Goal: Information Seeking & Learning: Find specific page/section

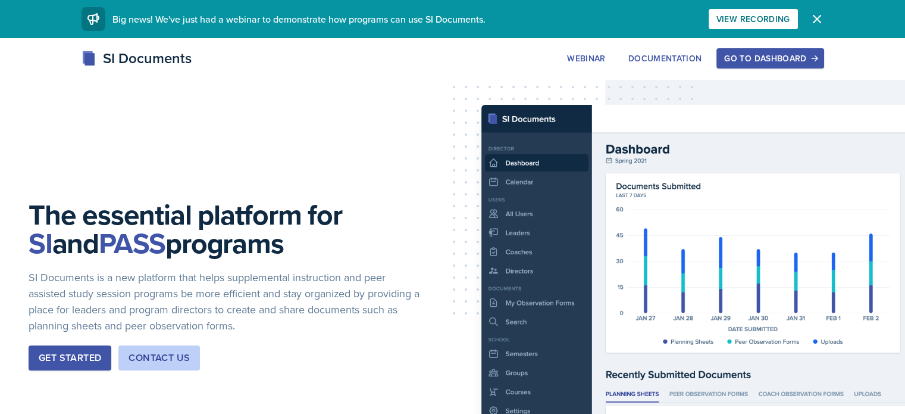
click at [816, 59] on div "Go to Dashboard" at bounding box center [770, 59] width 92 height 10
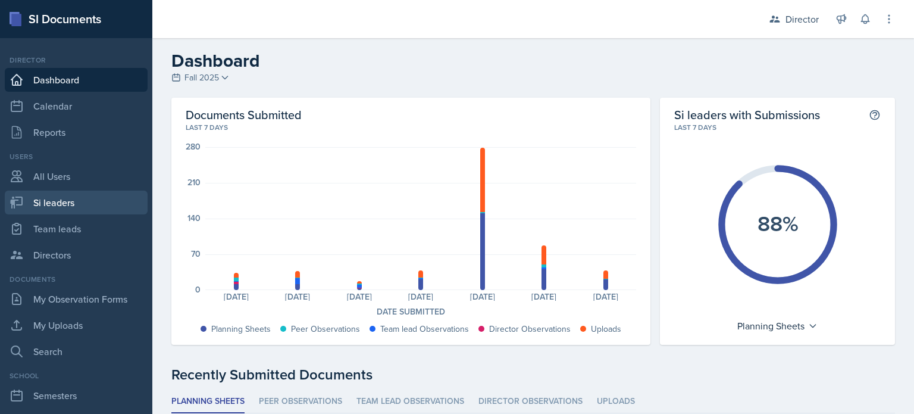
click at [101, 192] on link "Si leaders" at bounding box center [76, 202] width 143 height 24
select select "2bed604d-1099-4043-b1bc-2365e8740244"
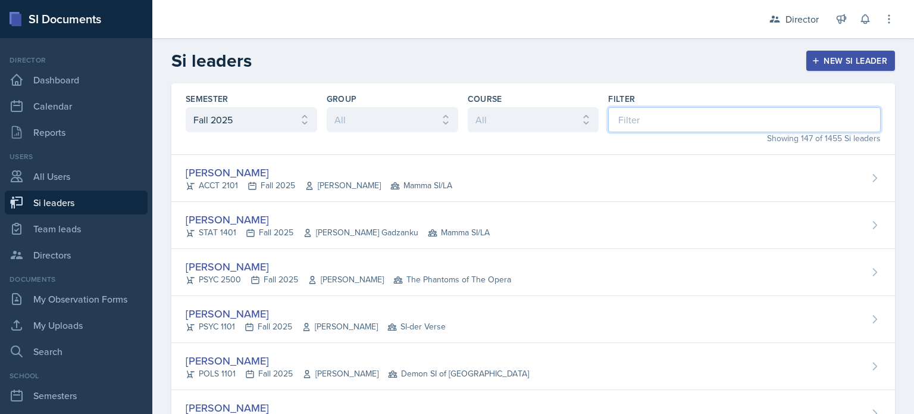
click at [628, 123] on input at bounding box center [744, 119] width 273 height 25
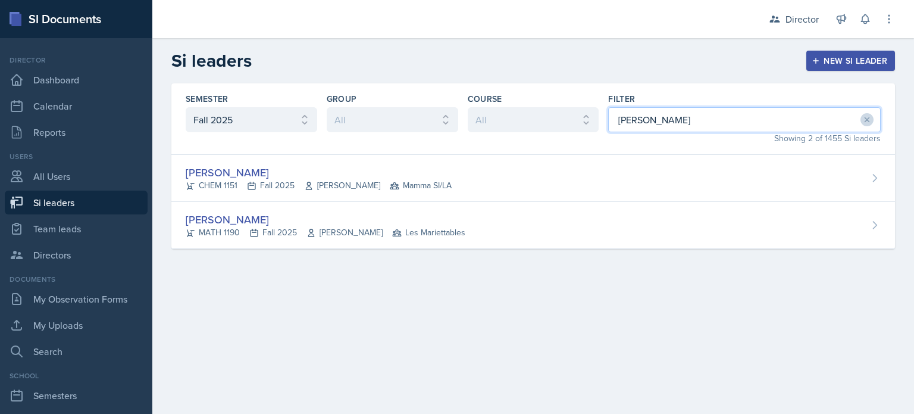
type input "kris"
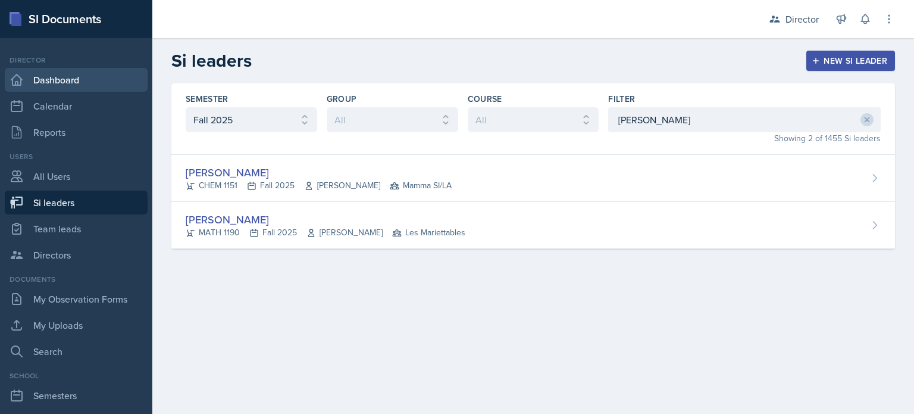
click at [20, 78] on icon at bounding box center [16, 79] width 11 height 11
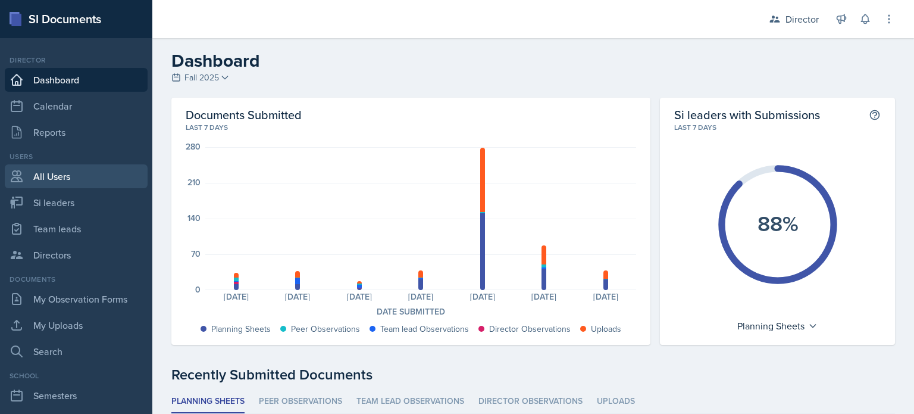
click at [85, 183] on link "All Users" at bounding box center [76, 176] width 143 height 24
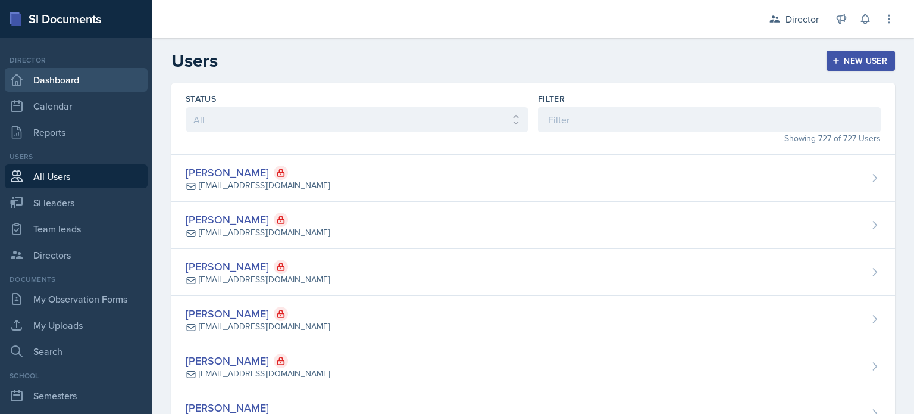
click at [117, 78] on link "Dashboard" at bounding box center [76, 80] width 143 height 24
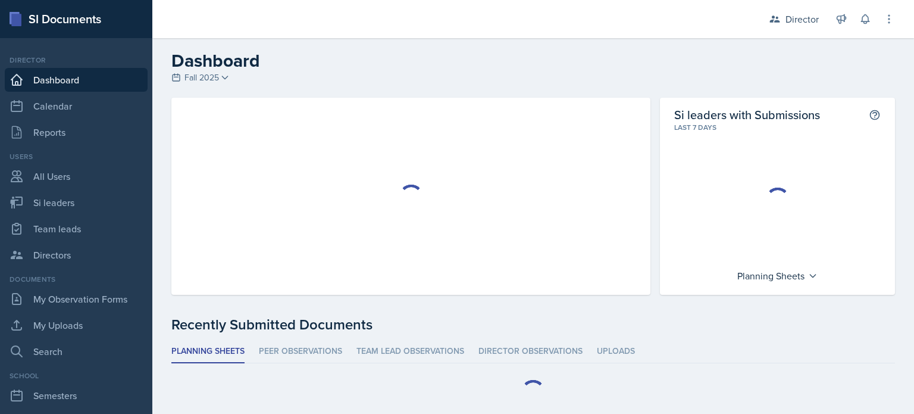
click at [208, 76] on span "Fall 2025" at bounding box center [202, 77] width 35 height 12
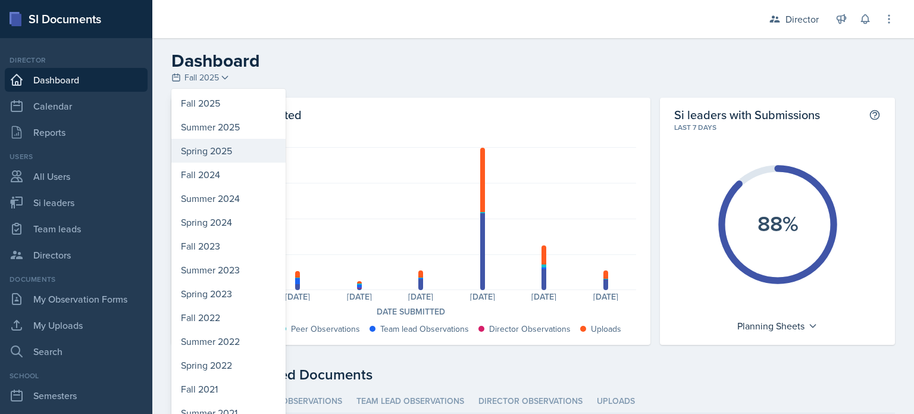
click at [220, 140] on div "Spring 2025" at bounding box center [228, 151] width 114 height 24
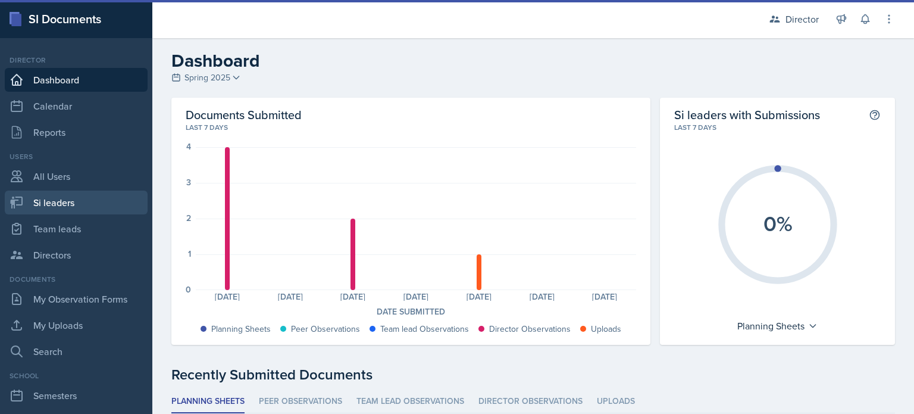
click at [93, 205] on link "Si leaders" at bounding box center [76, 202] width 143 height 24
select select "2bed604d-1099-4043-b1bc-2365e8740244"
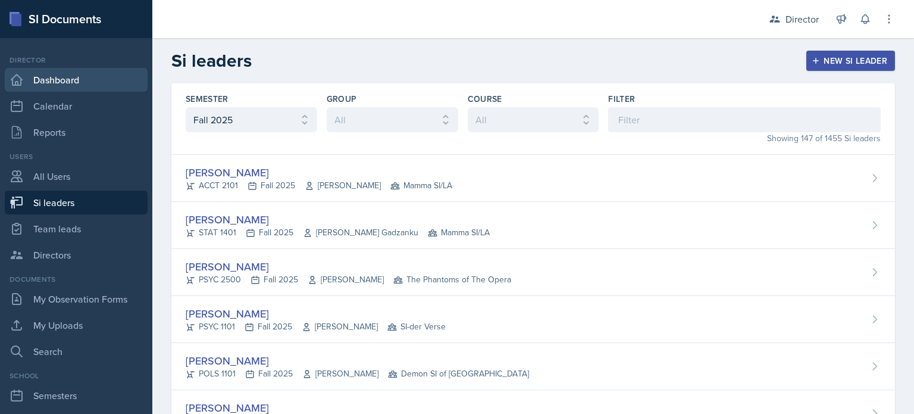
click at [94, 87] on link "Dashboard" at bounding box center [76, 80] width 143 height 24
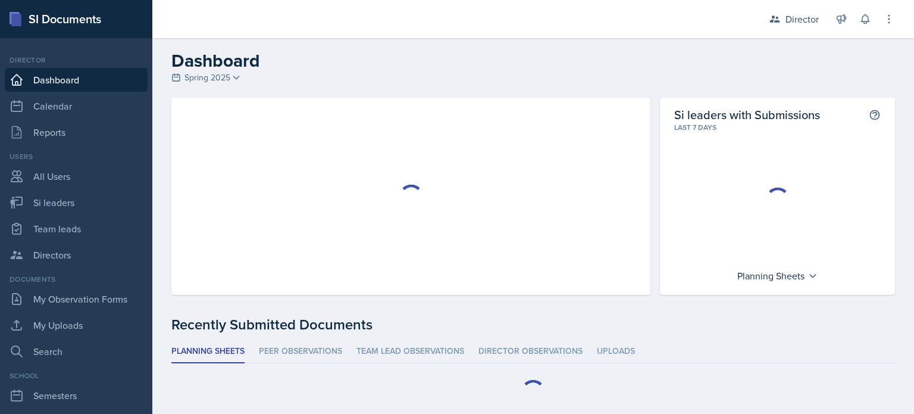
scroll to position [30, 0]
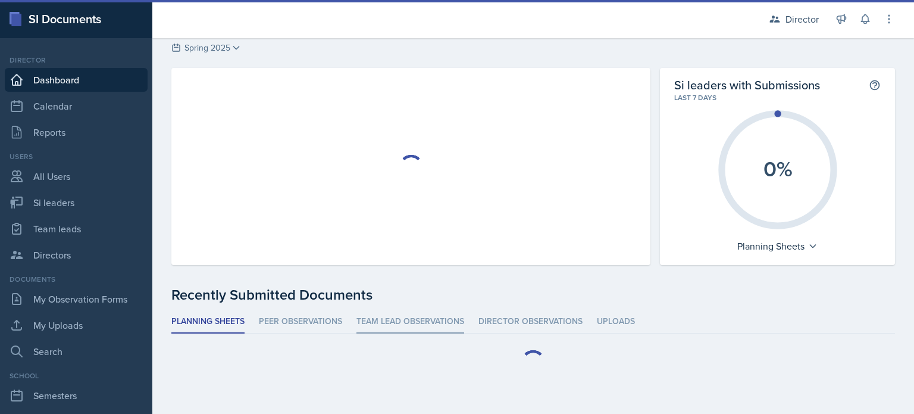
click at [396, 329] on div "Si leaders with Submissions This shows the percentage of si leaders who have su…" at bounding box center [533, 241] width 762 height 346
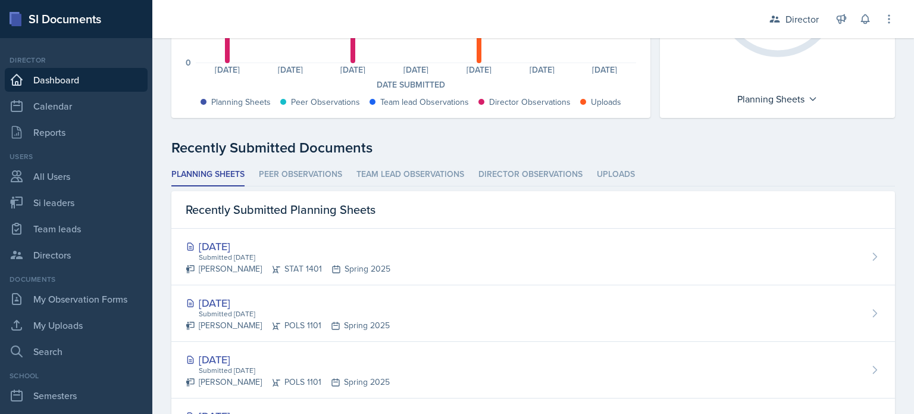
scroll to position [227, 0]
click at [399, 164] on li "Team lead Observations" at bounding box center [411, 173] width 108 height 23
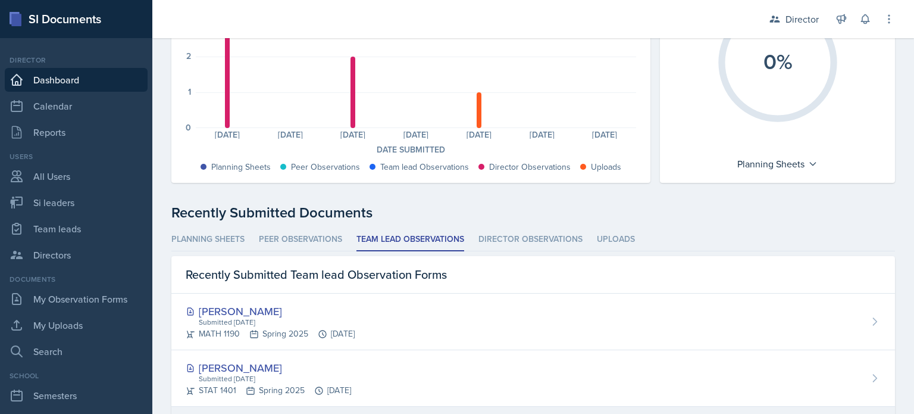
scroll to position [0, 0]
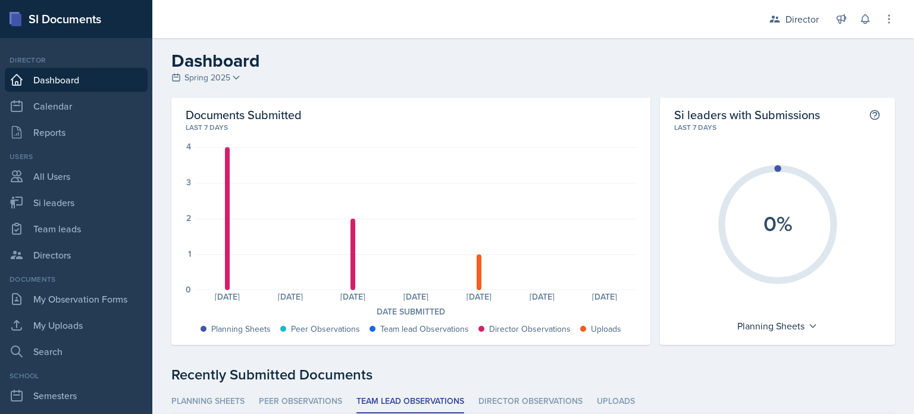
click at [98, 159] on div "Users" at bounding box center [76, 156] width 143 height 11
click at [90, 175] on link "All Users" at bounding box center [76, 176] width 143 height 24
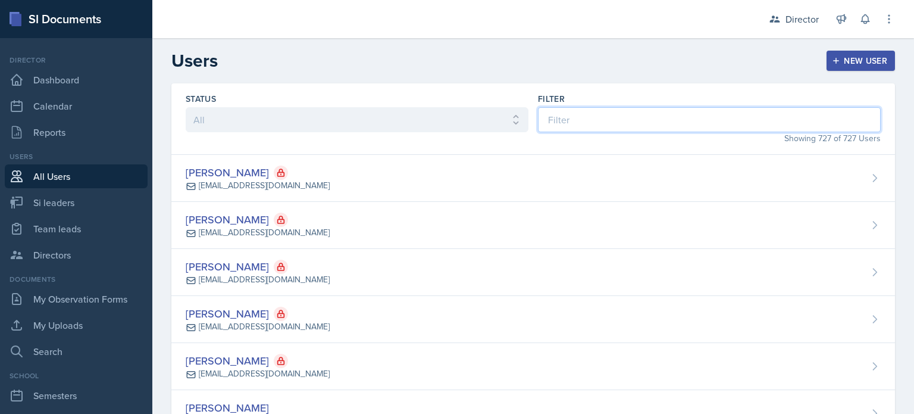
click at [551, 110] on input at bounding box center [709, 119] width 343 height 25
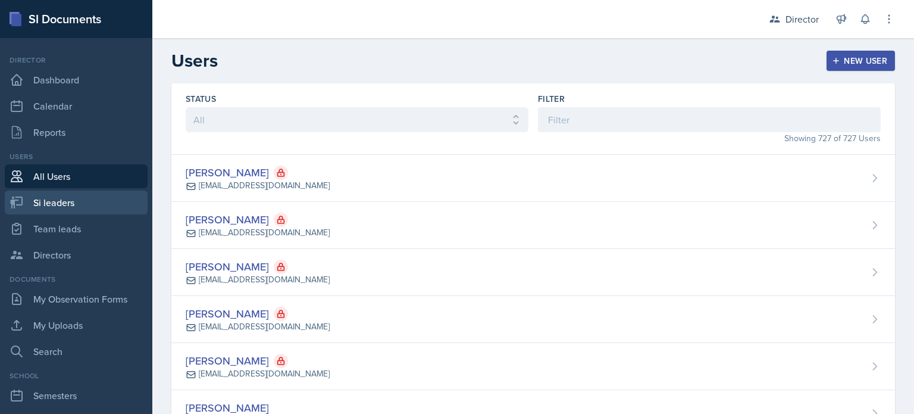
click at [85, 202] on link "Si leaders" at bounding box center [76, 202] width 143 height 24
select select "2bed604d-1099-4043-b1bc-2365e8740244"
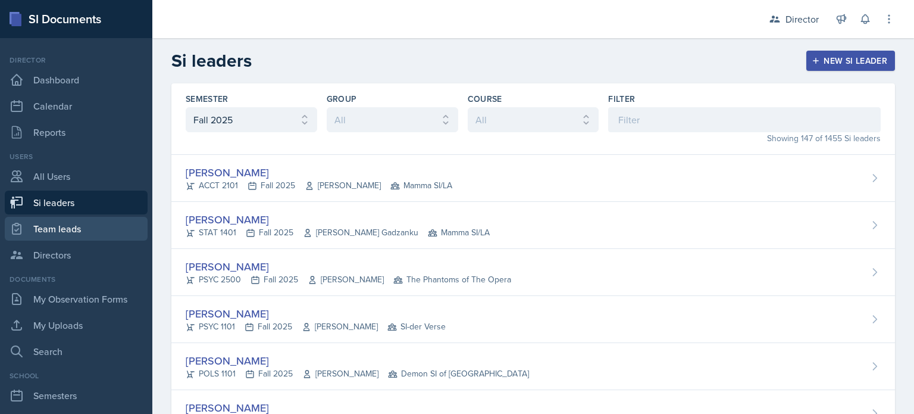
click at [117, 225] on link "Team leads" at bounding box center [76, 229] width 143 height 24
select select "2bed604d-1099-4043-b1bc-2365e8740244"
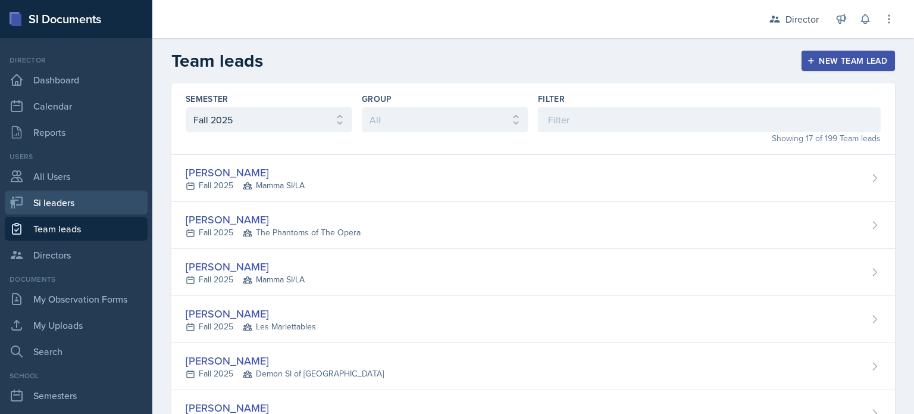
click at [81, 211] on link "Si leaders" at bounding box center [76, 202] width 143 height 24
select select "2bed604d-1099-4043-b1bc-2365e8740244"
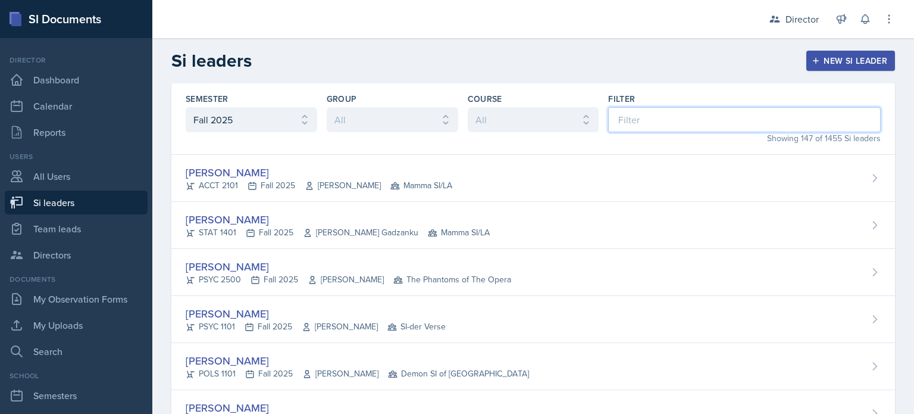
click at [624, 115] on input at bounding box center [744, 119] width 273 height 25
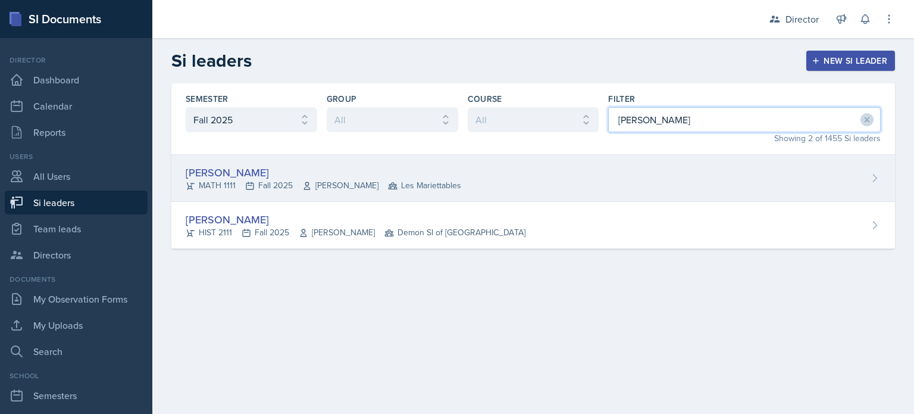
type input "jonathan"
click at [596, 174] on div "Jonathan Velasquez MATH 1111 Fall 2025 Victor Glasgo Les Mariettables" at bounding box center [533, 178] width 724 height 47
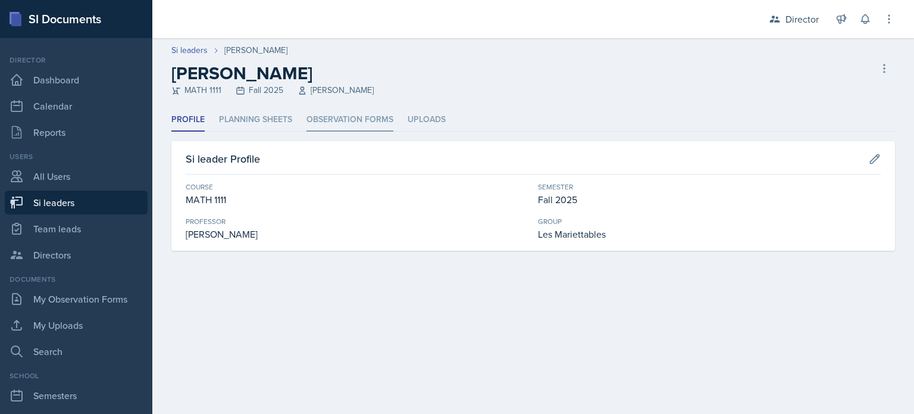
click at [373, 115] on li "Observation Forms" at bounding box center [350, 119] width 87 height 23
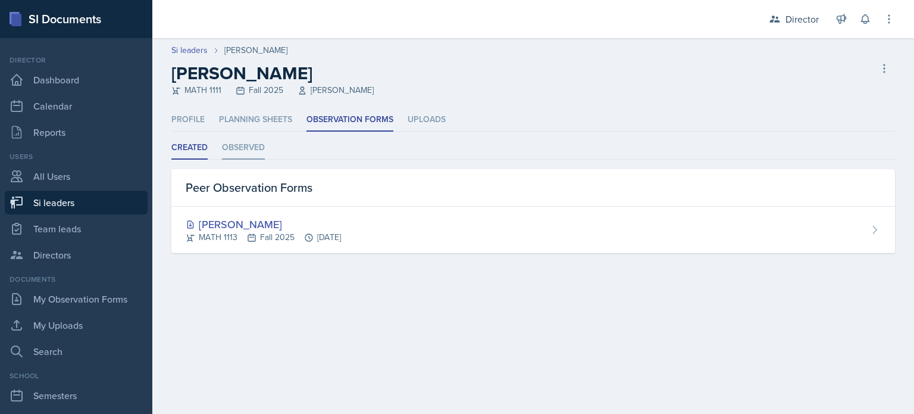
click at [252, 157] on li "Observed" at bounding box center [243, 147] width 43 height 23
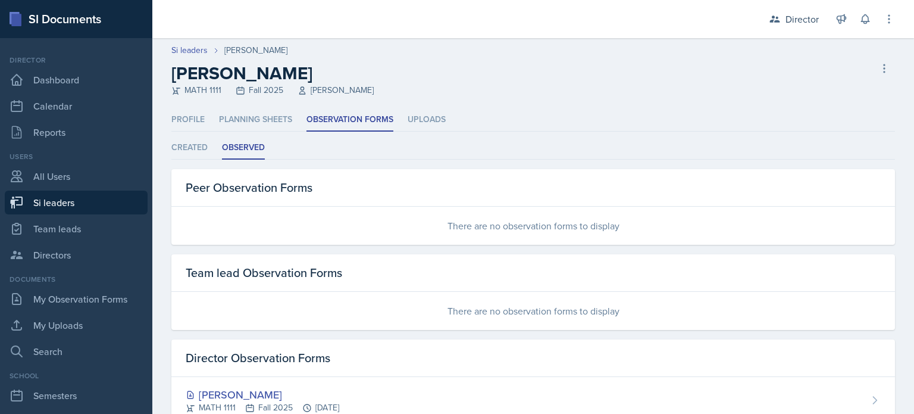
scroll to position [1, 0]
click at [192, 54] on link "Si leaders" at bounding box center [189, 49] width 36 height 12
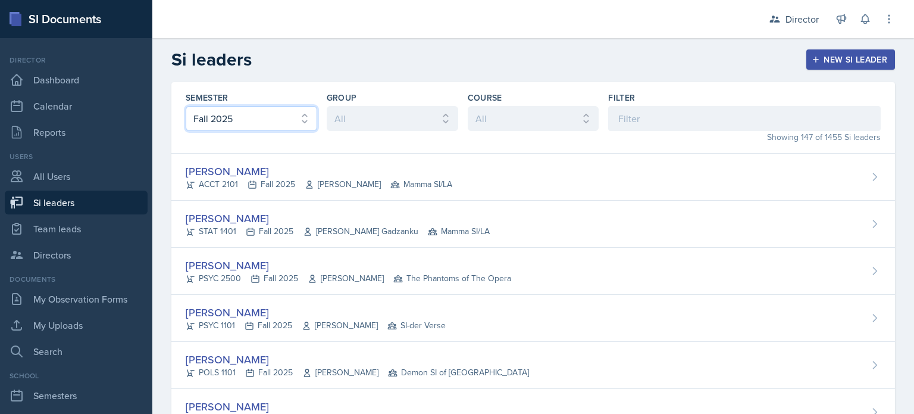
click at [276, 108] on select "All Fall 2025 Summer 2025 Spring 2025 Fall 2024 Summer 2024 Spring 2024 Fall 20…" at bounding box center [252, 118] width 132 height 25
select select "e2039551-f485-4c1b-a525-5b9893bb04c4"
click at [186, 106] on select "All Fall 2025 Summer 2025 Spring 2025 Fall 2024 Summer 2024 Spring 2024 Fall 20…" at bounding box center [252, 118] width 132 height 25
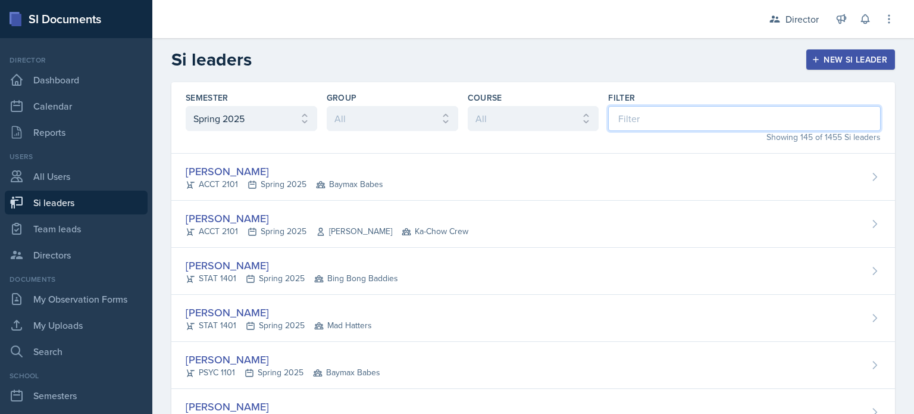
click at [673, 116] on input at bounding box center [744, 118] width 273 height 25
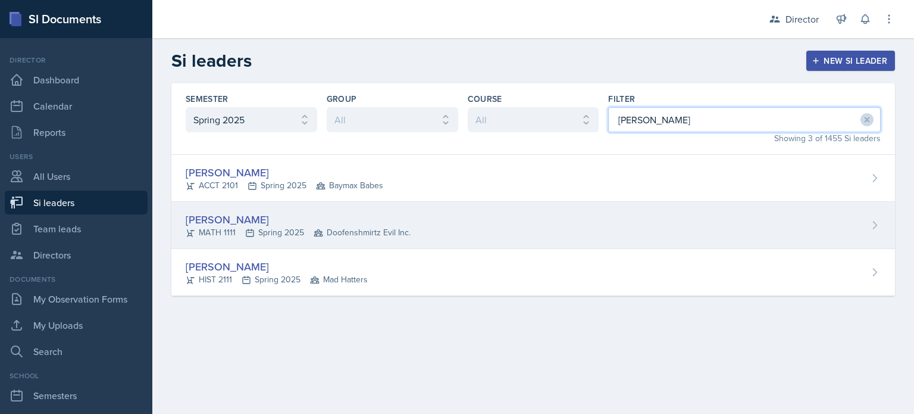
type input "jonathan"
click at [596, 221] on div "Jonathan Velasquez MATH 1111 Spring 2025 Doofenshmirtz Evil Inc." at bounding box center [533, 225] width 724 height 47
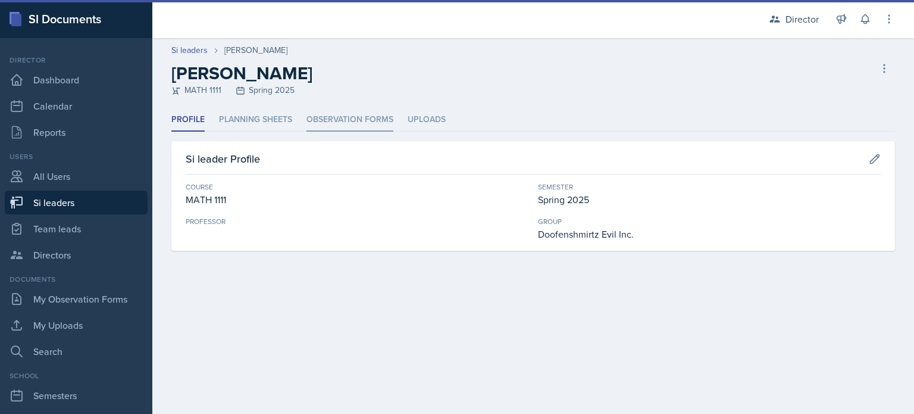
click at [329, 114] on li "Observation Forms" at bounding box center [350, 119] width 87 height 23
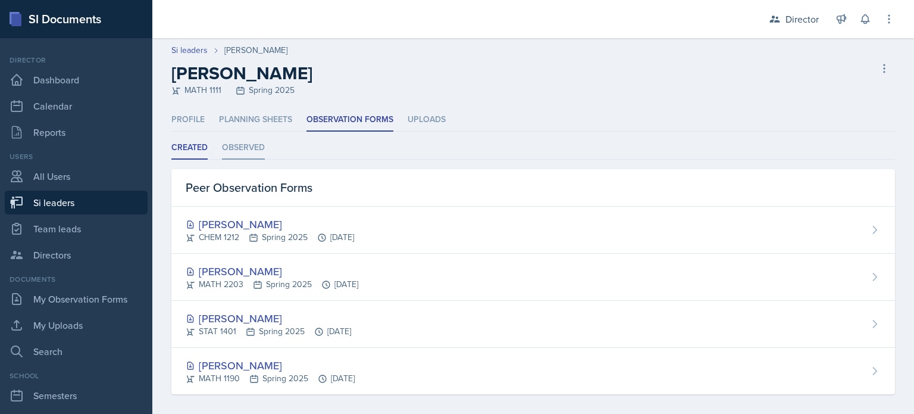
click at [242, 140] on li "Observed" at bounding box center [243, 147] width 43 height 23
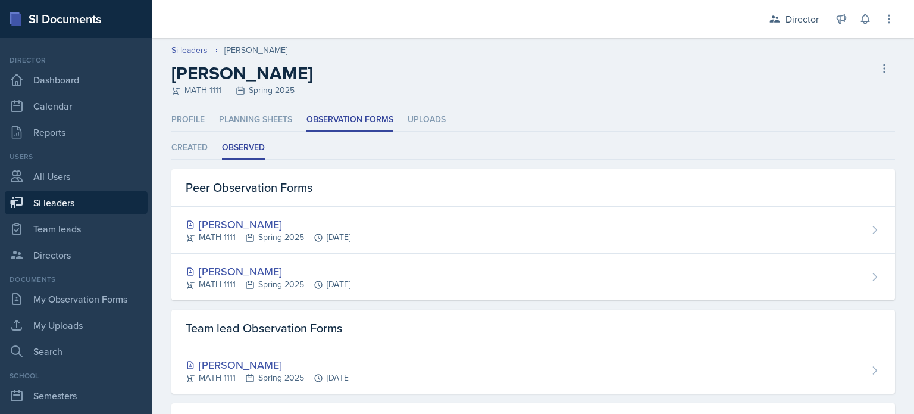
select select "e2039551-f485-4c1b-a525-5b9893bb04c4"
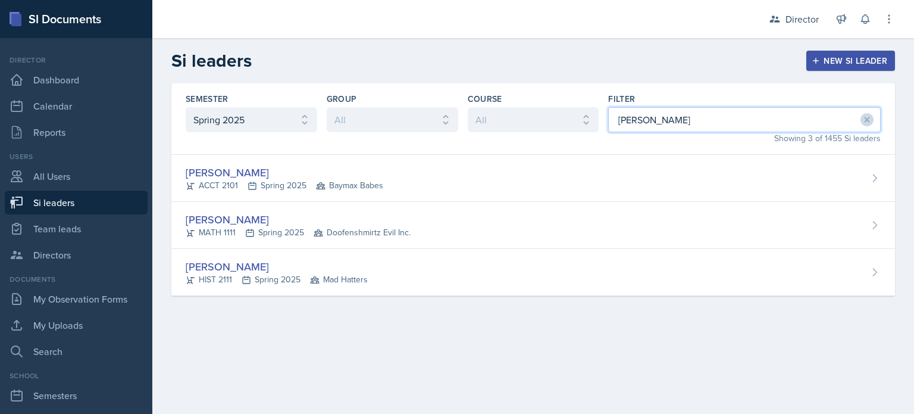
click at [625, 112] on input "jonathan" at bounding box center [744, 119] width 273 height 25
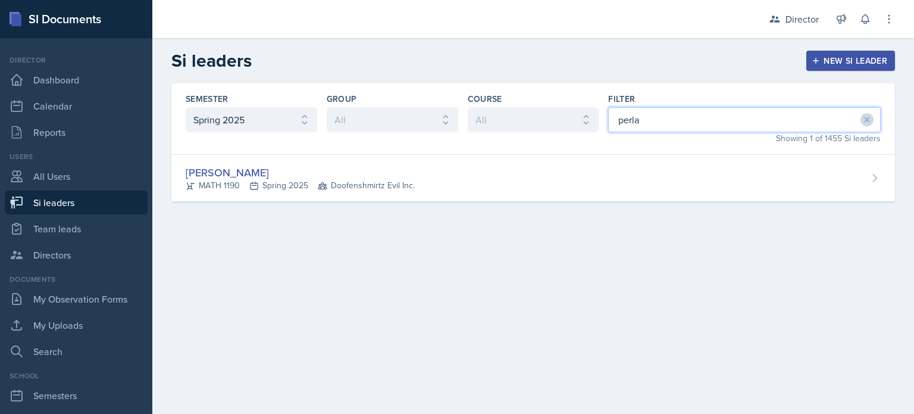
type input "perla"
click at [581, 202] on div "Semester All Fall 2025 Summer 2025 Spring 2025 Fall 2024 Summer 2024 Spring 202…" at bounding box center [533, 156] width 762 height 147
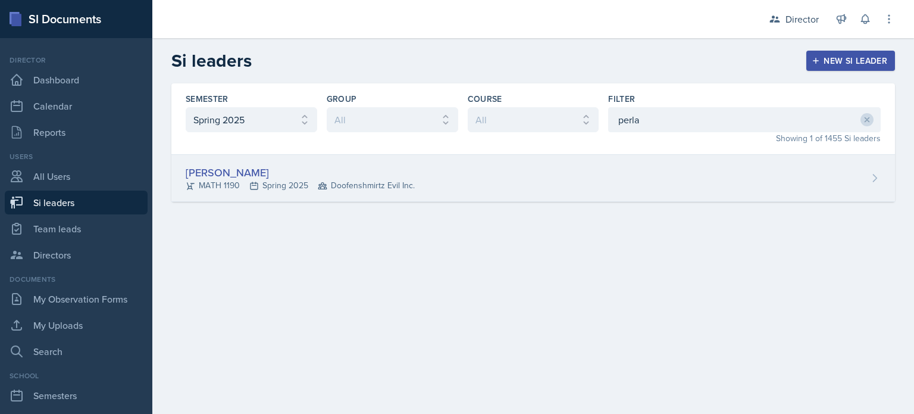
click at [586, 180] on div "Perla Vega MATH 1190 Spring 2025 Doofenshmirtz Evil Inc." at bounding box center [533, 178] width 724 height 47
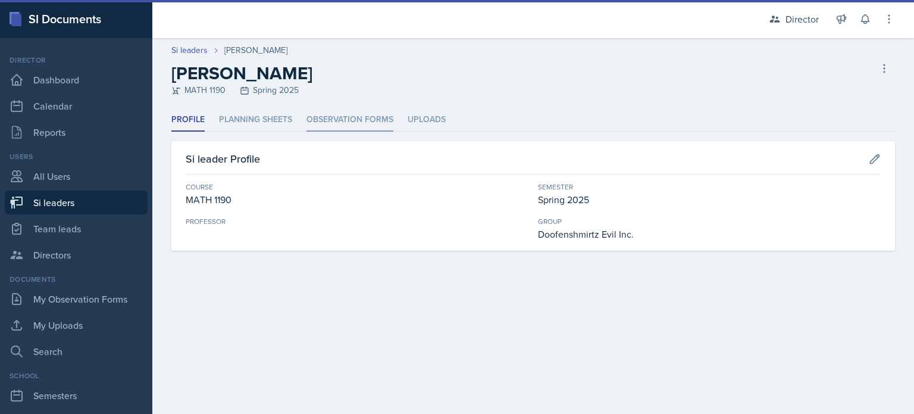
click at [376, 116] on li "Observation Forms" at bounding box center [350, 119] width 87 height 23
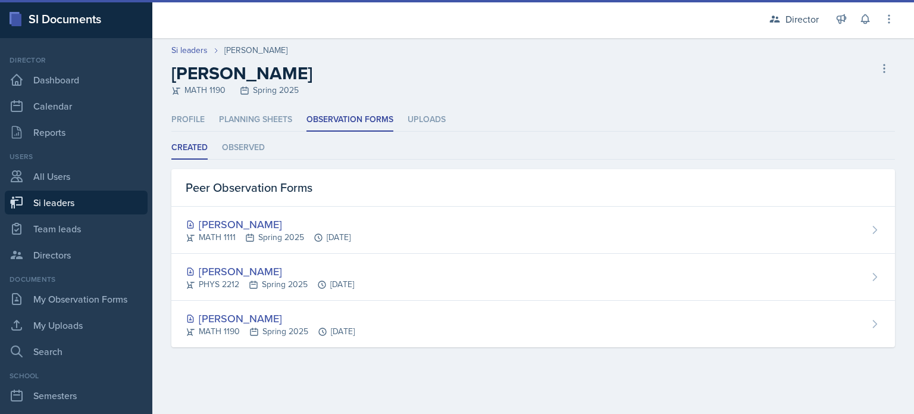
click at [213, 157] on ul "Created Observed" at bounding box center [533, 147] width 724 height 23
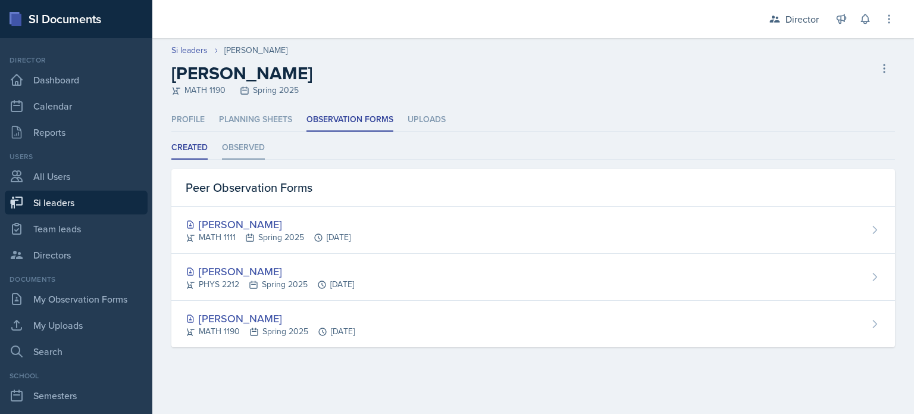
click at [232, 155] on li "Observed" at bounding box center [243, 147] width 43 height 23
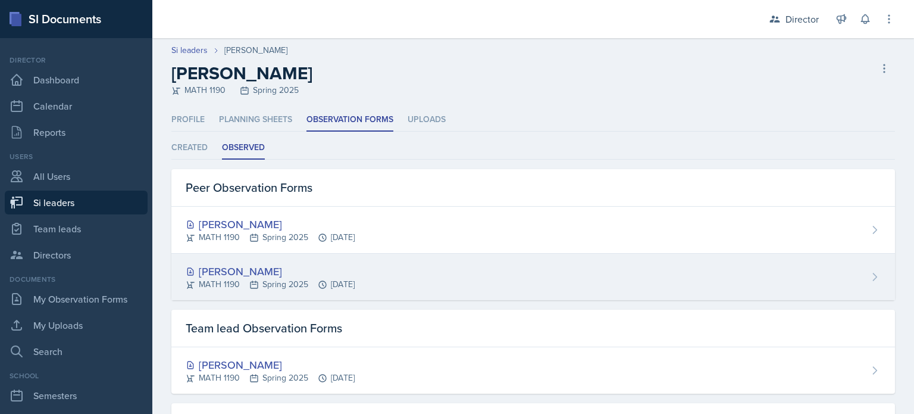
scroll to position [92, 0]
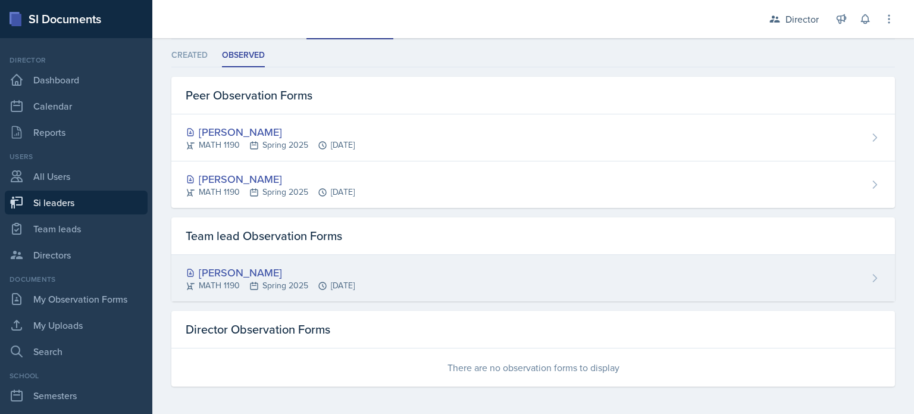
click at [355, 271] on div "Perla Vega" at bounding box center [270, 272] width 169 height 16
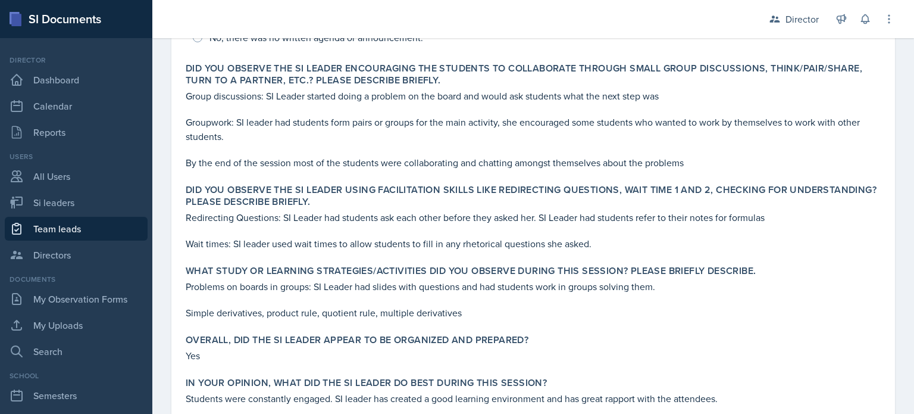
scroll to position [376, 0]
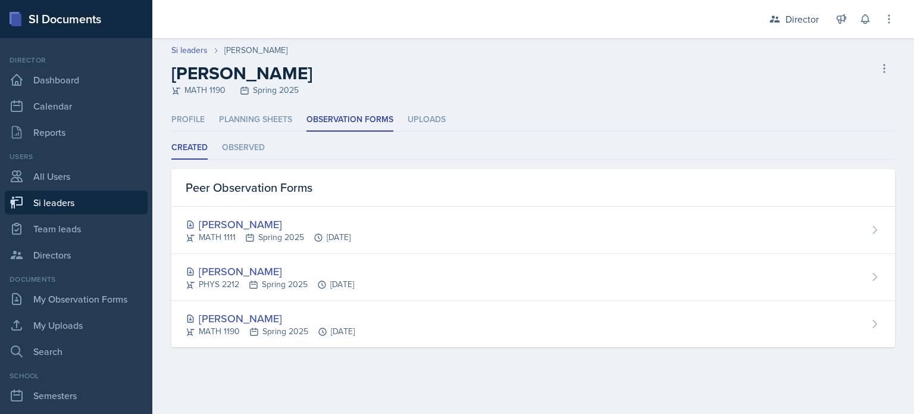
select select "e2039551-f485-4c1b-a525-5b9893bb04c4"
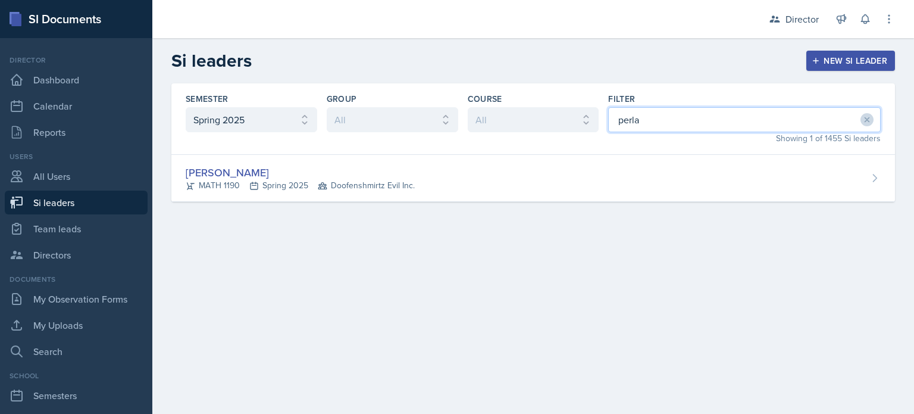
click at [658, 116] on input "perla" at bounding box center [744, 119] width 273 height 25
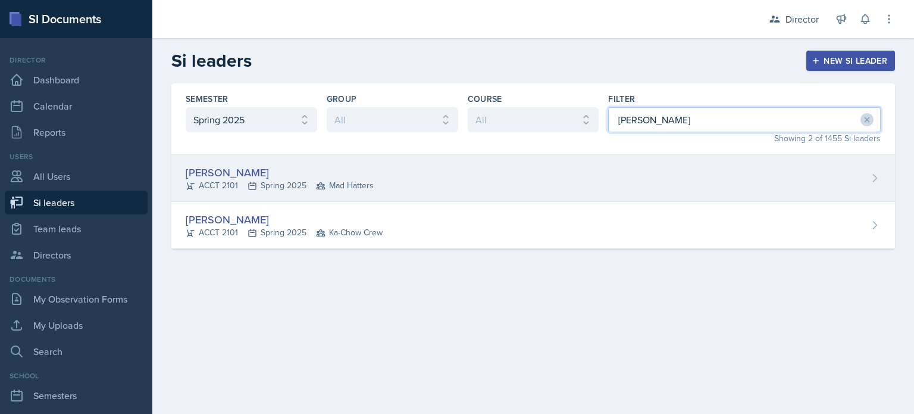
type input "mell"
click at [545, 183] on div "Mellayne Richards ACCT 2101 Spring 2025 Mad Hatters" at bounding box center [533, 178] width 724 height 47
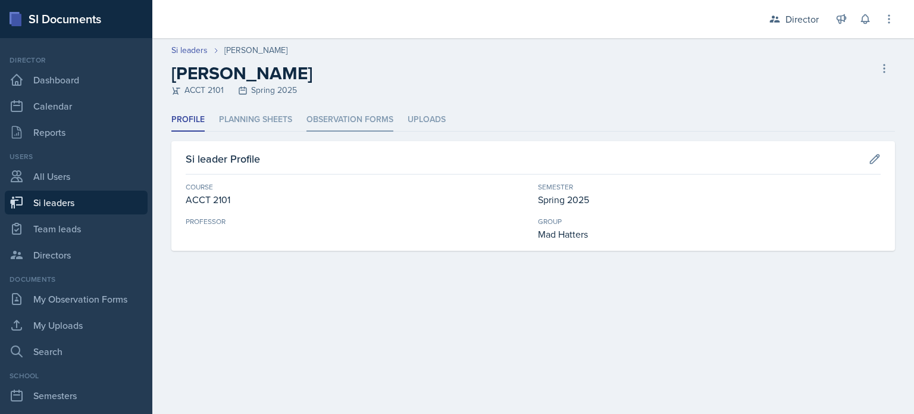
click at [349, 114] on li "Observation Forms" at bounding box center [350, 119] width 87 height 23
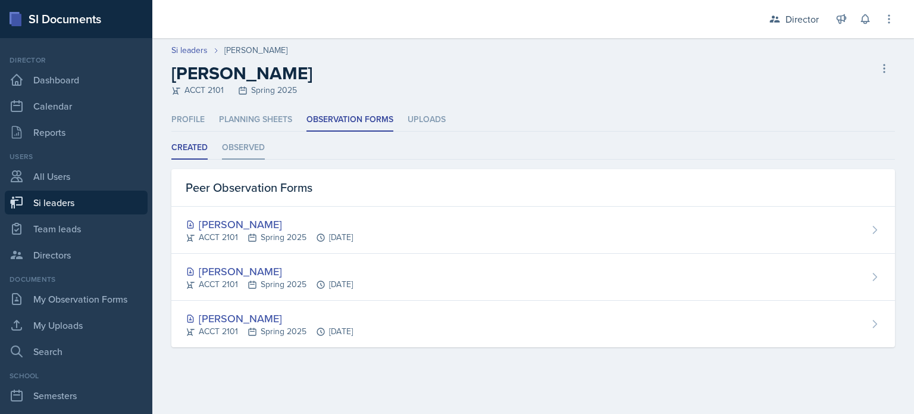
click at [258, 137] on li "Observed" at bounding box center [243, 147] width 43 height 23
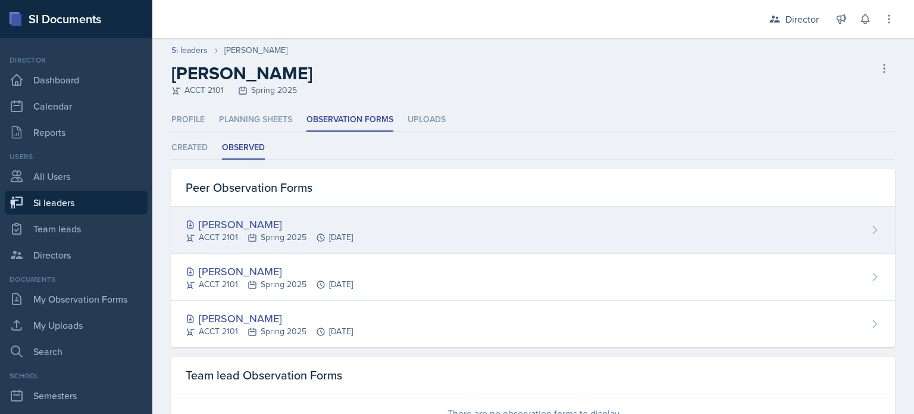
scroll to position [131, 0]
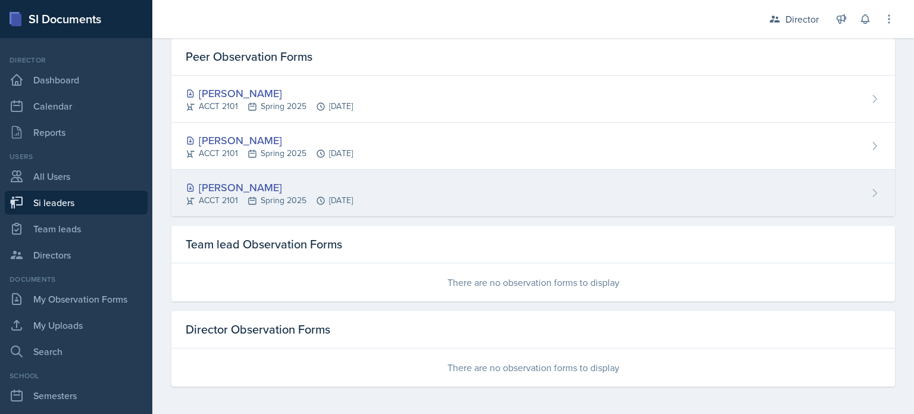
click at [345, 201] on div "ACCT 2101 Spring 2025 Mar 4th, 2025" at bounding box center [269, 200] width 167 height 12
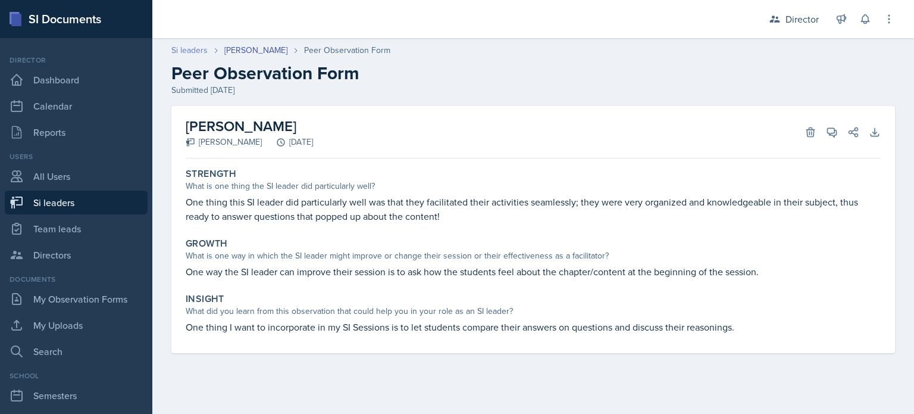
click at [203, 50] on link "Si leaders" at bounding box center [189, 50] width 36 height 12
select select "2bed604d-1099-4043-b1bc-2365e8740244"
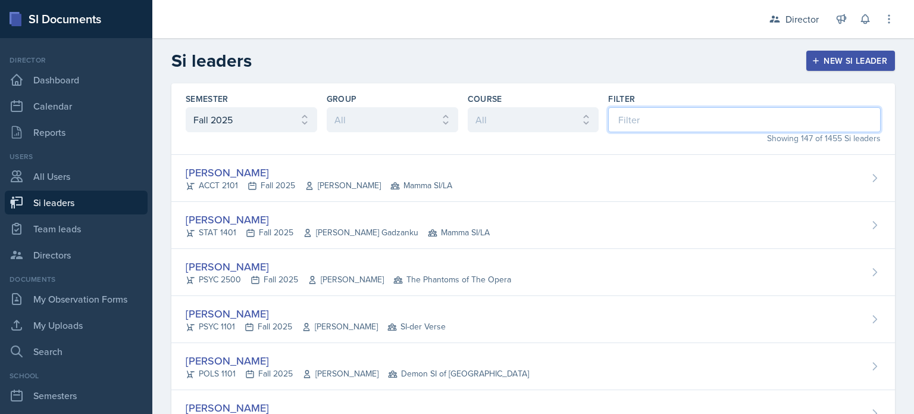
click at [643, 116] on input at bounding box center [744, 119] width 273 height 25
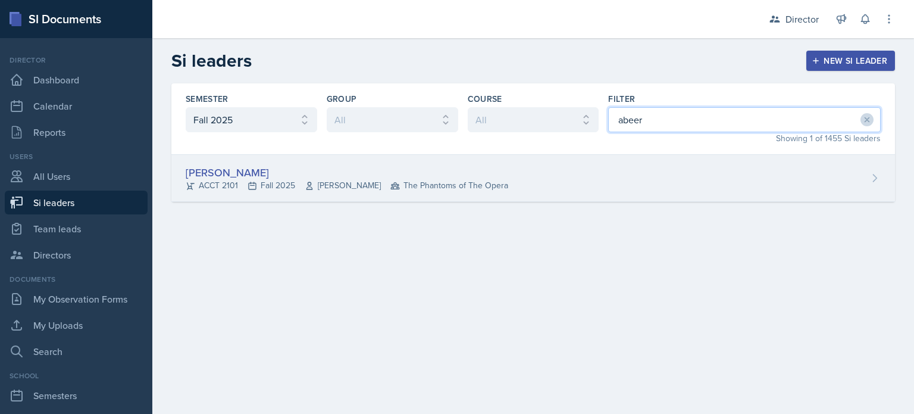
type input "abeer"
click at [600, 167] on div "Abeer Kayser ACCT 2101 Fall 2025 Michelle Shutty The Phantoms of The Opera" at bounding box center [533, 178] width 724 height 47
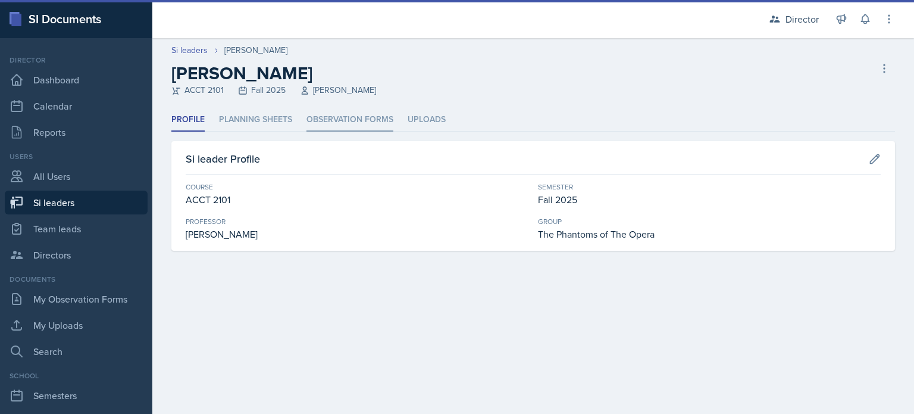
click at [378, 130] on li "Observation Forms" at bounding box center [350, 119] width 87 height 23
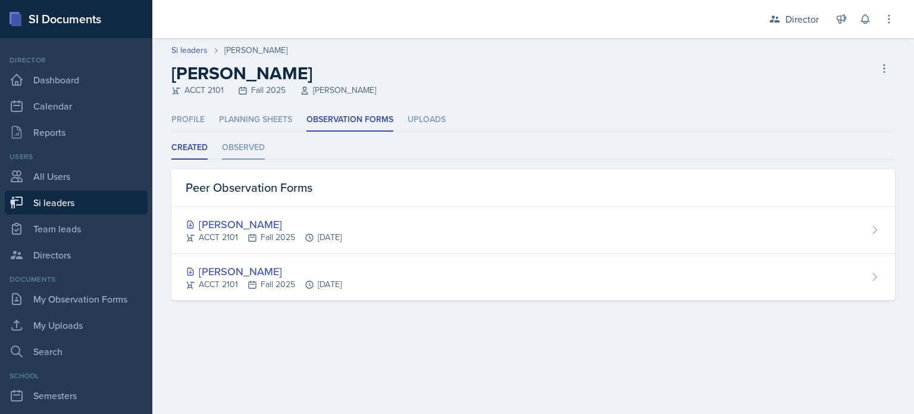
click at [240, 154] on li "Observed" at bounding box center [243, 147] width 43 height 23
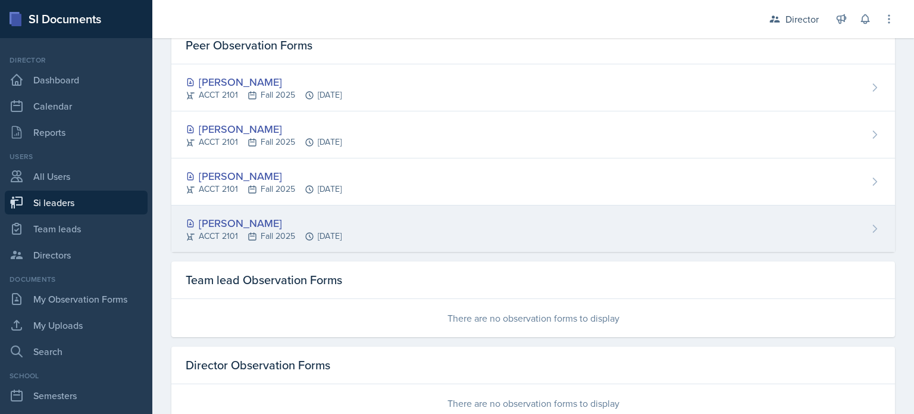
scroll to position [142, 0]
click at [374, 209] on div "Abeer Kayser ACCT 2101 Fall 2025 Sep 5th, 2025" at bounding box center [533, 229] width 724 height 46
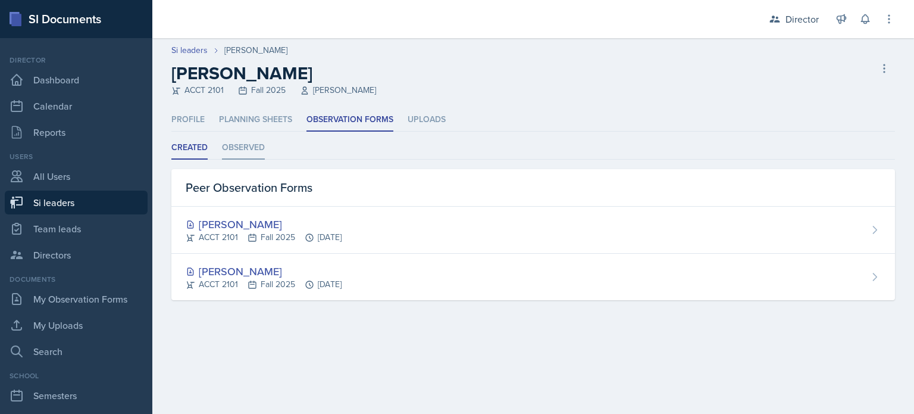
click at [262, 149] on li "Observed" at bounding box center [243, 147] width 43 height 23
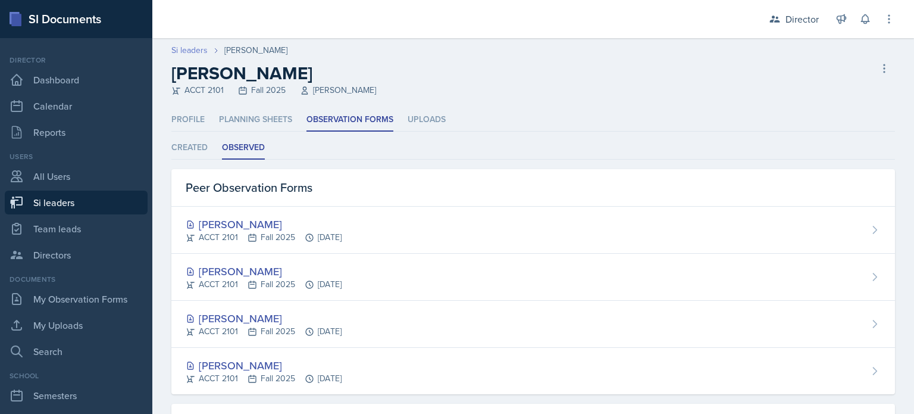
click at [193, 54] on link "Si leaders" at bounding box center [189, 50] width 36 height 12
select select "2bed604d-1099-4043-b1bc-2365e8740244"
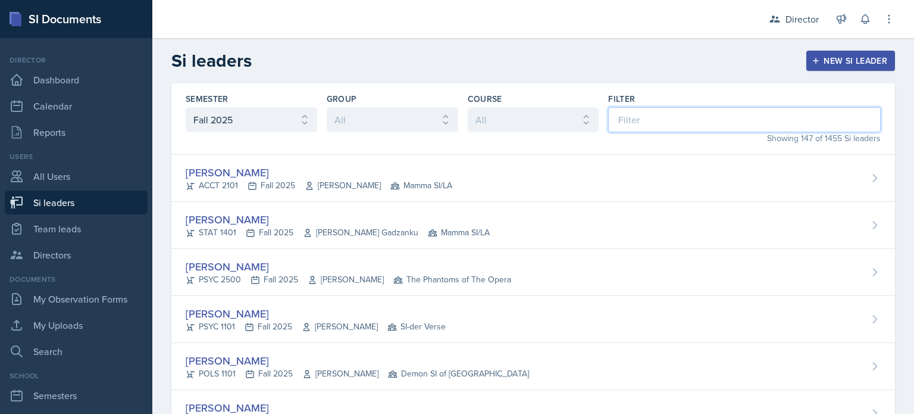
click at [628, 115] on input at bounding box center [744, 119] width 273 height 25
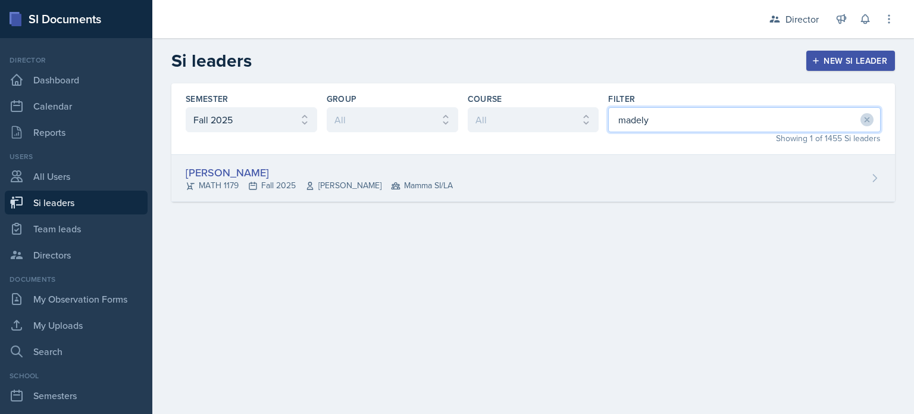
type input "madely"
click at [567, 189] on div "Madelyn Hagan MATH 1179 Fall 2025 Bridgette Puckett Mamma SI/LA" at bounding box center [533, 178] width 724 height 47
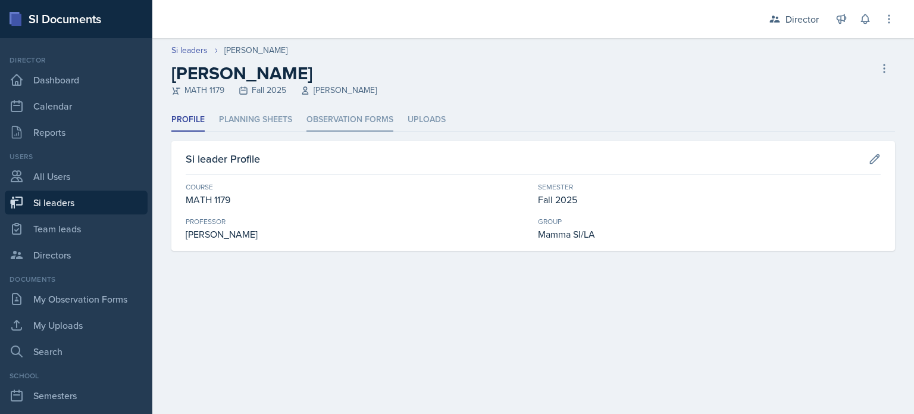
click at [355, 126] on li "Observation Forms" at bounding box center [350, 119] width 87 height 23
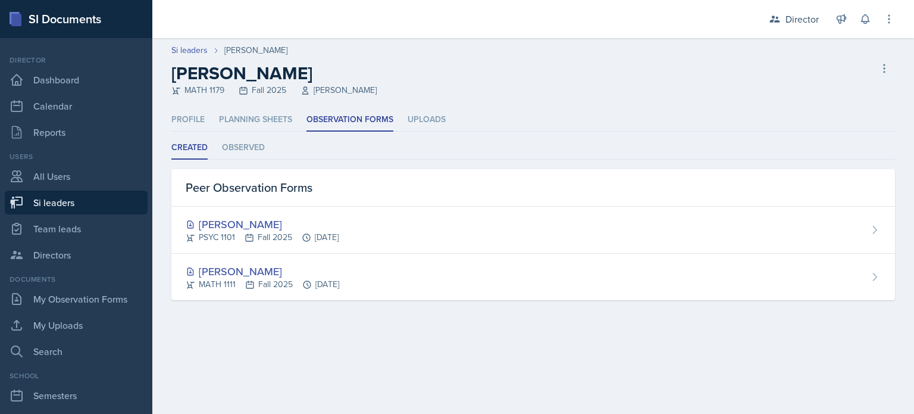
click at [265, 154] on ul "Created Observed" at bounding box center [533, 147] width 724 height 23
click at [259, 151] on li "Observed" at bounding box center [243, 147] width 43 height 23
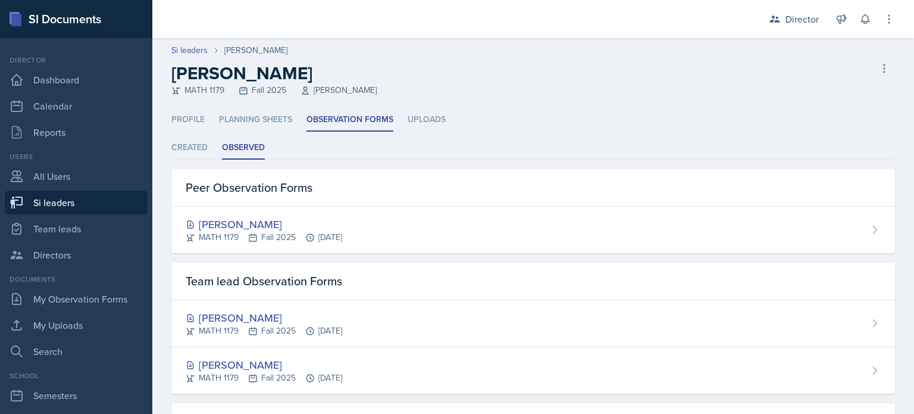
scroll to position [92, 0]
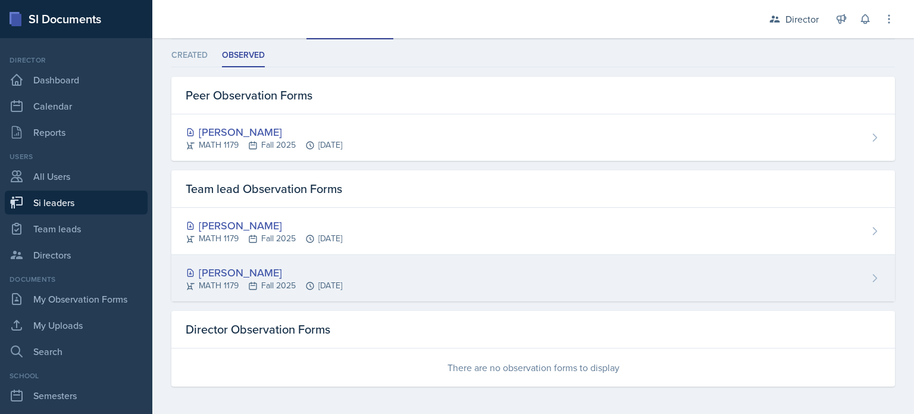
click at [309, 282] on icon at bounding box center [310, 286] width 10 height 10
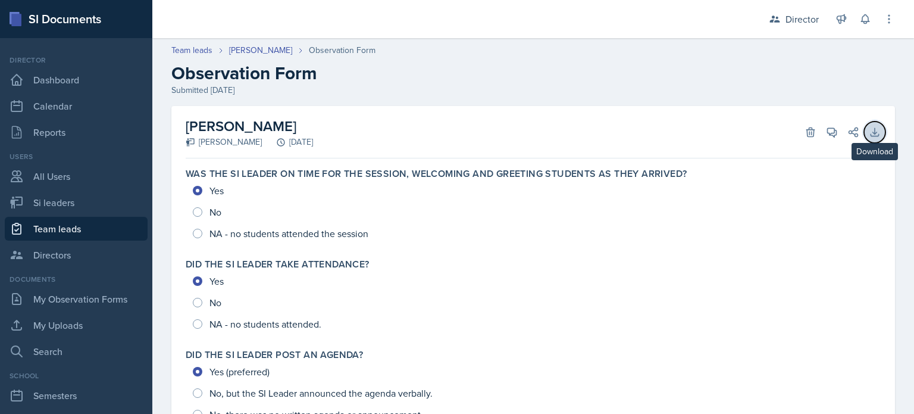
click at [871, 132] on icon at bounding box center [875, 132] width 8 height 8
click at [202, 51] on link "Team leads" at bounding box center [191, 50] width 41 height 12
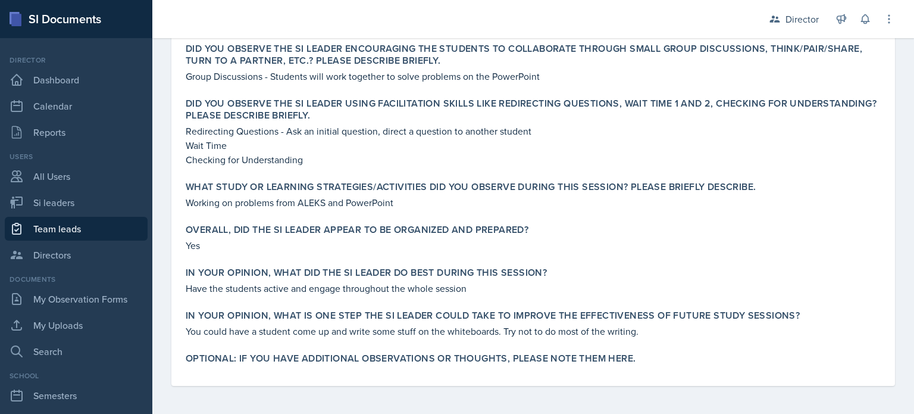
scroll to position [396, 0]
click at [386, 324] on p "You could have a student come up and write some stuff on the whiteboards. Try n…" at bounding box center [533, 331] width 695 height 14
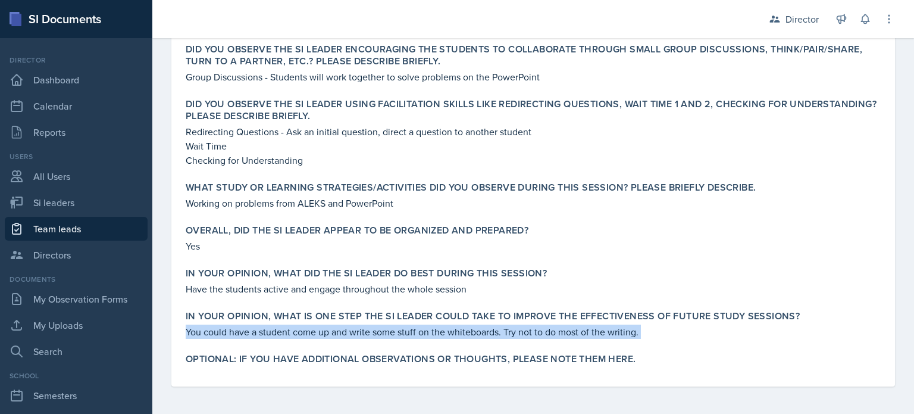
click at [386, 324] on p "You could have a student come up and write some stuff on the whiteboards. Try n…" at bounding box center [533, 331] width 695 height 14
click at [383, 337] on p "You could have a student come up and write some stuff on the whiteboards. Try n…" at bounding box center [533, 331] width 695 height 14
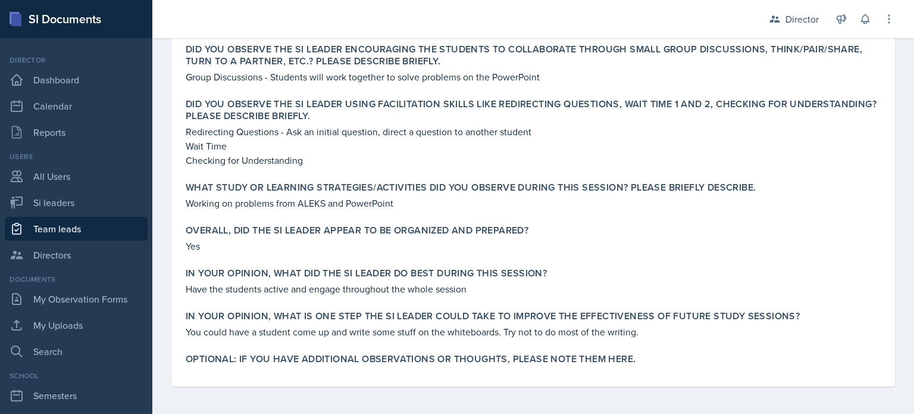
click at [383, 337] on p "You could have a student come up and write some stuff on the whiteboards. Try n…" at bounding box center [533, 331] width 695 height 14
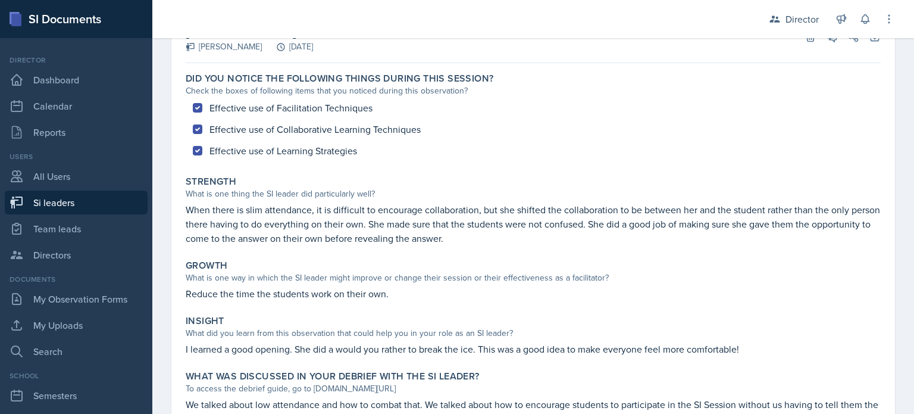
scroll to position [95, 0]
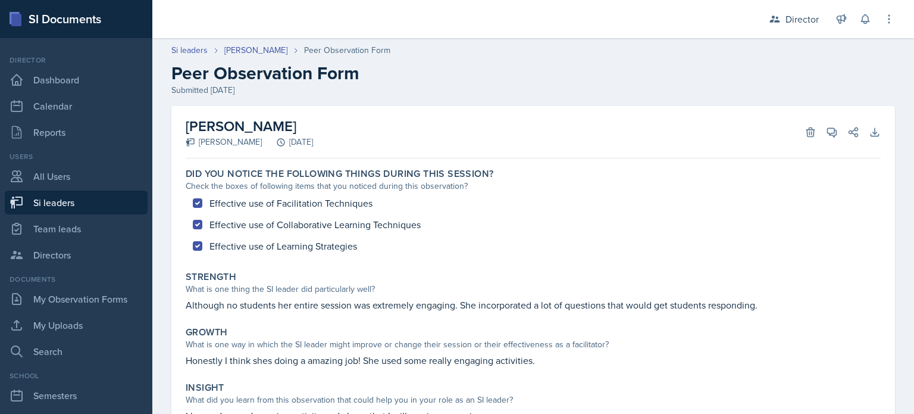
scroll to position [126, 0]
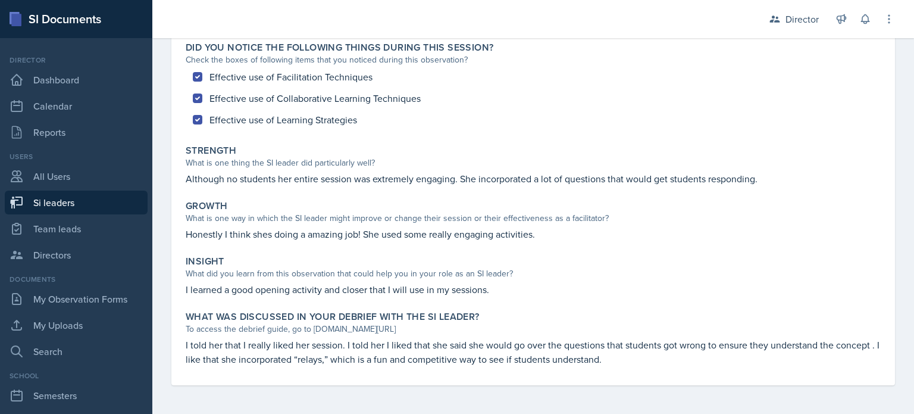
click at [94, 201] on link "Si leaders" at bounding box center [76, 202] width 143 height 24
select select "2bed604d-1099-4043-b1bc-2365e8740244"
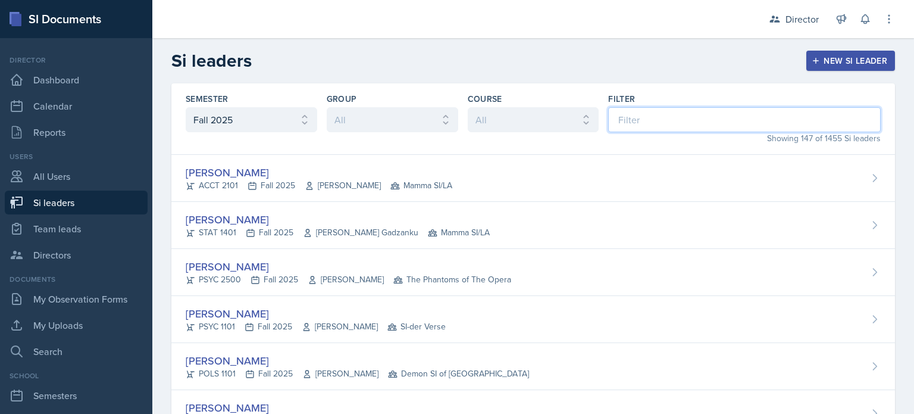
click at [664, 122] on input at bounding box center [744, 119] width 273 height 25
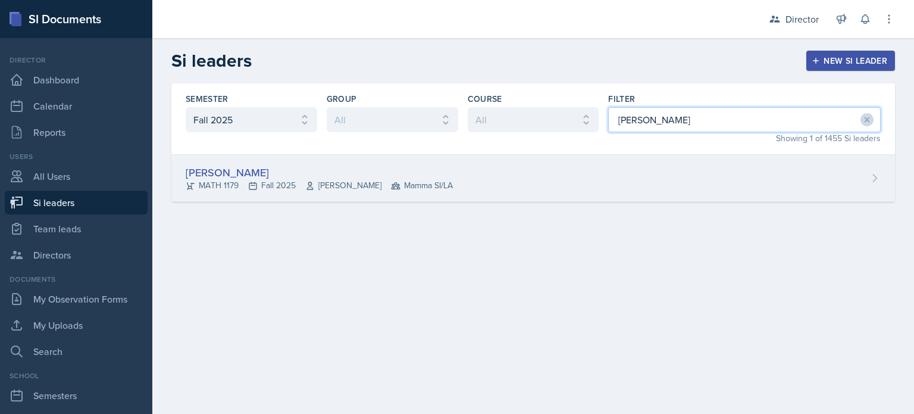
type input "madelyn"
click at [608, 161] on div "Madelyn Hagan MATH 1179 Fall 2025 Bridgette Puckett Mamma SI/LA" at bounding box center [533, 178] width 724 height 47
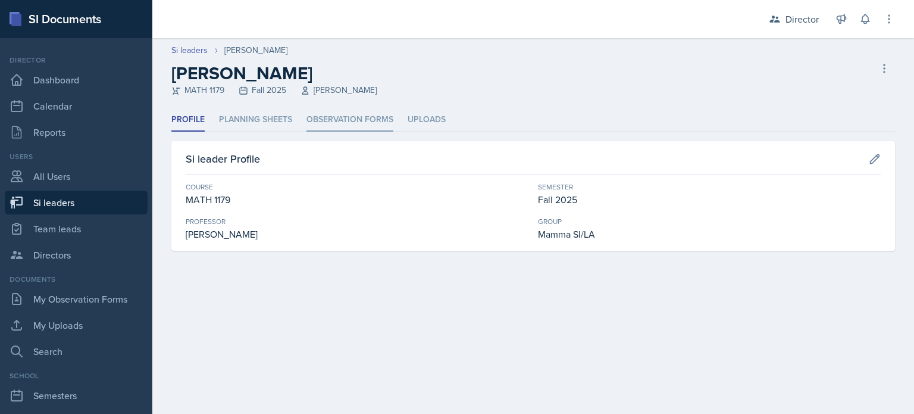
click at [355, 114] on li "Observation Forms" at bounding box center [350, 119] width 87 height 23
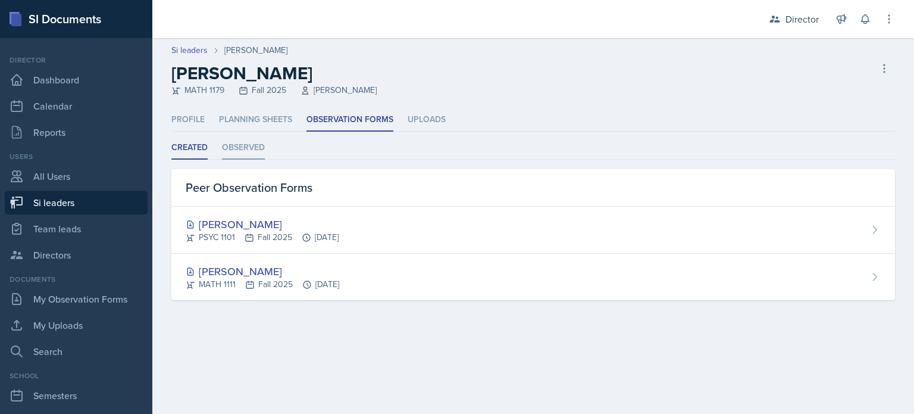
click at [238, 157] on li "Observed" at bounding box center [243, 147] width 43 height 23
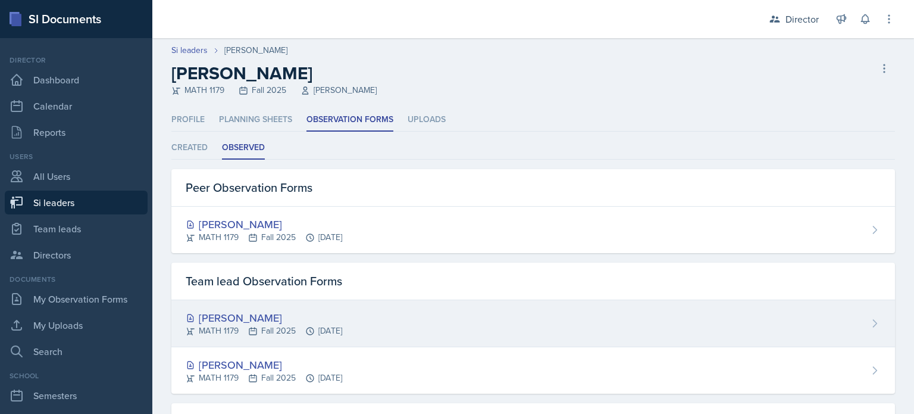
click at [326, 326] on div "MATH 1179 Fall 2025 Sep 12th, 2025" at bounding box center [264, 330] width 157 height 12
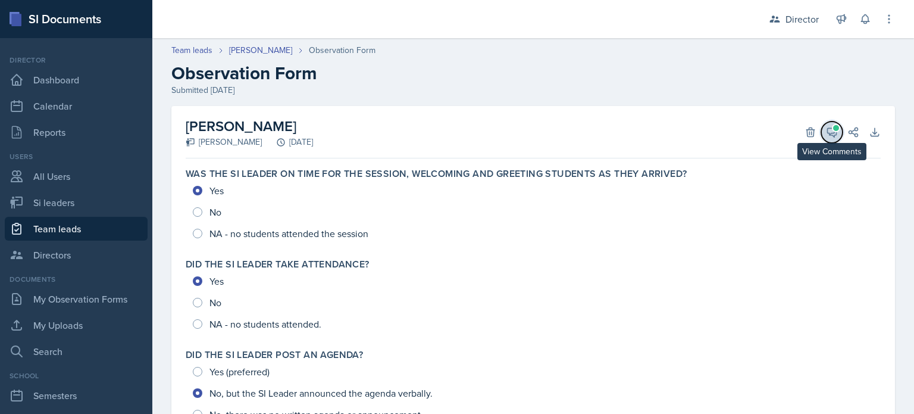
click at [827, 136] on icon at bounding box center [832, 132] width 12 height 12
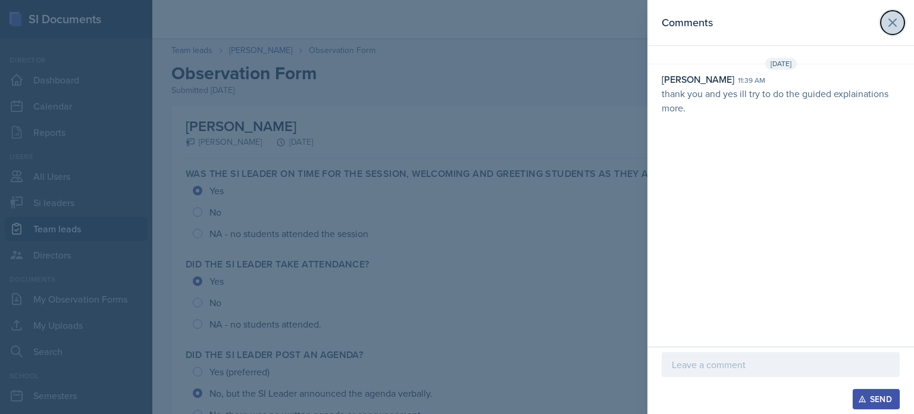
click at [883, 27] on button at bounding box center [893, 23] width 24 height 24
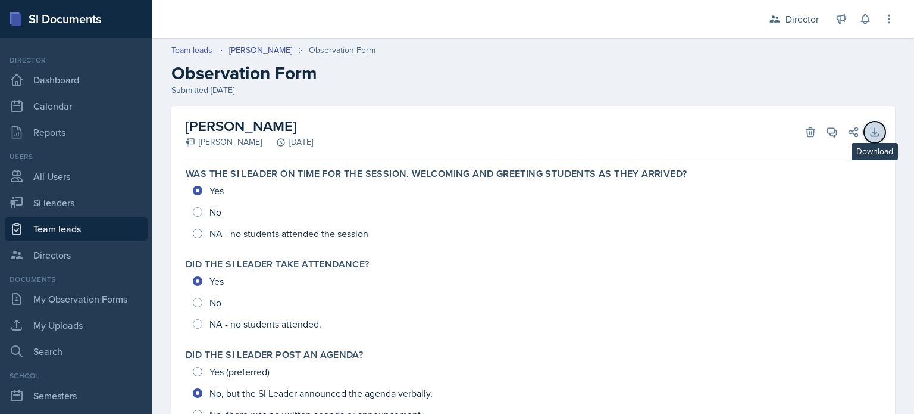
click at [868, 139] on button "Download" at bounding box center [874, 131] width 21 height 21
click at [204, 49] on link "Team leads" at bounding box center [191, 50] width 41 height 12
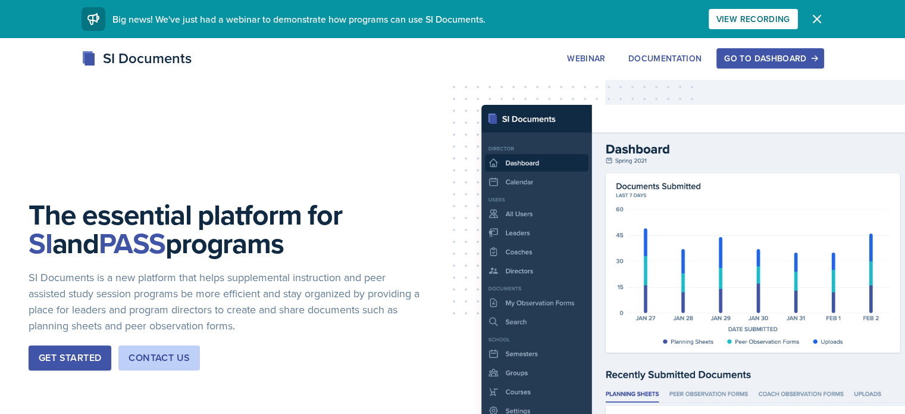
click at [800, 54] on div "Go to Dashboard" at bounding box center [770, 59] width 92 height 10
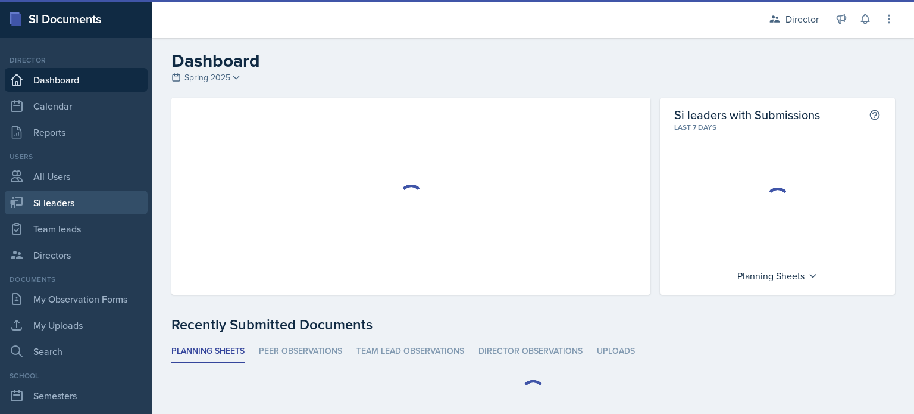
click at [90, 206] on link "Si leaders" at bounding box center [76, 202] width 143 height 24
select select "2bed604d-1099-4043-b1bc-2365e8740244"
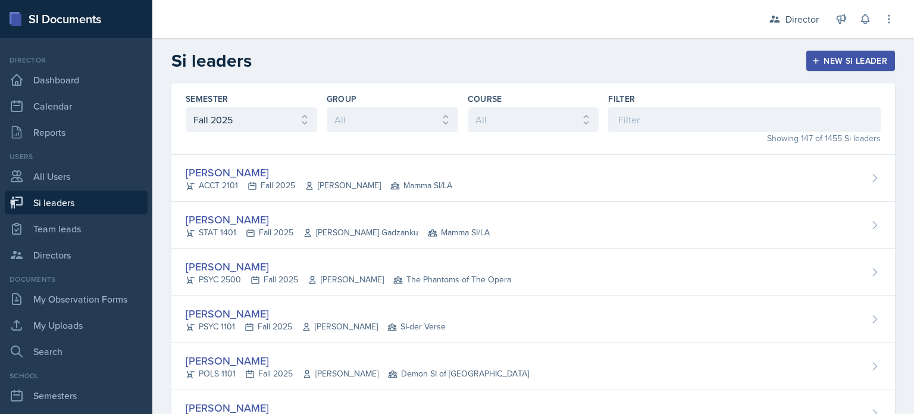
click at [681, 142] on div "Showing 147 of 1455 Si leaders" at bounding box center [744, 138] width 273 height 12
click at [674, 118] on input at bounding box center [744, 119] width 273 height 25
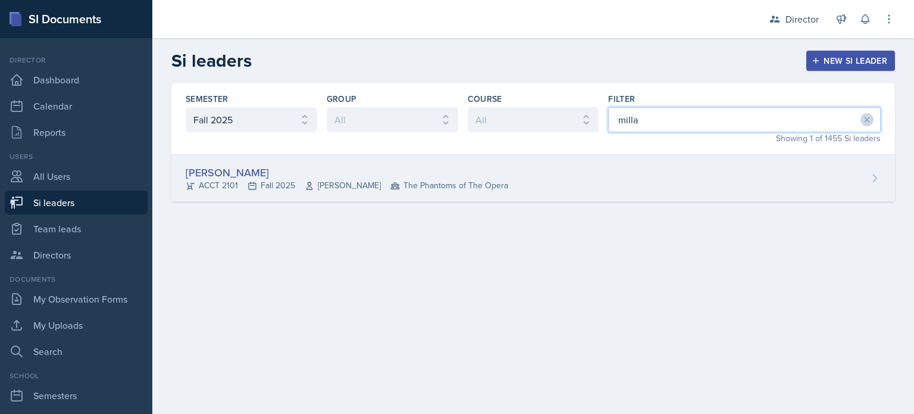
type input "milla"
click at [615, 162] on div "Milla Eldridge ACCT 2101 Fall 2025 Benedikt Quosigk The Phantoms of The Opera" at bounding box center [533, 178] width 724 height 47
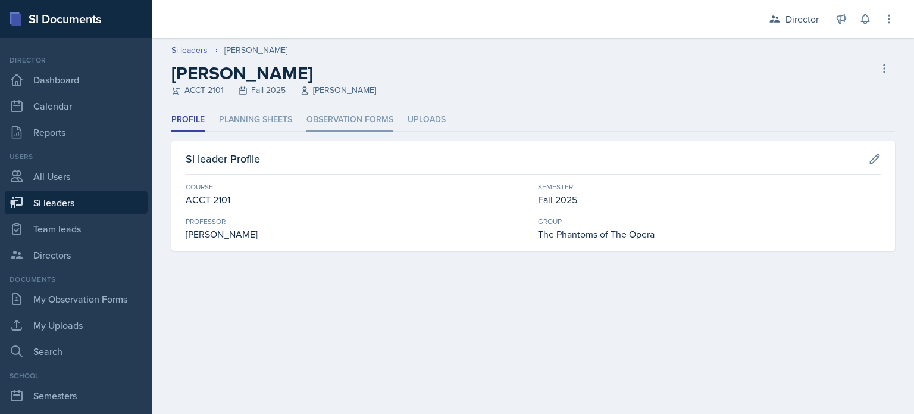
click at [336, 114] on li "Observation Forms" at bounding box center [350, 119] width 87 height 23
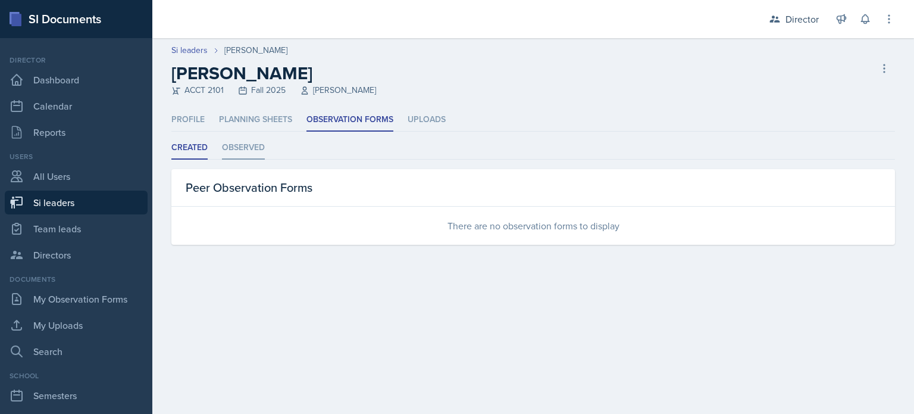
click at [222, 137] on li "Observed" at bounding box center [243, 147] width 43 height 23
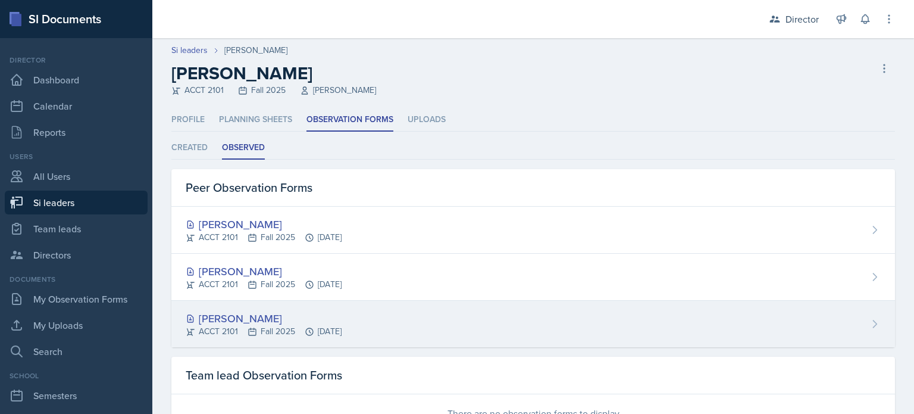
scroll to position [139, 0]
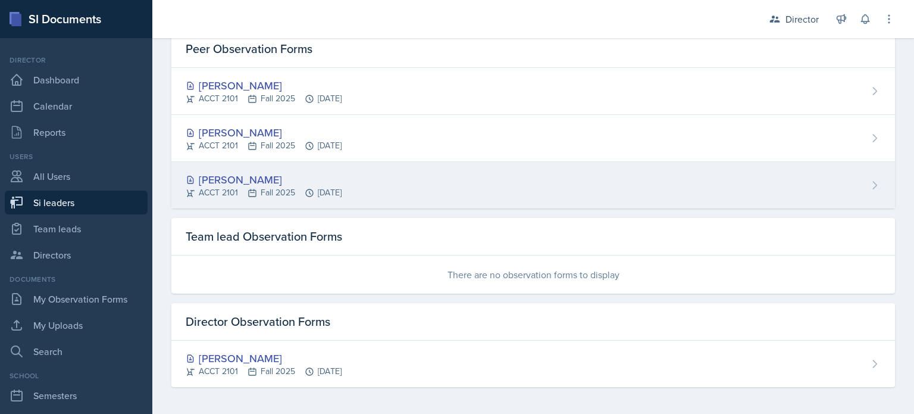
click at [376, 182] on div "Milla Eldridge ACCT 2101 Fall 2025 Sep 9th, 2025" at bounding box center [533, 185] width 724 height 46
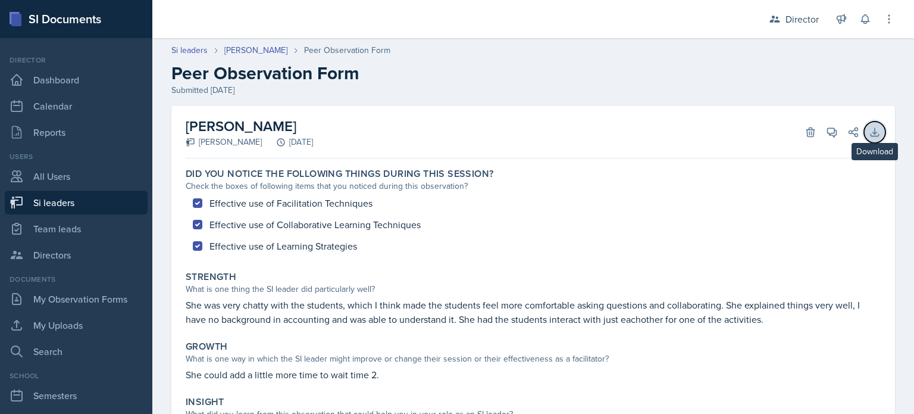
click at [869, 135] on icon at bounding box center [875, 132] width 12 height 12
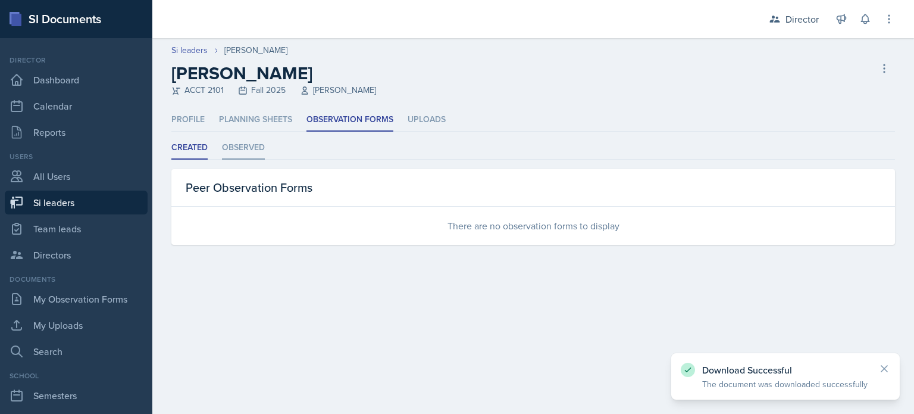
click at [257, 143] on li "Observed" at bounding box center [243, 147] width 43 height 23
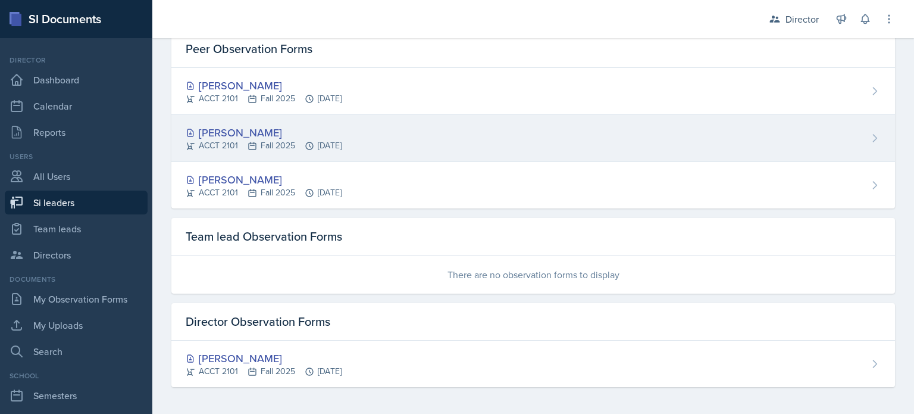
scroll to position [138, 0]
click at [334, 149] on div "ACCT 2101 Fall 2025 Sep 11th, 2025" at bounding box center [264, 146] width 156 height 12
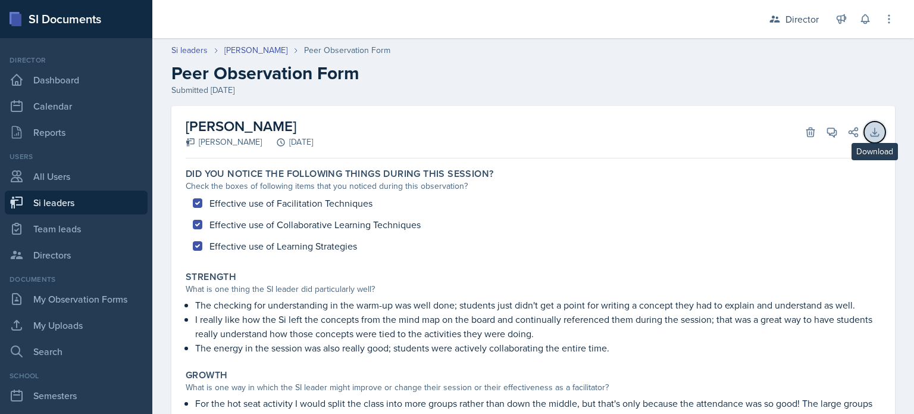
click at [865, 124] on button "Download" at bounding box center [874, 131] width 21 height 21
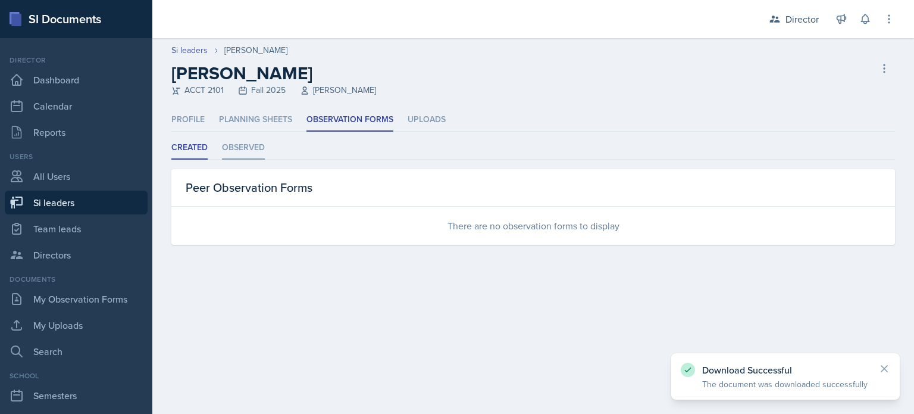
click at [244, 140] on li "Observed" at bounding box center [243, 147] width 43 height 23
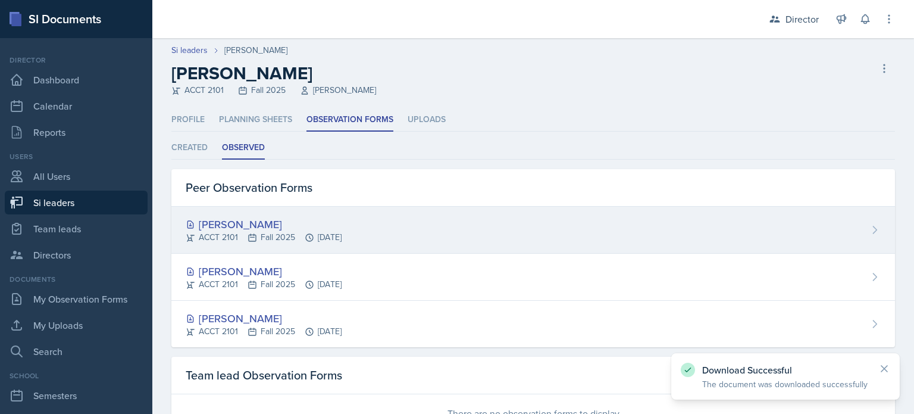
click at [276, 233] on div "ACCT 2101 Fall 2025 Sep 16th, 2025" at bounding box center [264, 237] width 156 height 12
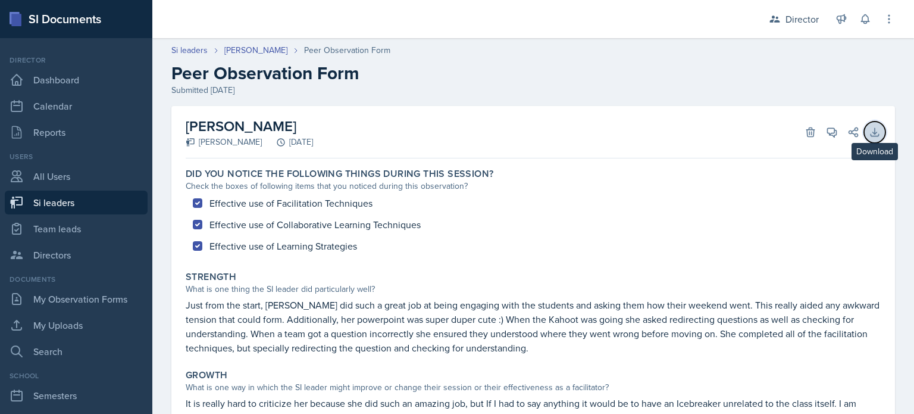
click at [864, 136] on button "Download" at bounding box center [874, 131] width 21 height 21
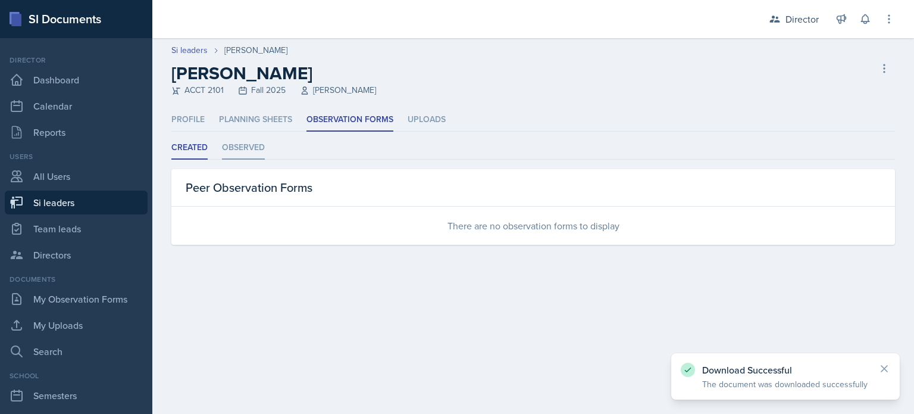
click at [252, 149] on li "Observed" at bounding box center [243, 147] width 43 height 23
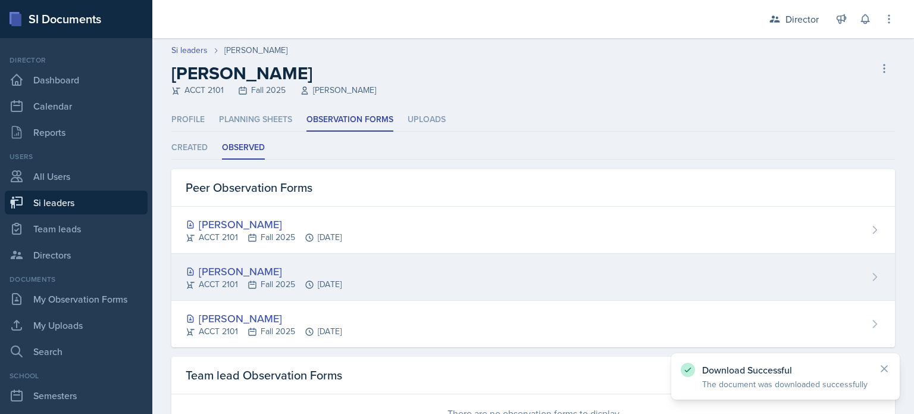
scroll to position [139, 0]
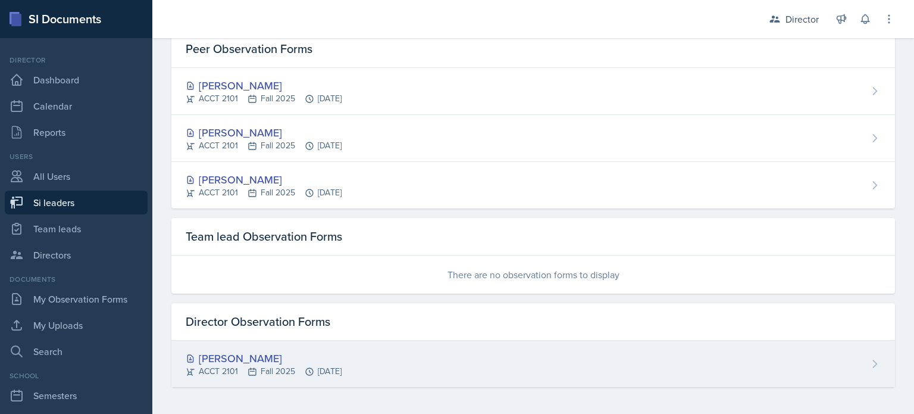
click at [302, 355] on div "Milla Eldridge" at bounding box center [264, 358] width 156 height 16
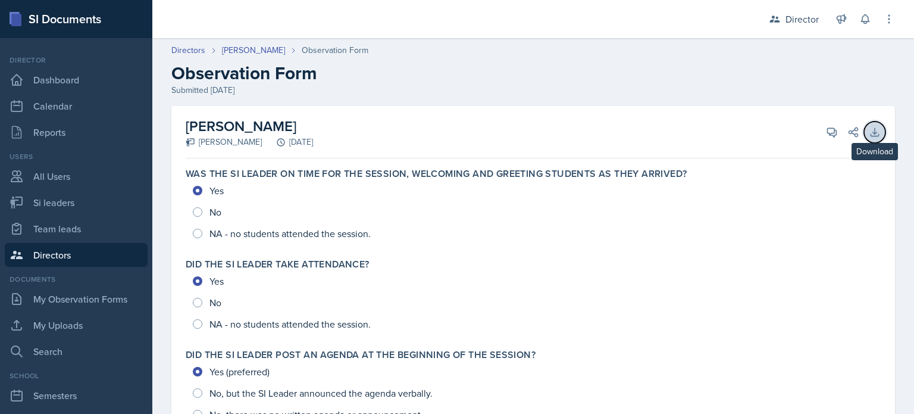
click at [869, 137] on icon at bounding box center [875, 132] width 12 height 12
click at [195, 50] on link "Directors" at bounding box center [188, 50] width 34 height 12
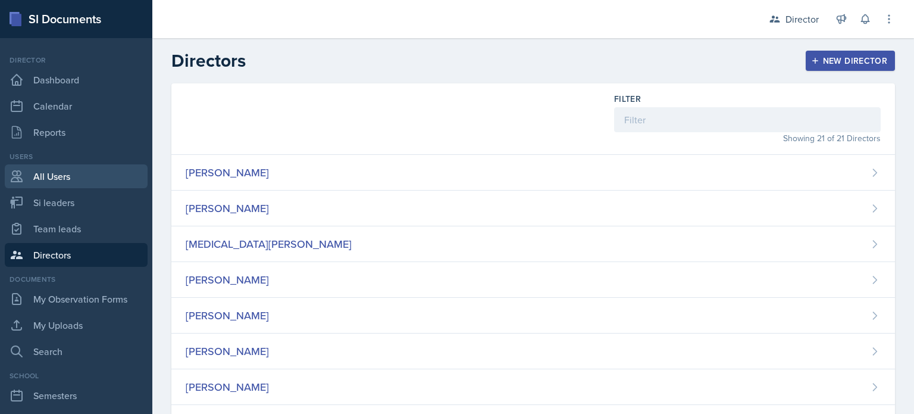
click at [70, 178] on link "All Users" at bounding box center [76, 176] width 143 height 24
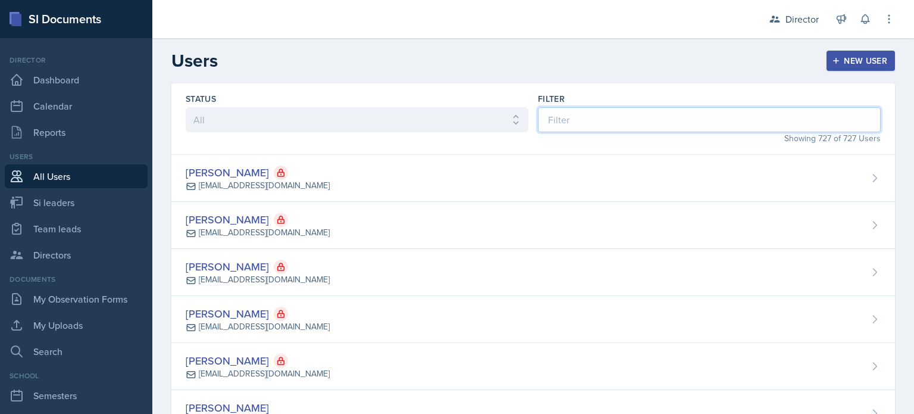
click at [663, 128] on input at bounding box center [709, 119] width 343 height 25
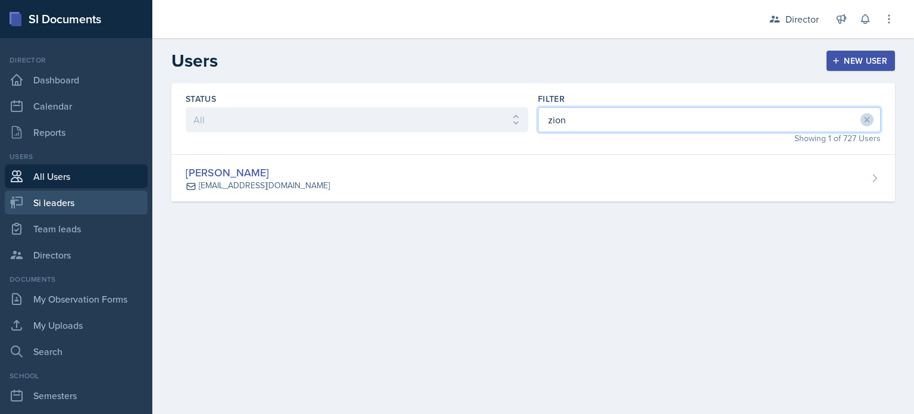
type input "zion"
click at [121, 201] on link "Si leaders" at bounding box center [76, 202] width 143 height 24
select select "2bed604d-1099-4043-b1bc-2365e8740244"
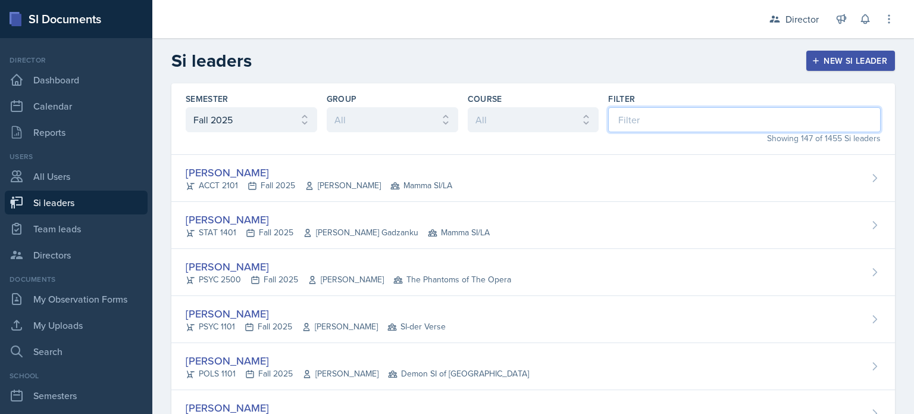
click at [627, 118] on input at bounding box center [744, 119] width 273 height 25
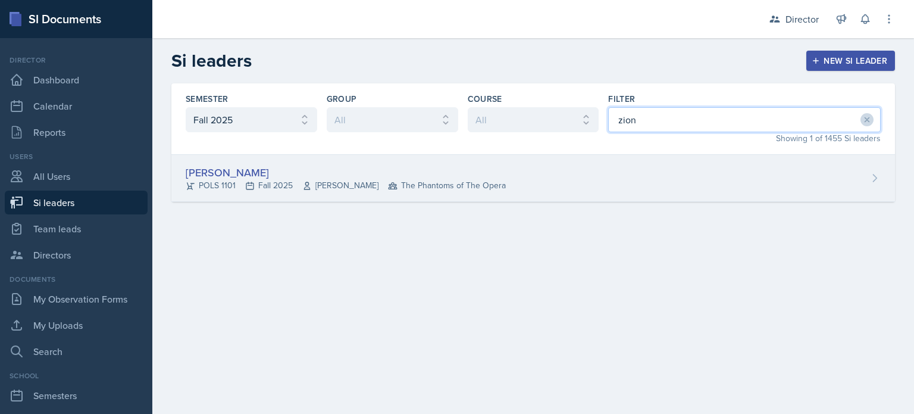
type input "zion"
click at [561, 160] on div "Zion-Raphael Clark POLS 1101 Fall 2025 Jennifer Cantor The Phantoms of The Opera" at bounding box center [533, 178] width 724 height 47
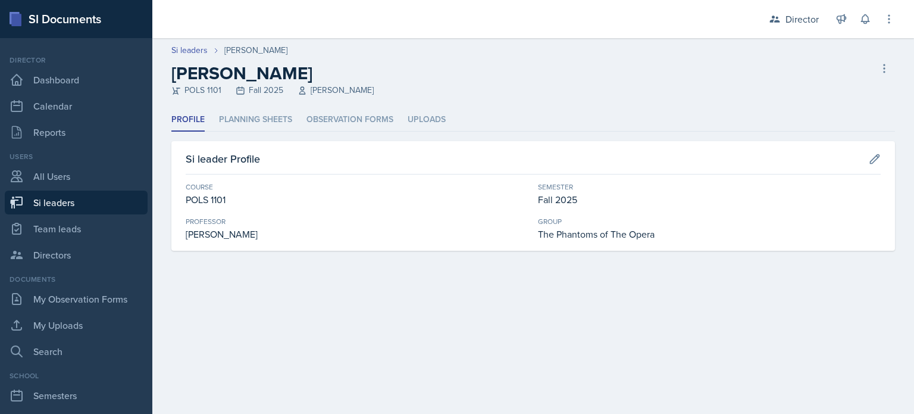
click at [324, 131] on div "Profile Planning Sheets Observation Forms Uploads Profile Planning Sheets Obser…" at bounding box center [533, 179] width 724 height 142
click at [357, 126] on li "Observation Forms" at bounding box center [350, 119] width 87 height 23
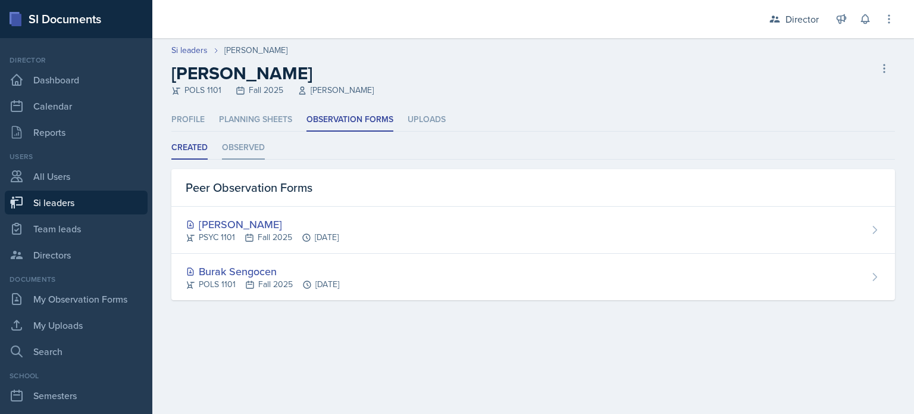
click at [244, 152] on li "Observed" at bounding box center [243, 147] width 43 height 23
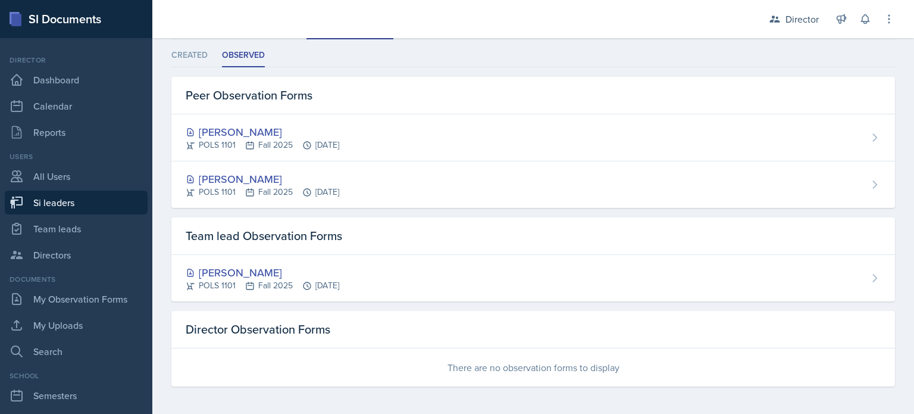
scroll to position [92, 0]
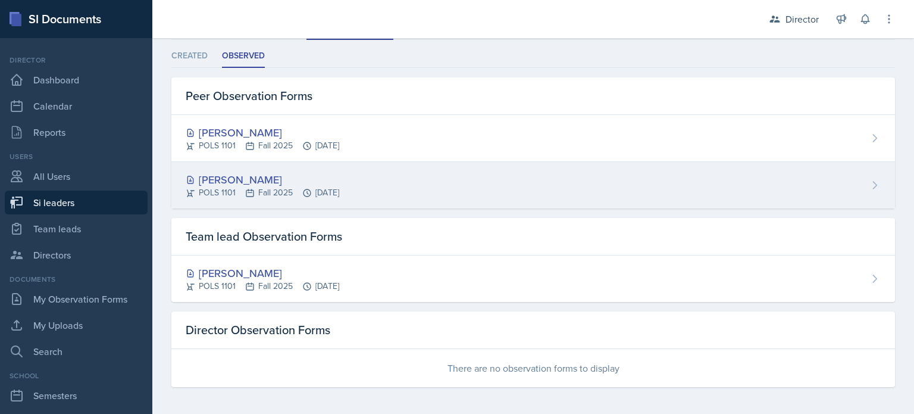
click at [368, 175] on div "Zion-Raphael Clark POLS 1101 Fall 2025 Sep 5th, 2025" at bounding box center [533, 185] width 724 height 46
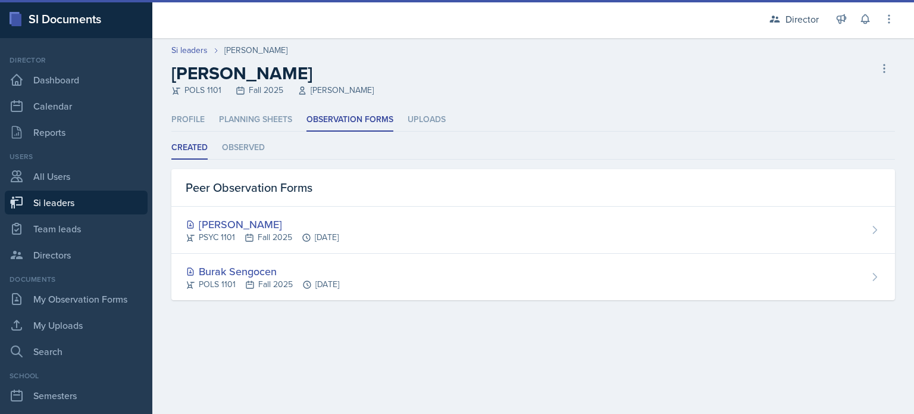
select select "2bed604d-1099-4043-b1bc-2365e8740244"
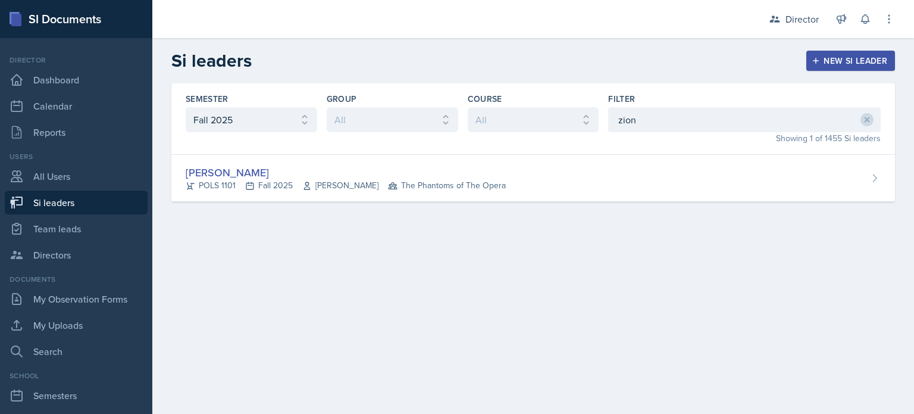
click at [654, 152] on div "Semester All Fall 2025 Summer 2025 Spring 2025 Fall 2024 Summer 2024 Spring 202…" at bounding box center [533, 118] width 724 height 71
click at [669, 121] on input "zion" at bounding box center [744, 119] width 273 height 25
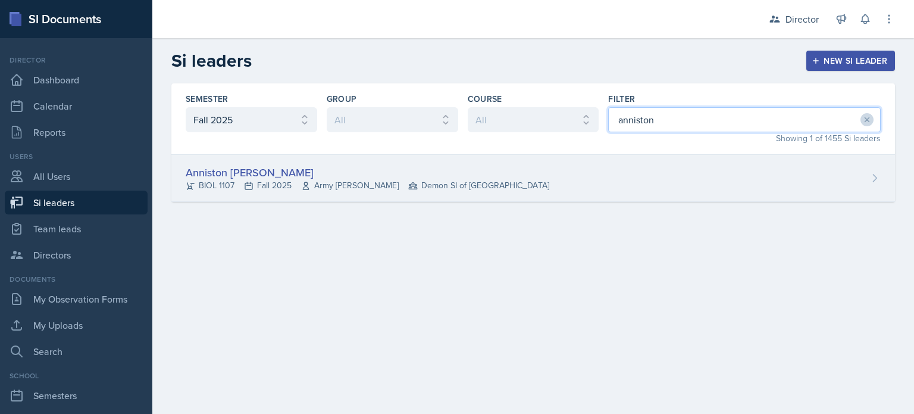
type input "anniston"
click at [617, 164] on div "Anniston Boyanton BIOL 1107 Fall 2025 Army Lester Demon SI of Fleet Street" at bounding box center [533, 178] width 724 height 47
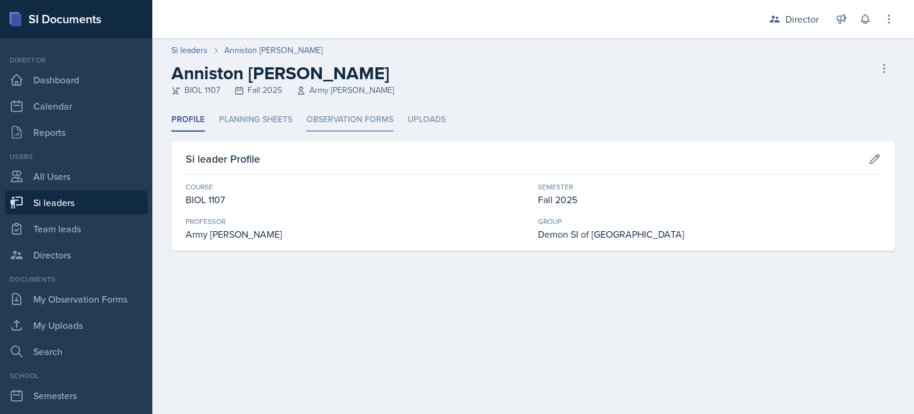
click at [361, 126] on li "Observation Forms" at bounding box center [350, 119] width 87 height 23
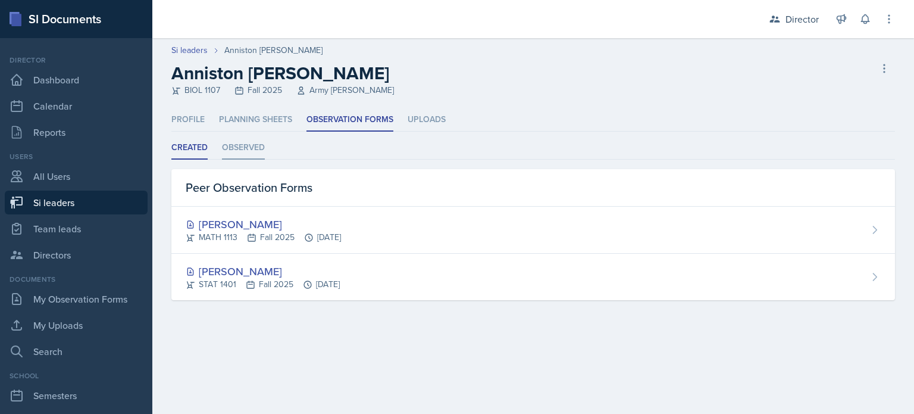
click at [247, 138] on li "Observed" at bounding box center [243, 147] width 43 height 23
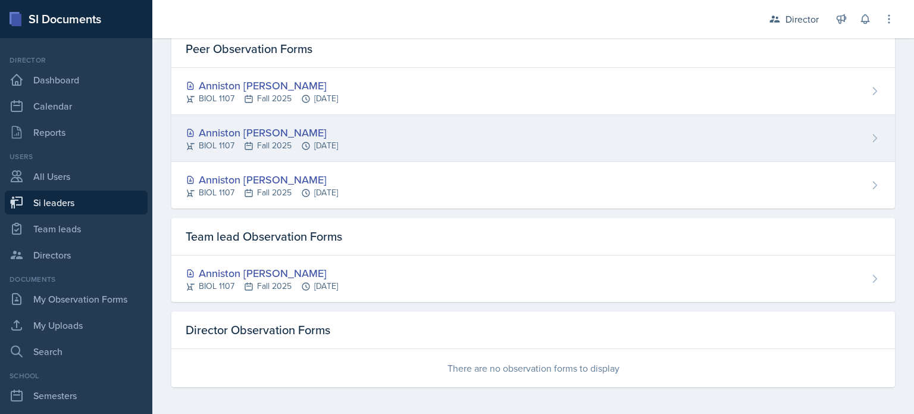
scroll to position [138, 0]
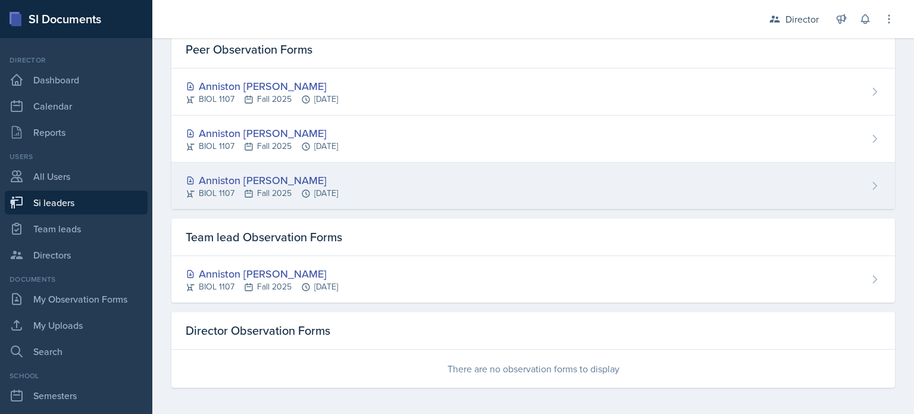
click at [338, 188] on div "BIOL 1107 Fall 2025 Sep 10th, 2025" at bounding box center [262, 193] width 152 height 12
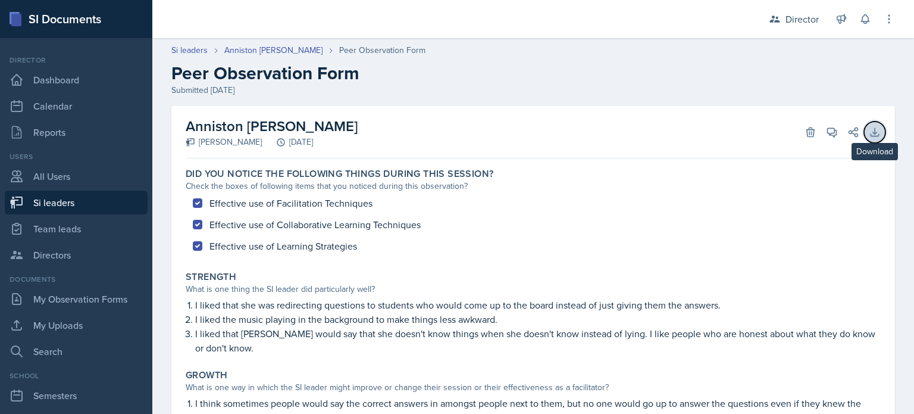
click at [869, 135] on icon at bounding box center [875, 132] width 12 height 12
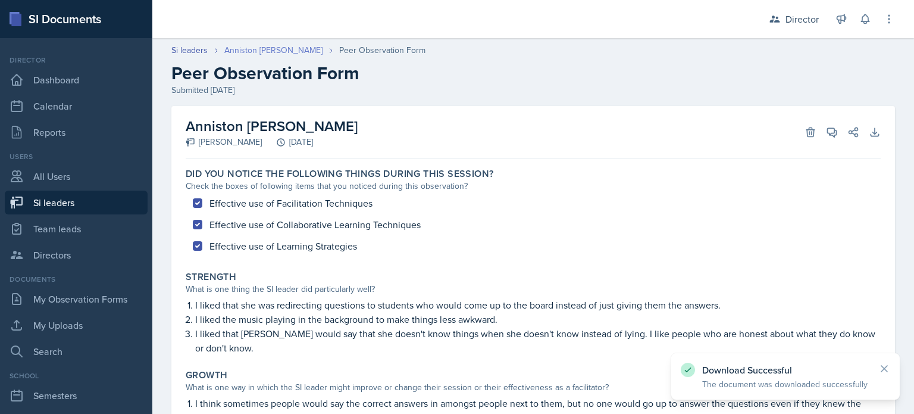
click at [262, 51] on link "Anniston Boyanton" at bounding box center [273, 50] width 98 height 12
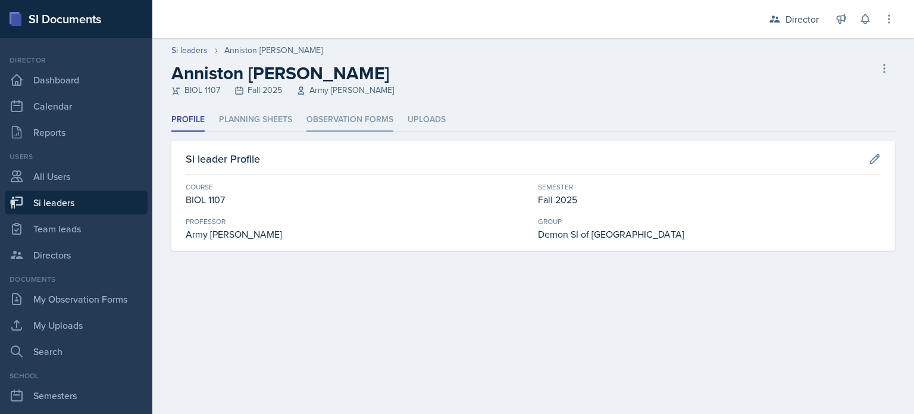
click at [317, 126] on li "Observation Forms" at bounding box center [350, 119] width 87 height 23
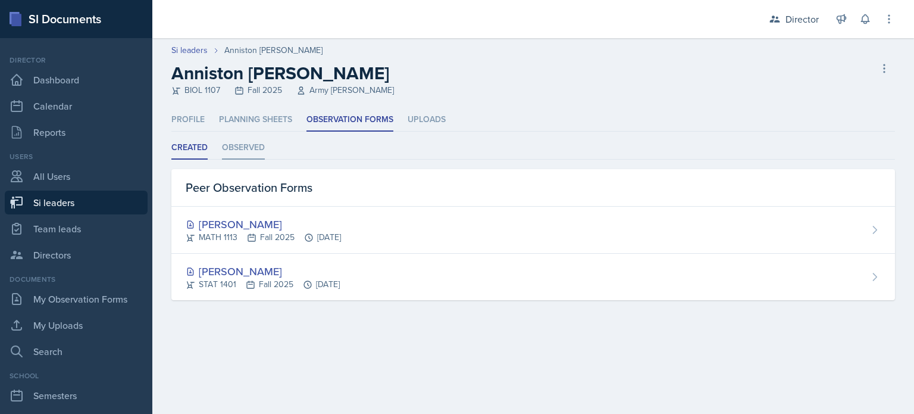
click at [255, 142] on li "Observed" at bounding box center [243, 147] width 43 height 23
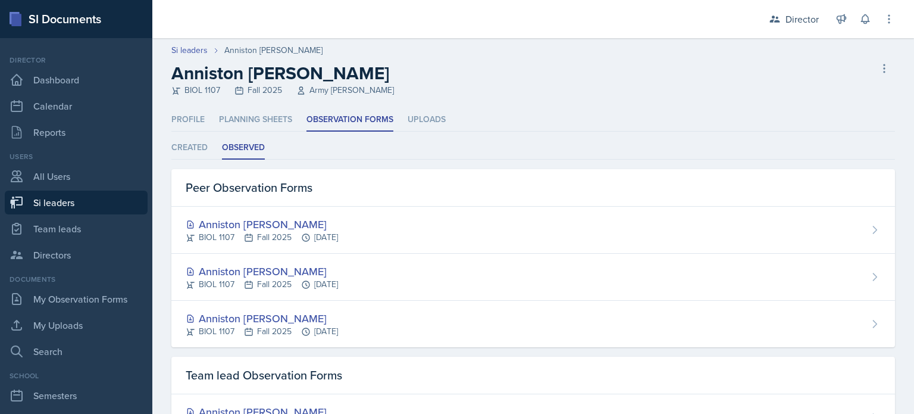
scroll to position [139, 0]
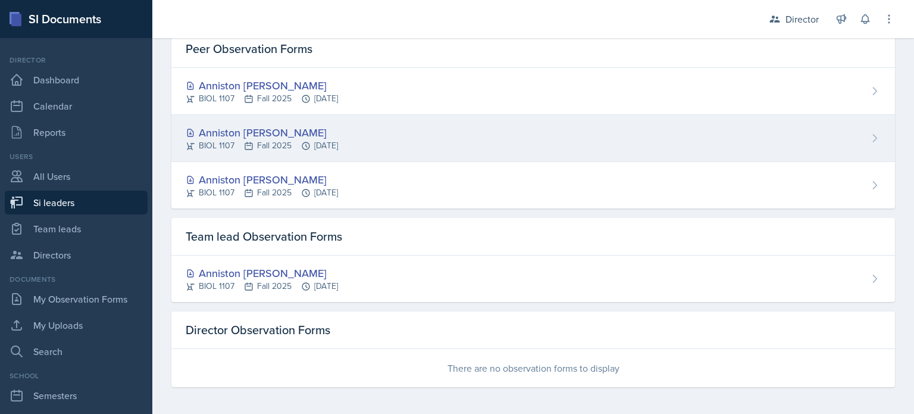
click at [348, 153] on div "Anniston Boyanton BIOL 1107 Fall 2025 Sep 17th, 2025" at bounding box center [533, 138] width 724 height 47
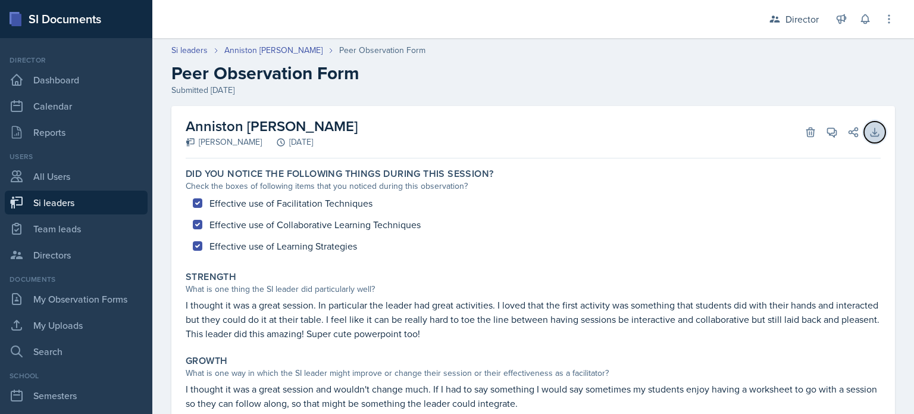
click at [869, 137] on icon at bounding box center [875, 132] width 12 height 12
click at [260, 54] on link "Anniston Boyanton" at bounding box center [273, 50] width 98 height 12
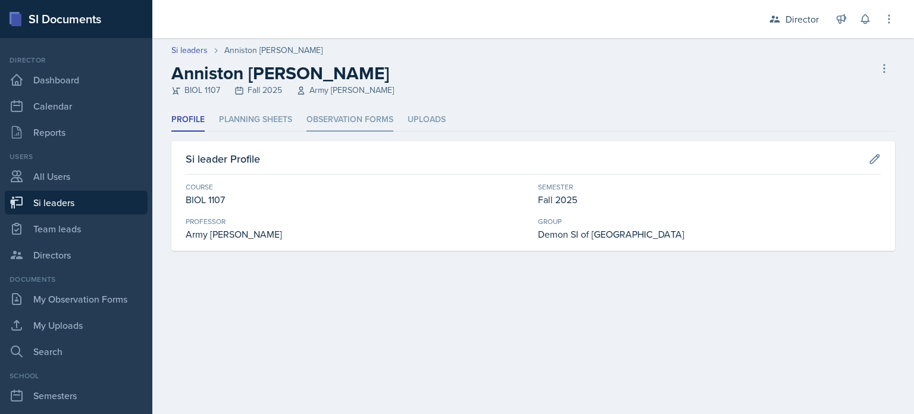
click at [350, 128] on li "Observation Forms" at bounding box center [350, 119] width 87 height 23
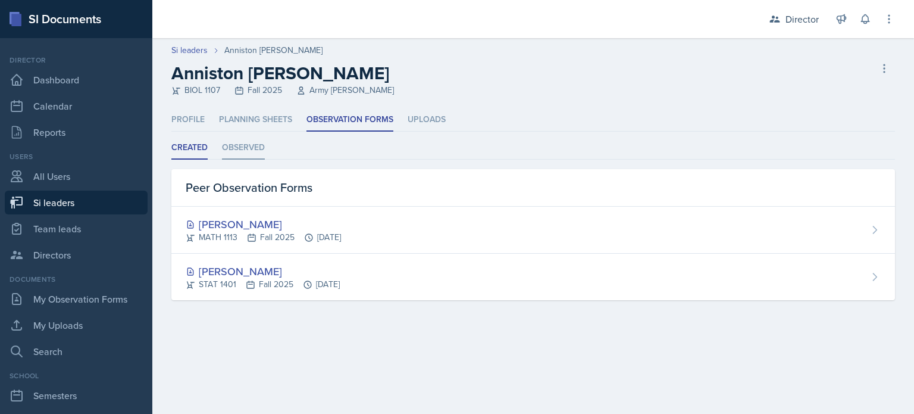
click at [234, 144] on li "Observed" at bounding box center [243, 147] width 43 height 23
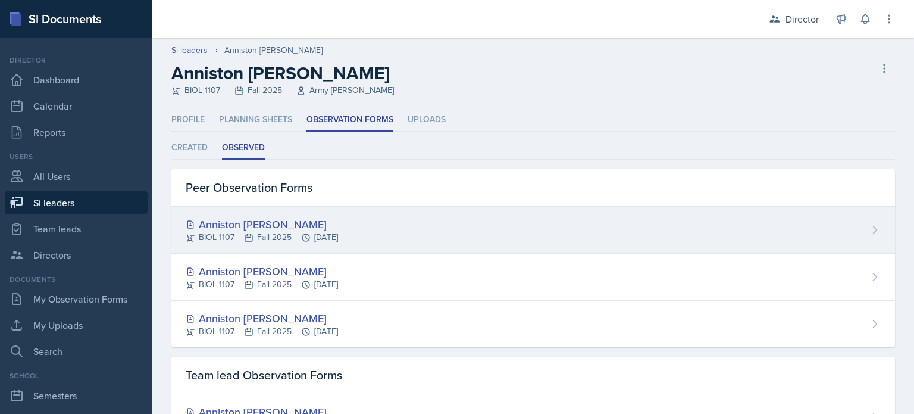
click at [314, 245] on div "Anniston Boyanton BIOL 1107 Fall 2025 Sep 19th, 2025" at bounding box center [533, 230] width 724 height 47
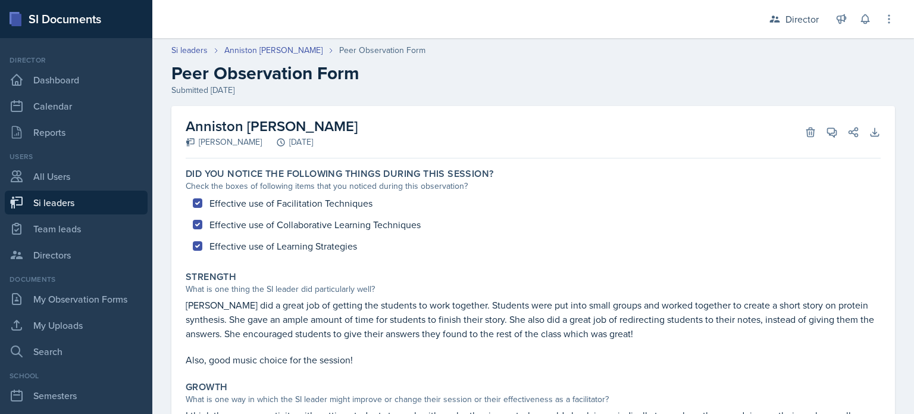
click at [533, 63] on h2 "Peer Observation Form" at bounding box center [533, 72] width 724 height 21
click at [331, 324] on p "Anniston did a great job of getting the students to work together. Students wer…" at bounding box center [533, 319] width 695 height 43
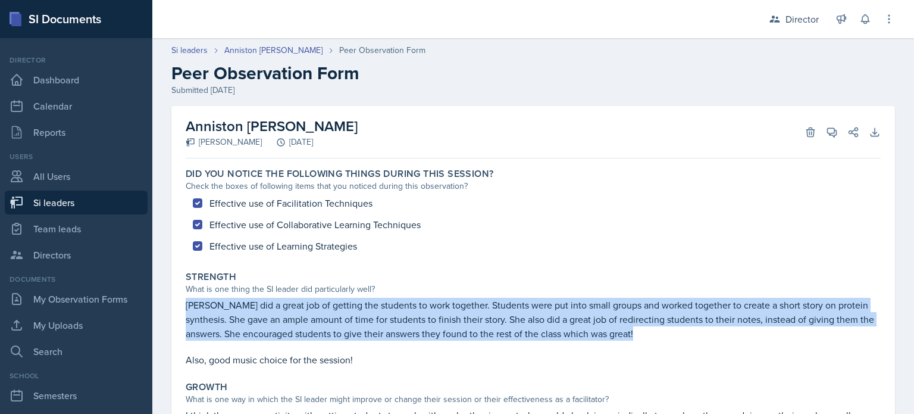
click at [331, 324] on p "Anniston did a great job of getting the students to work together. Students wer…" at bounding box center [533, 319] width 695 height 43
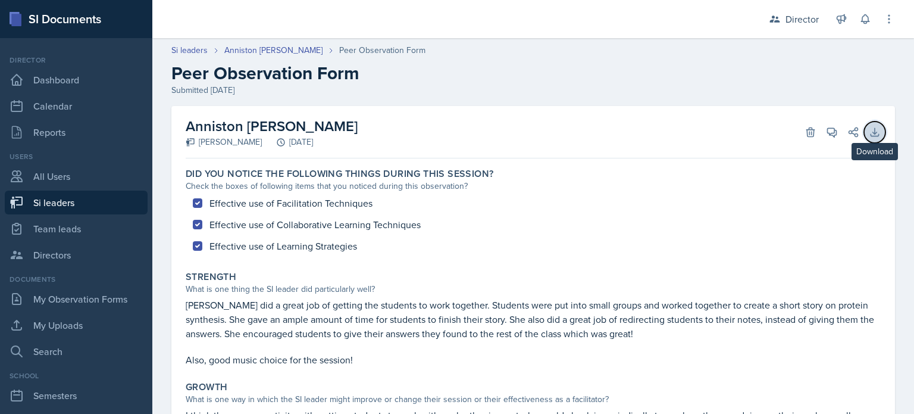
click at [869, 129] on icon at bounding box center [875, 132] width 12 height 12
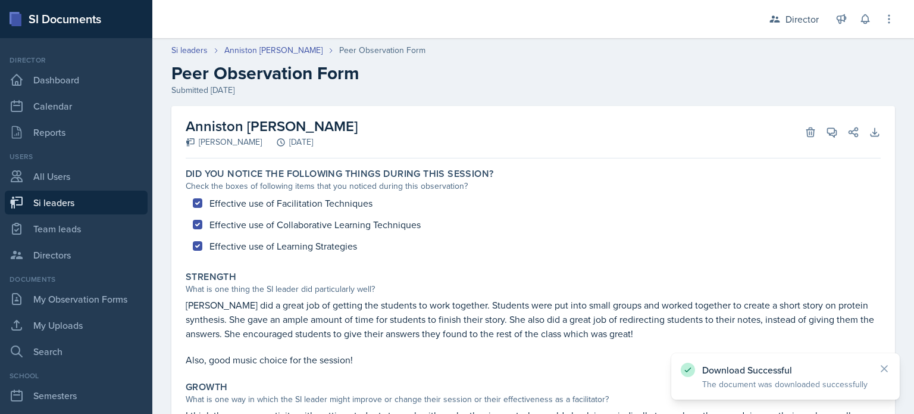
click at [263, 58] on div "Si leaders Anniston Boyanton Peer Observation Form Peer Observation Form Submit…" at bounding box center [533, 70] width 762 height 52
click at [269, 52] on link "Anniston Boyanton" at bounding box center [273, 50] width 98 height 12
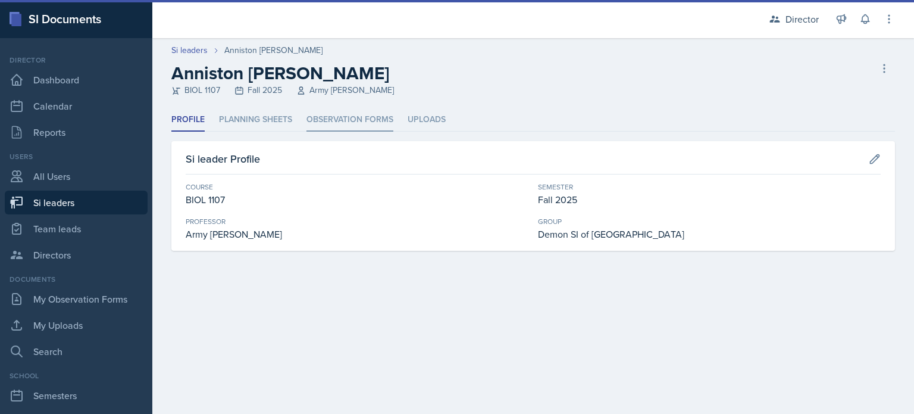
click at [336, 112] on li "Observation Forms" at bounding box center [350, 119] width 87 height 23
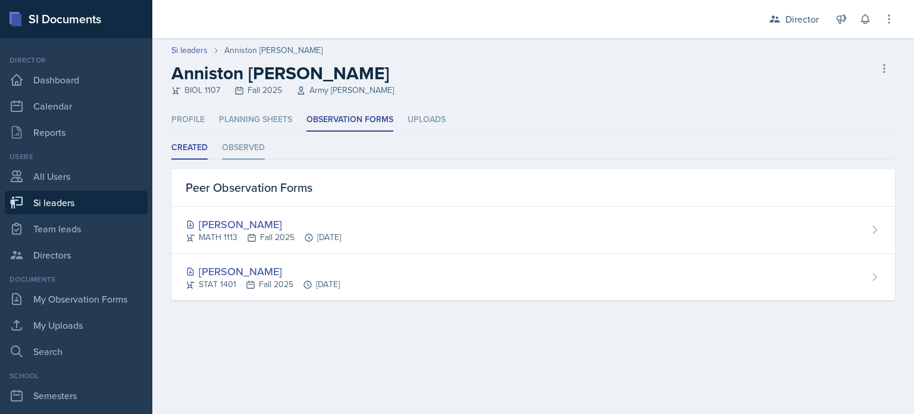
click at [249, 157] on li "Observed" at bounding box center [243, 147] width 43 height 23
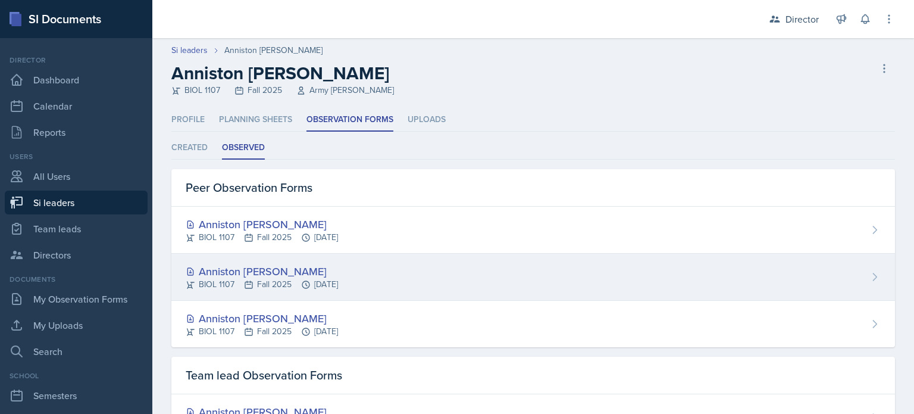
scroll to position [139, 0]
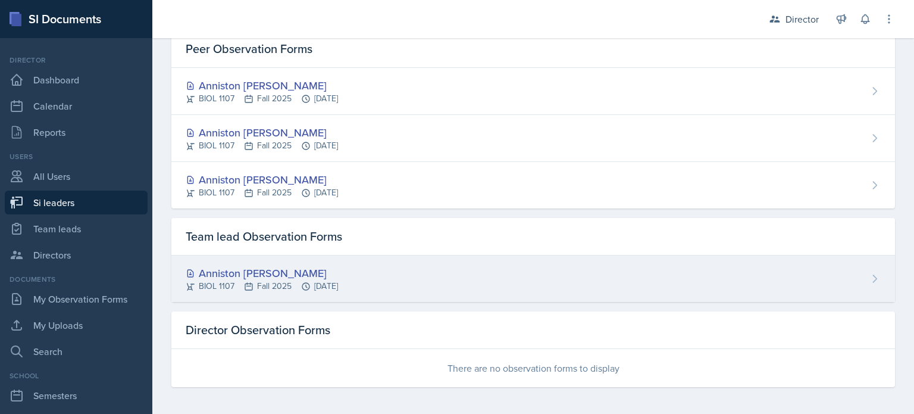
click at [377, 263] on div "Anniston Boyanton BIOL 1107 Fall 2025 Sep 26th, 2025" at bounding box center [533, 278] width 724 height 46
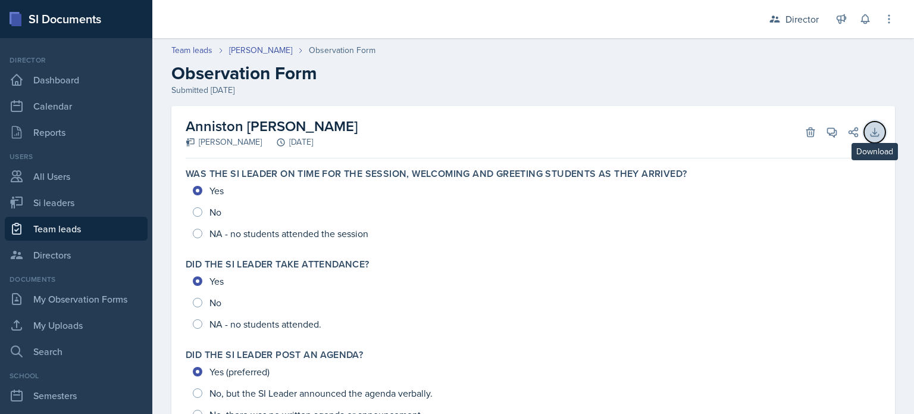
click at [869, 129] on icon at bounding box center [875, 132] width 12 height 12
click at [57, 214] on link "Si leaders" at bounding box center [76, 202] width 143 height 24
select select "2bed604d-1099-4043-b1bc-2365e8740244"
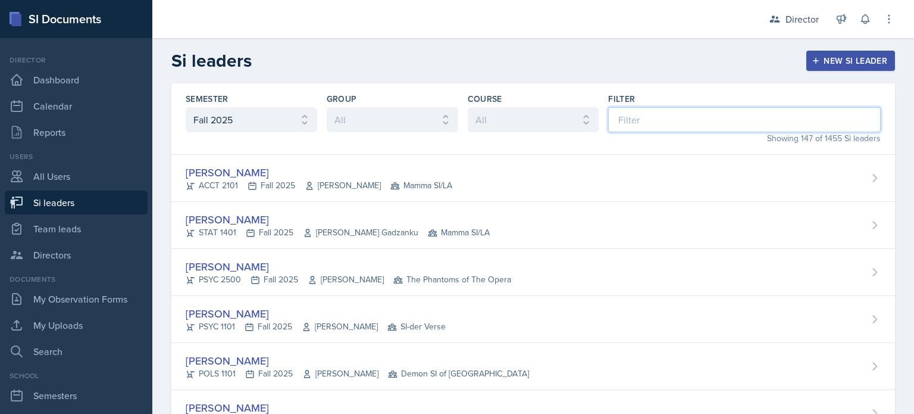
click at [618, 123] on input at bounding box center [744, 119] width 273 height 25
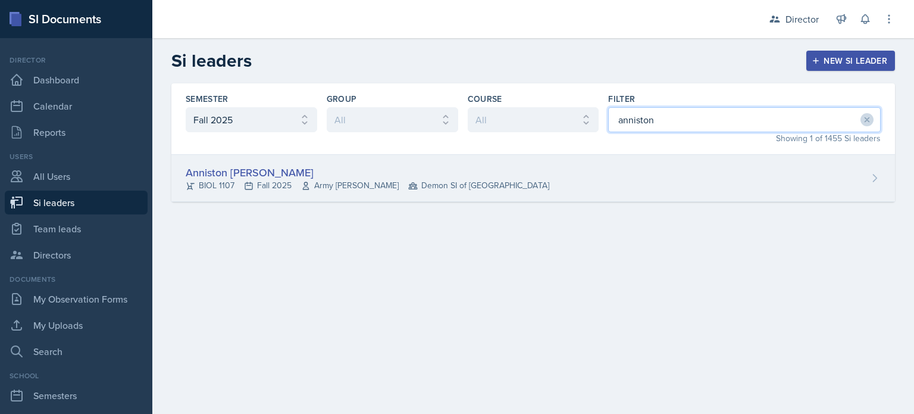
type input "anniston"
click at [579, 186] on div "Anniston Boyanton BIOL 1107 Fall 2025 Army Lester Demon SI of Fleet Street" at bounding box center [533, 178] width 724 height 47
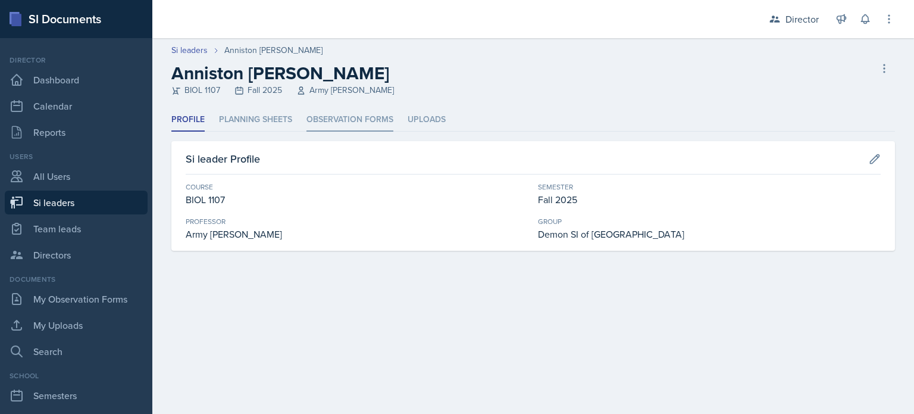
click at [358, 120] on li "Observation Forms" at bounding box center [350, 119] width 87 height 23
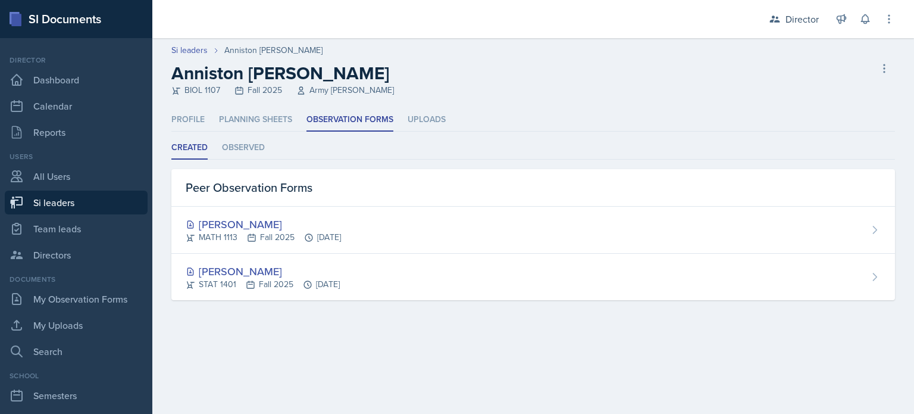
click at [248, 166] on div "Created Observed Created Observed Peer Observation Forms Madison Villalba MATH …" at bounding box center [533, 218] width 724 height 164
click at [233, 137] on li "Observed" at bounding box center [243, 147] width 43 height 23
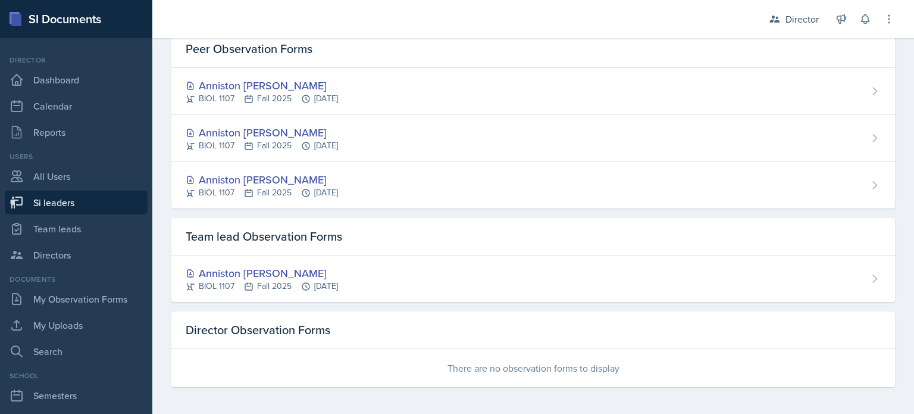
scroll to position [138, 0]
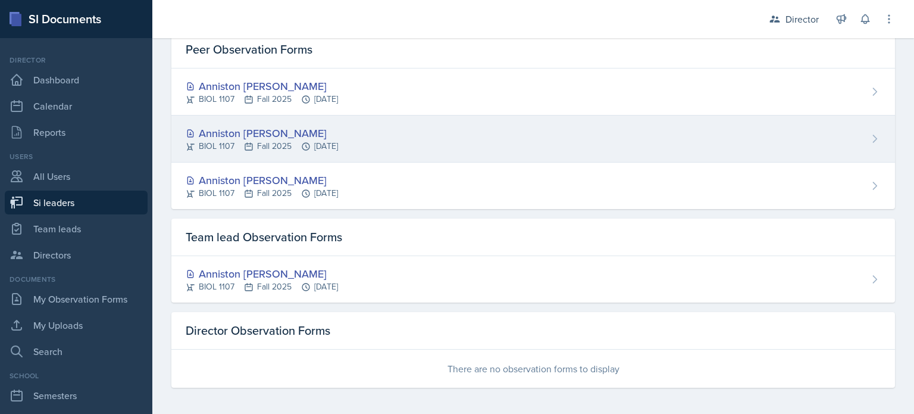
click at [354, 152] on div "Anniston Boyanton BIOL 1107 Fall 2025 Sep 17th, 2025" at bounding box center [533, 138] width 724 height 47
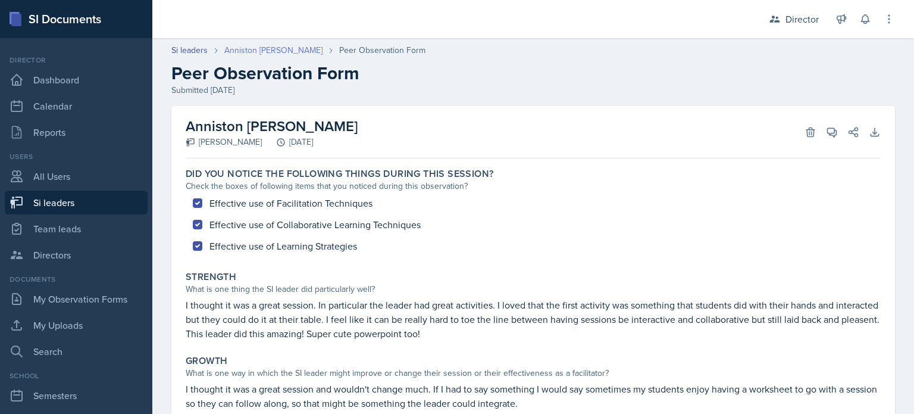
click at [257, 45] on link "Anniston Boyanton" at bounding box center [273, 50] width 98 height 12
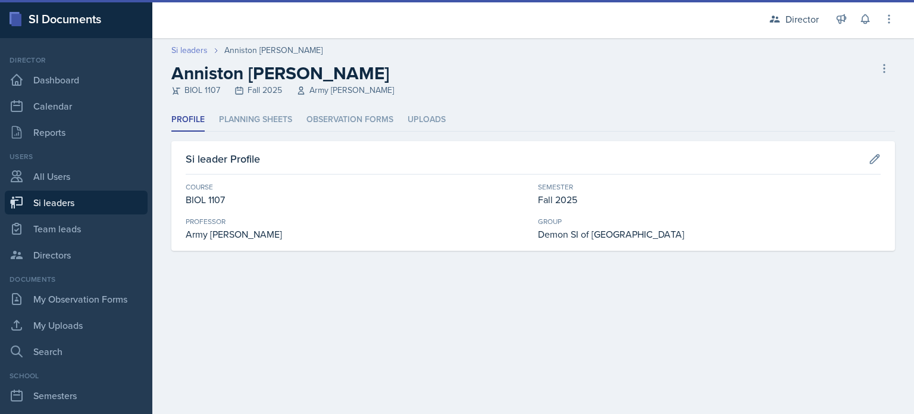
click at [176, 47] on link "Si leaders" at bounding box center [189, 50] width 36 height 12
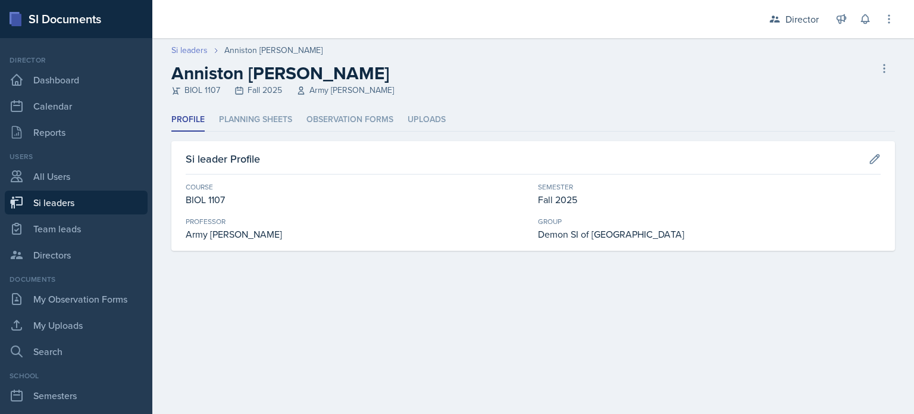
select select "2bed604d-1099-4043-b1bc-2365e8740244"
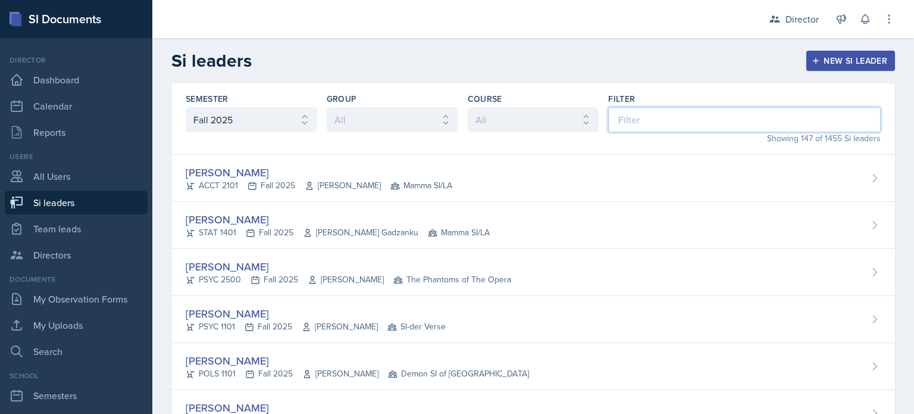
click at [614, 115] on input at bounding box center [744, 119] width 273 height 25
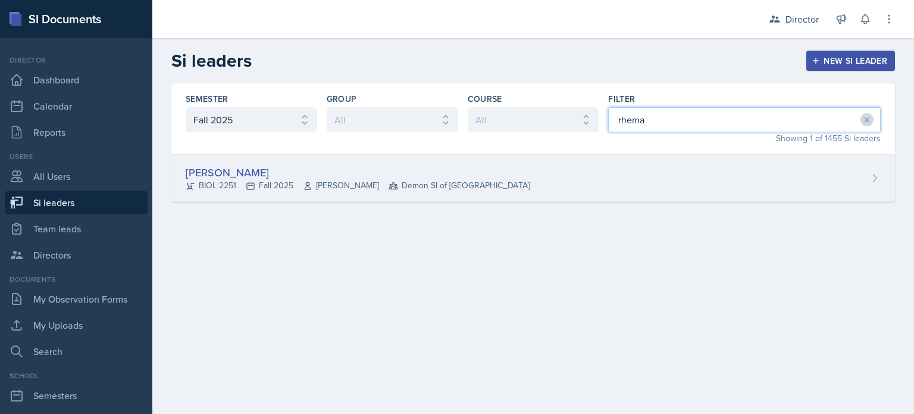
type input "rhema"
click at [577, 173] on div "Rhema Arnold BIOL 2251 Fall 2025 Amanda Crider Demon SI of Fleet Street" at bounding box center [533, 178] width 724 height 47
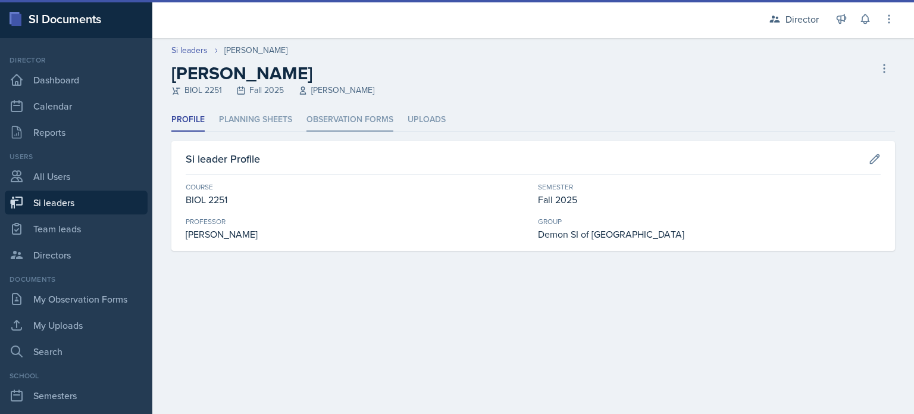
click at [357, 120] on li "Observation Forms" at bounding box center [350, 119] width 87 height 23
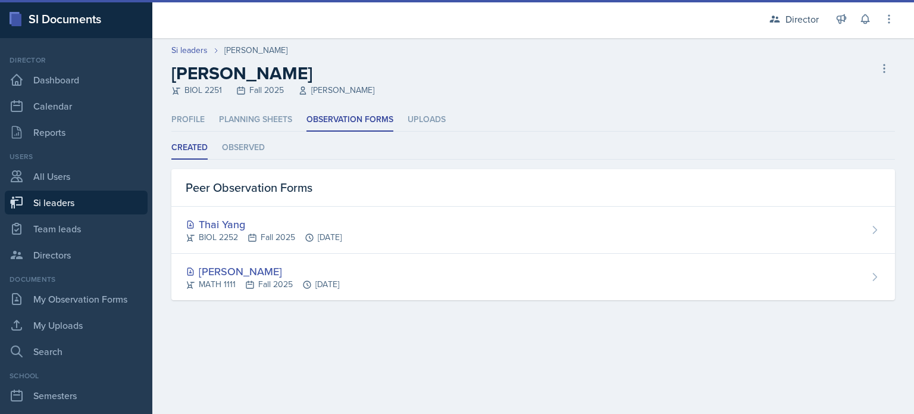
click at [215, 157] on ul "Created Observed" at bounding box center [533, 147] width 724 height 23
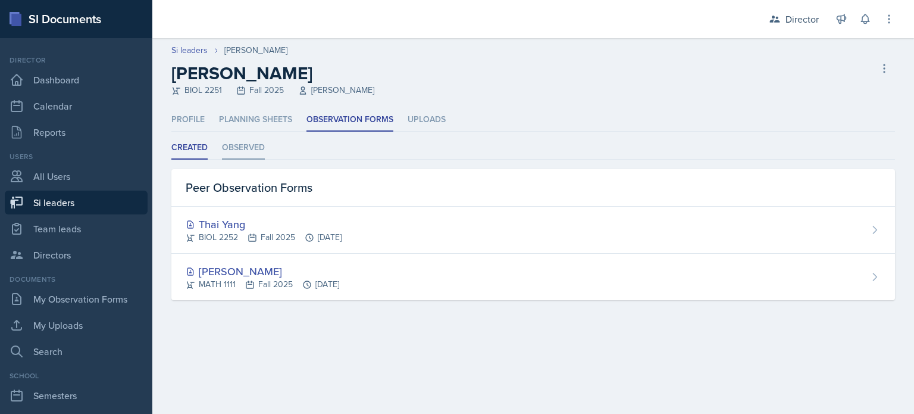
click at [233, 153] on li "Observed" at bounding box center [243, 147] width 43 height 23
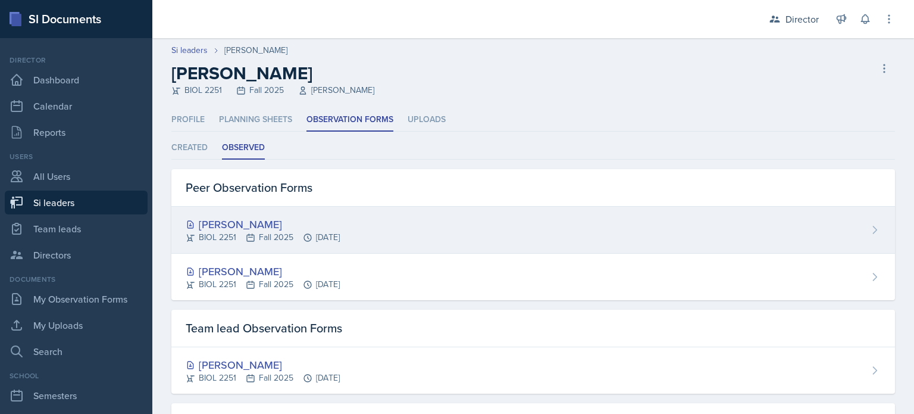
scroll to position [92, 0]
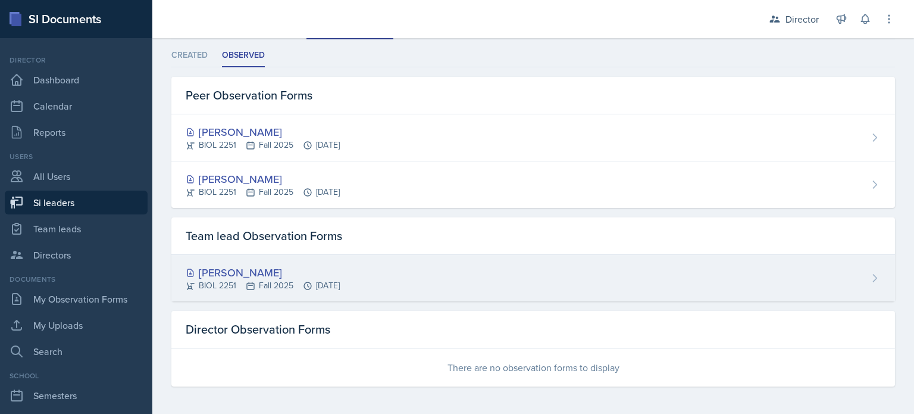
click at [340, 264] on div "Rhema Arnold" at bounding box center [263, 272] width 154 height 16
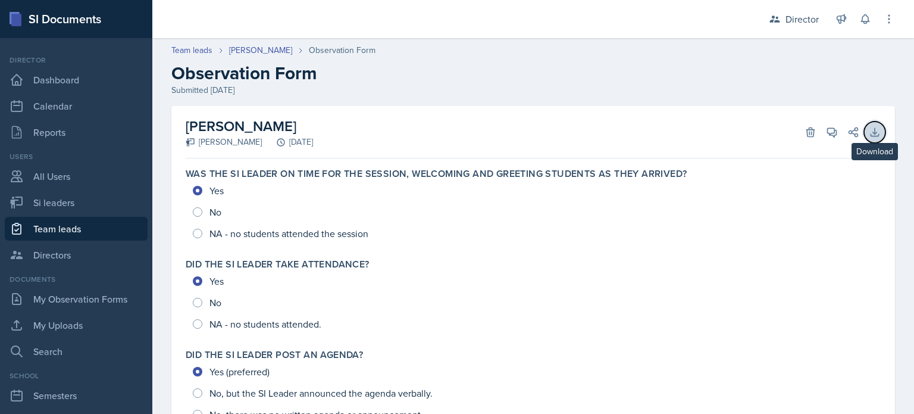
click at [864, 135] on button "Download" at bounding box center [874, 131] width 21 height 21
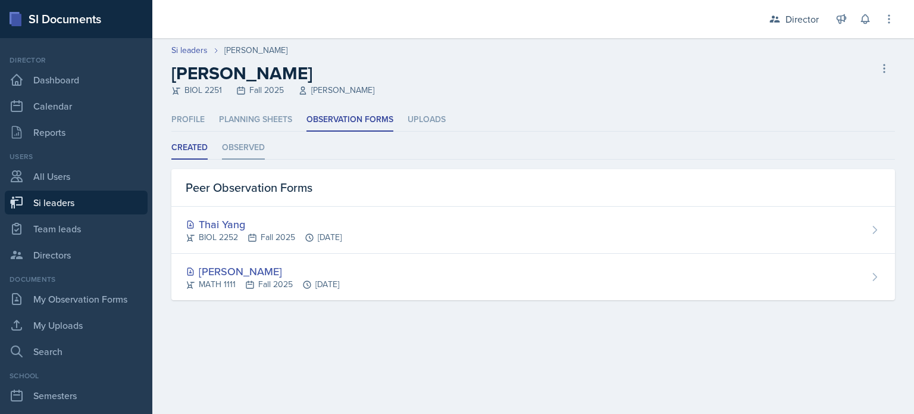
click at [257, 157] on li "Observed" at bounding box center [243, 147] width 43 height 23
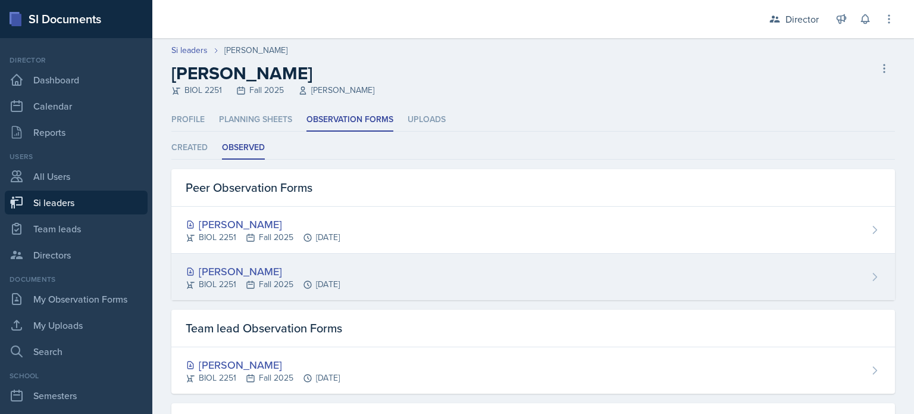
click at [283, 287] on div "BIOL 2251 Fall 2025 Sep 10th, 2025" at bounding box center [263, 284] width 154 height 12
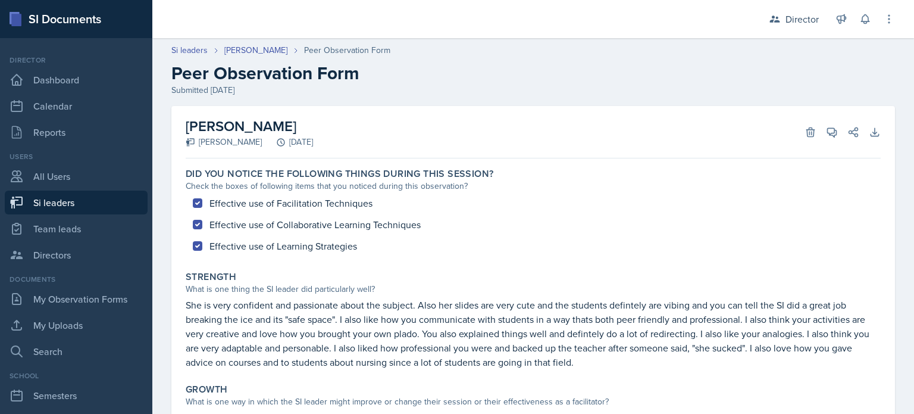
click at [283, 287] on div "What is one thing the SI leader did particularly well?" at bounding box center [533, 289] width 695 height 12
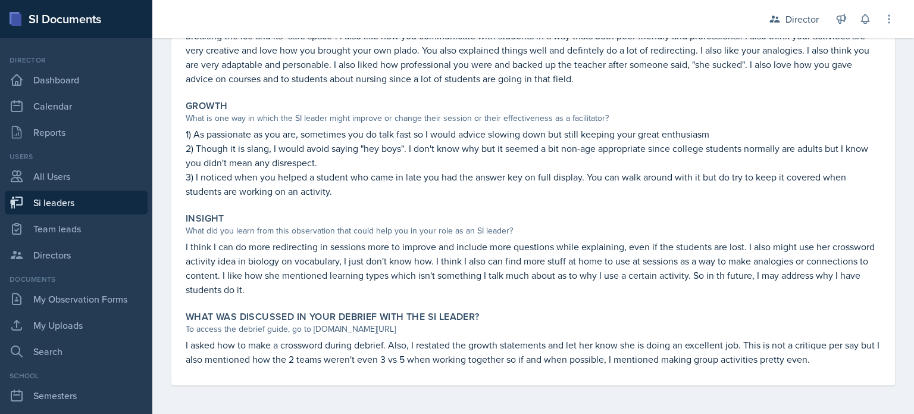
scroll to position [283, 0]
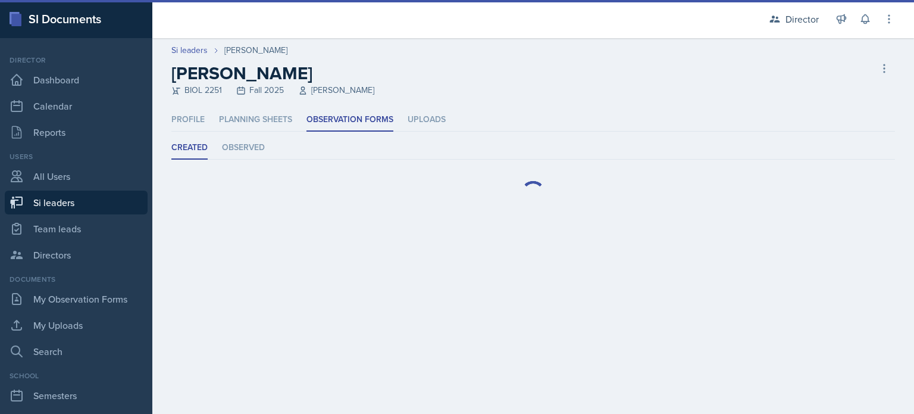
select select "2bed604d-1099-4043-b1bc-2365e8740244"
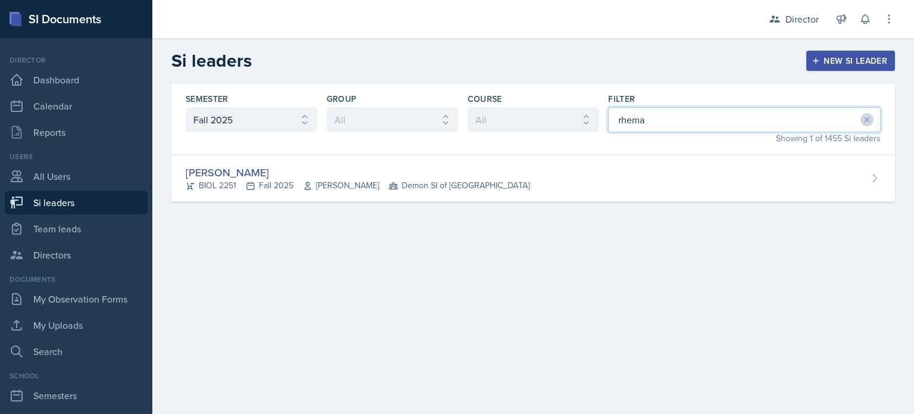
click at [621, 126] on input "rhema" at bounding box center [744, 119] width 273 height 25
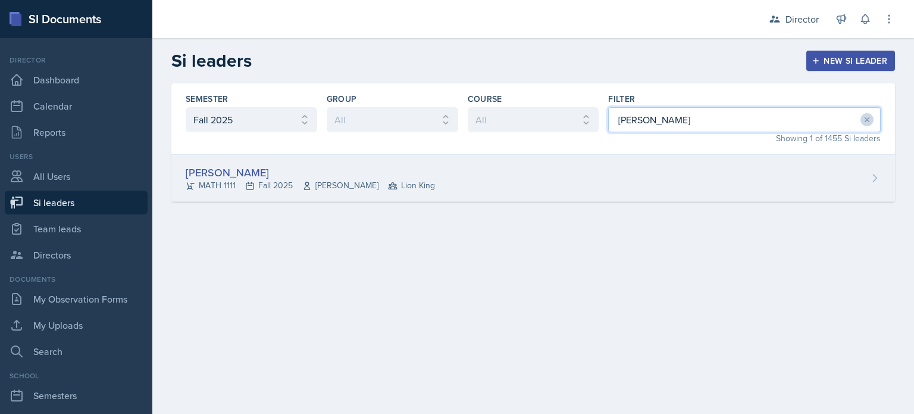
type input "xavier"
click at [552, 180] on div "Xavier Ashton MATH 1111 Fall 2025 Jennifer Smathers Lion King" at bounding box center [533, 178] width 724 height 47
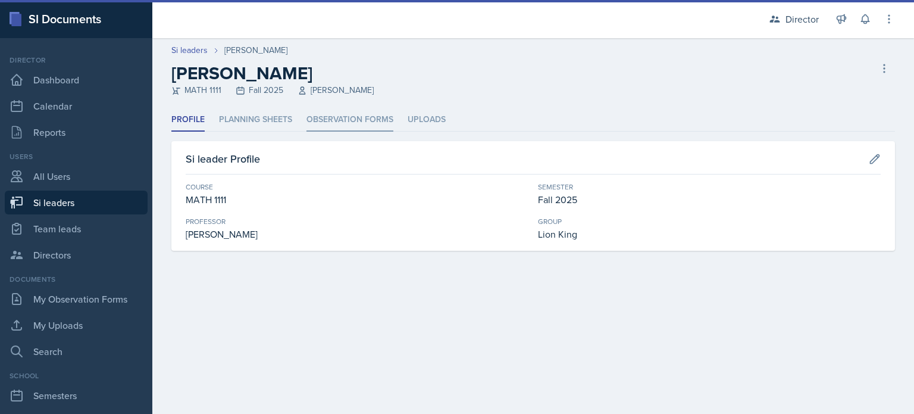
click at [363, 118] on li "Observation Forms" at bounding box center [350, 119] width 87 height 23
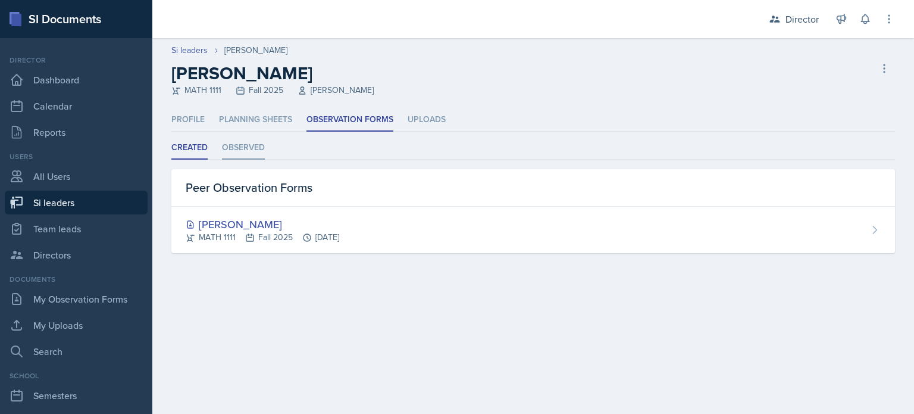
click at [251, 152] on li "Observed" at bounding box center [243, 147] width 43 height 23
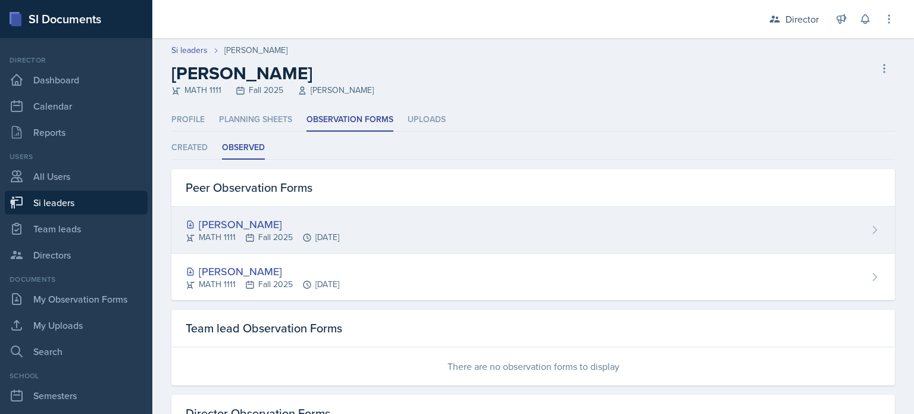
scroll to position [92, 0]
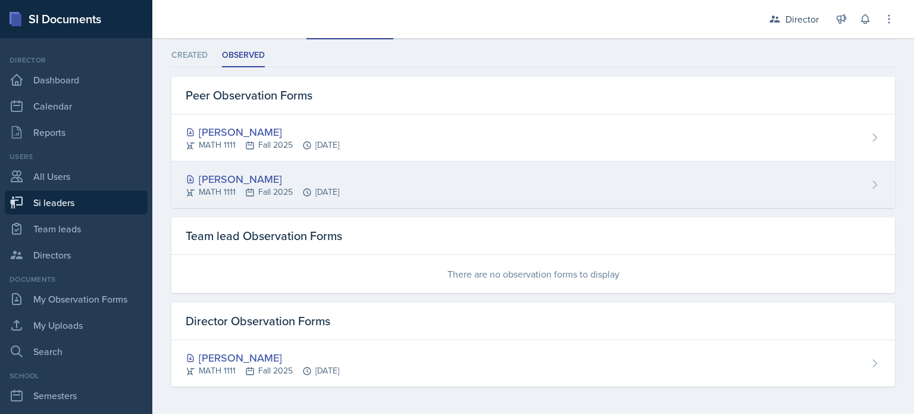
click at [336, 205] on div "Xavier Ashton MATH 1111 Fall 2025 Sep 8th, 2025" at bounding box center [533, 184] width 724 height 46
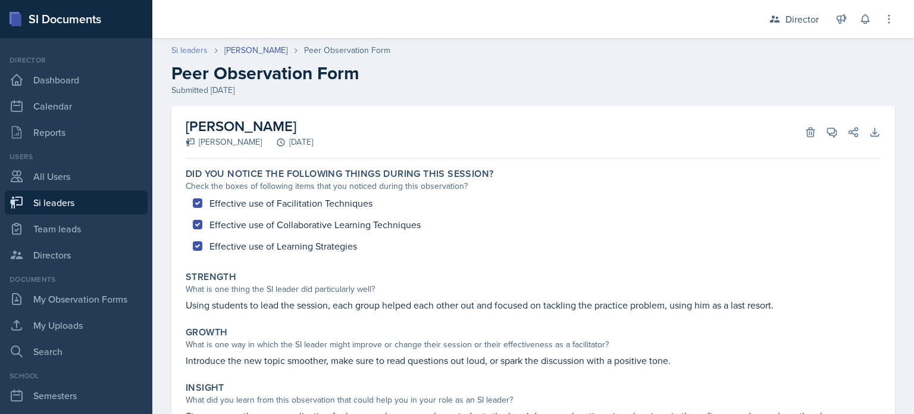
click at [176, 45] on link "Si leaders" at bounding box center [189, 50] width 36 height 12
select select "2bed604d-1099-4043-b1bc-2365e8740244"
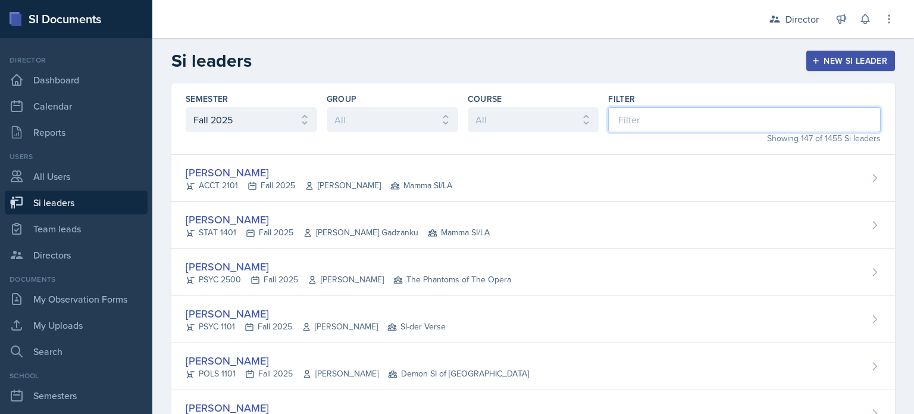
click at [720, 126] on input at bounding box center [744, 119] width 273 height 25
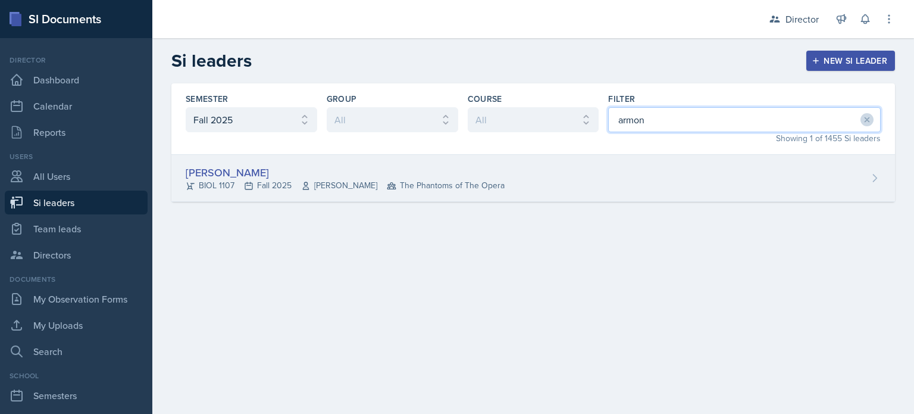
type input "armon"
click at [689, 160] on div "Armon Khoshneviszadeh BIOL 1107 Fall 2025 Selma Cuya-Smith The Phantoms of The …" at bounding box center [533, 178] width 724 height 47
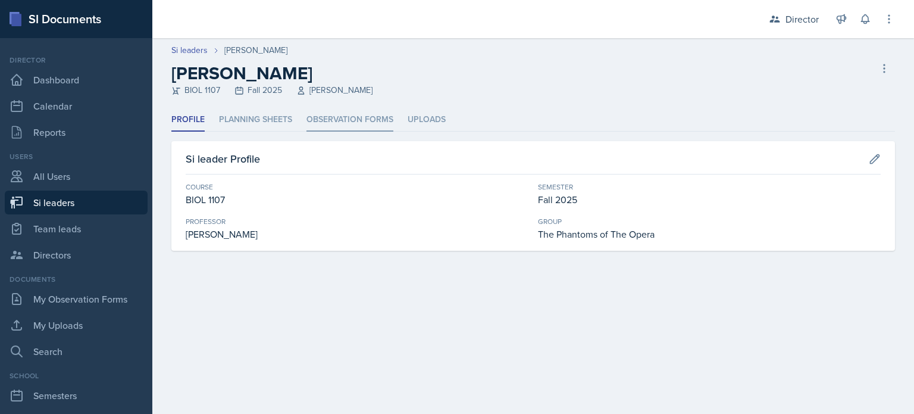
click at [354, 121] on li "Observation Forms" at bounding box center [350, 119] width 87 height 23
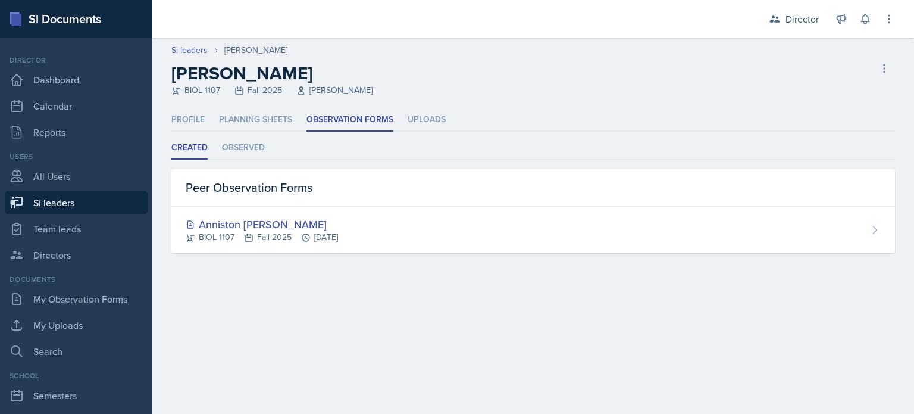
click at [226, 160] on div "Created Observed Created Observed Peer Observation Forms Anniston Boyanton BIOL…" at bounding box center [533, 194] width 724 height 117
click at [236, 149] on li "Observed" at bounding box center [243, 147] width 43 height 23
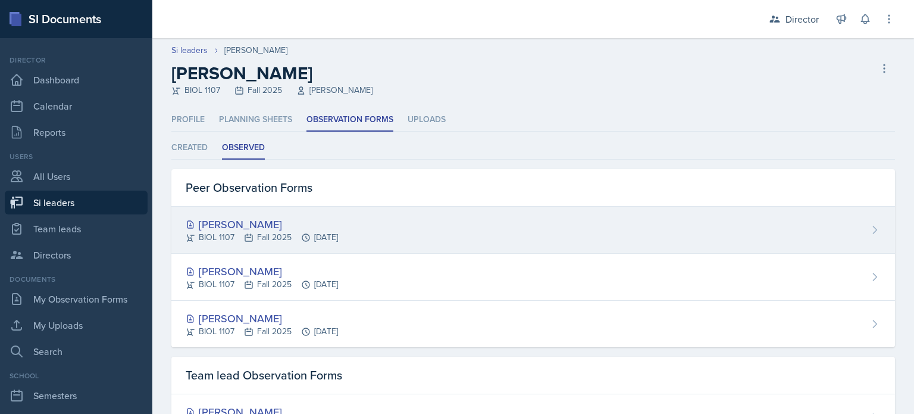
scroll to position [139, 0]
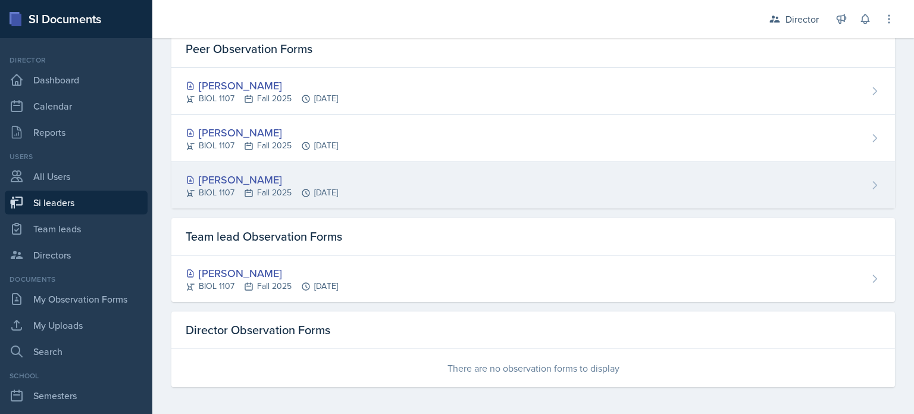
click at [338, 181] on div "[PERSON_NAME]" at bounding box center [262, 179] width 152 height 16
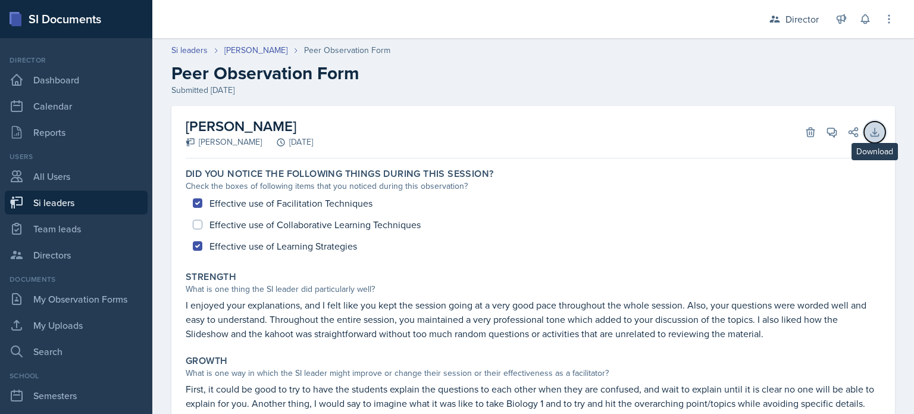
click at [869, 135] on icon at bounding box center [875, 132] width 12 height 12
click at [287, 50] on link "[PERSON_NAME]" at bounding box center [255, 50] width 63 height 12
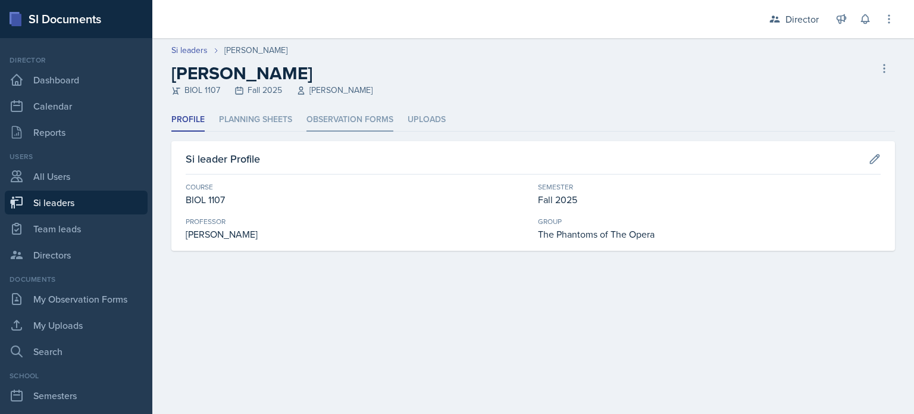
click at [317, 130] on li "Observation Forms" at bounding box center [350, 119] width 87 height 23
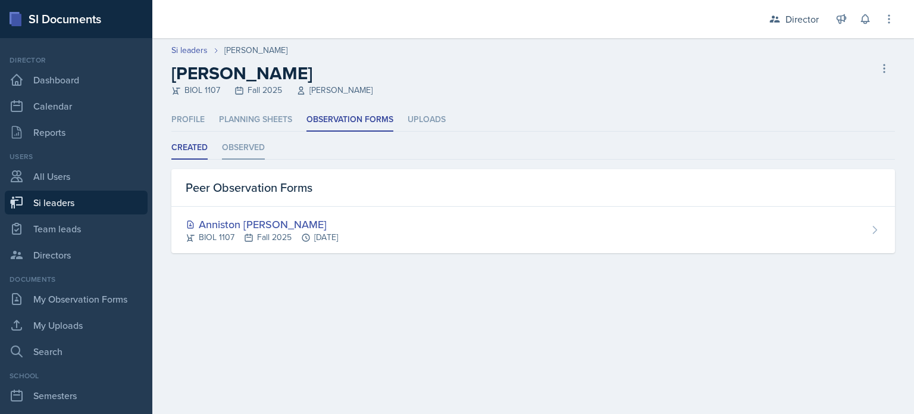
click at [242, 154] on li "Observed" at bounding box center [243, 147] width 43 height 23
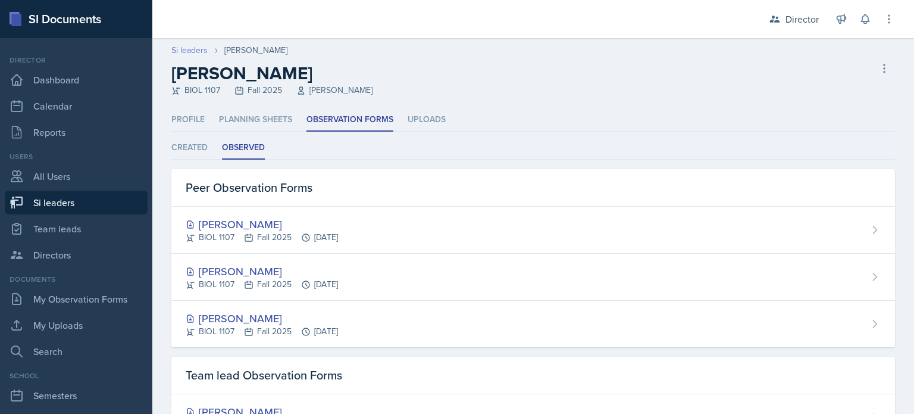
click at [203, 51] on link "Si leaders" at bounding box center [189, 50] width 36 height 12
select select "2bed604d-1099-4043-b1bc-2365e8740244"
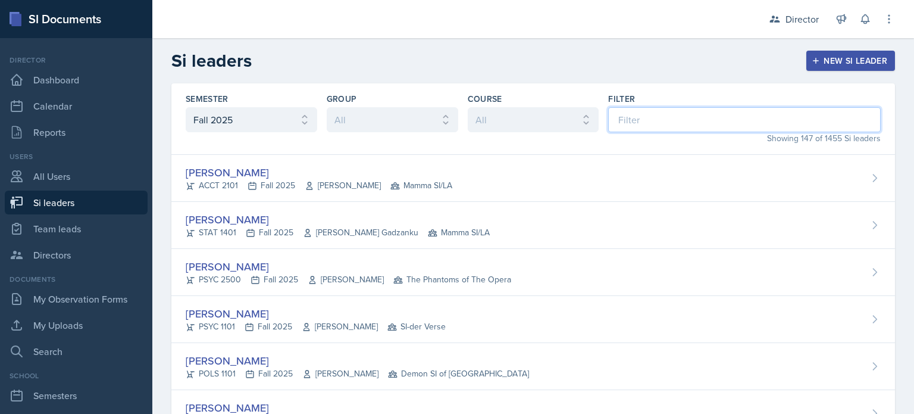
click at [662, 115] on input at bounding box center [744, 119] width 273 height 25
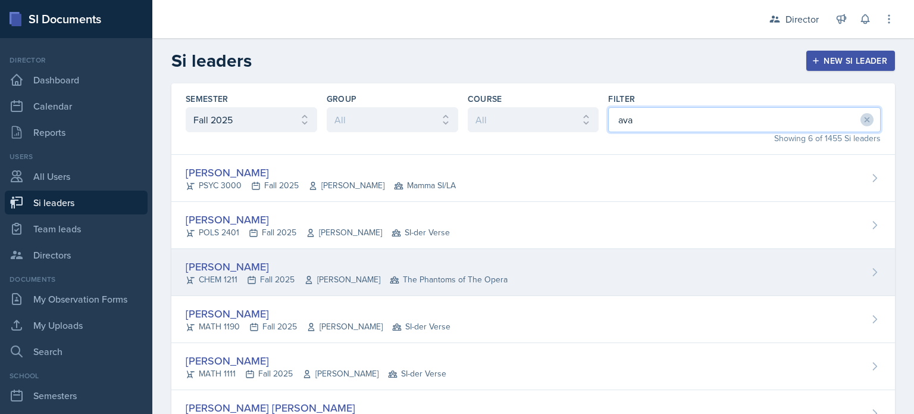
type input "ava"
click at [555, 273] on div "Ava Leeth CHEM 1211 Fall 2025 Elizabeth Shugart The Phantoms of The Opera" at bounding box center [533, 272] width 724 height 47
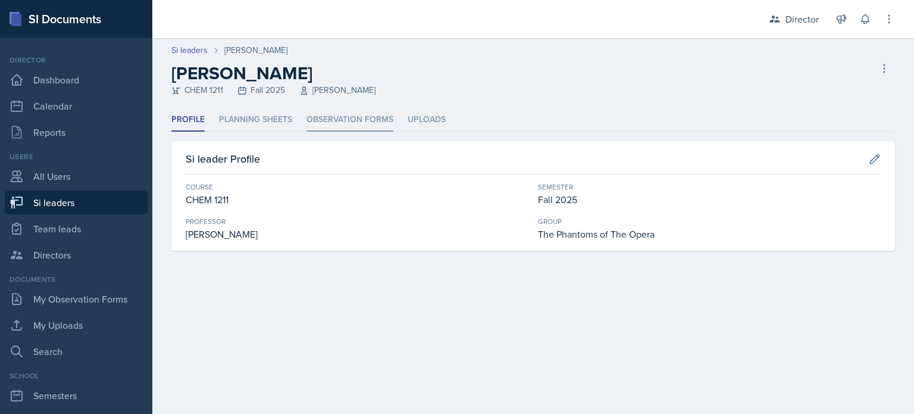
click at [365, 127] on li "Observation Forms" at bounding box center [350, 119] width 87 height 23
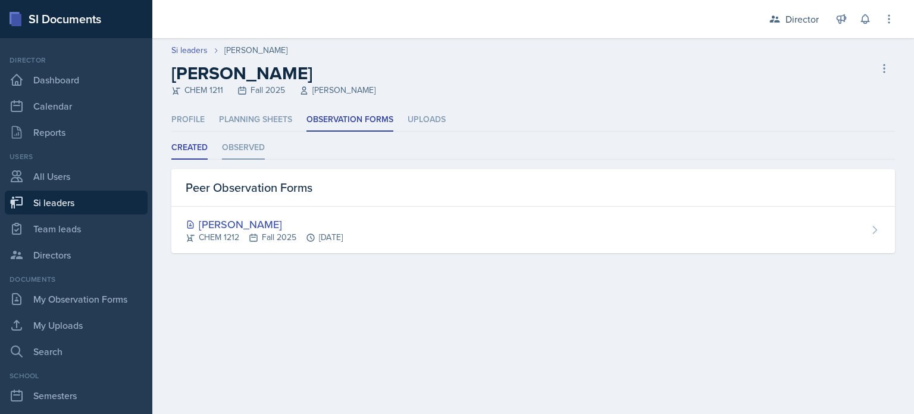
click at [229, 155] on li "Observed" at bounding box center [243, 147] width 43 height 23
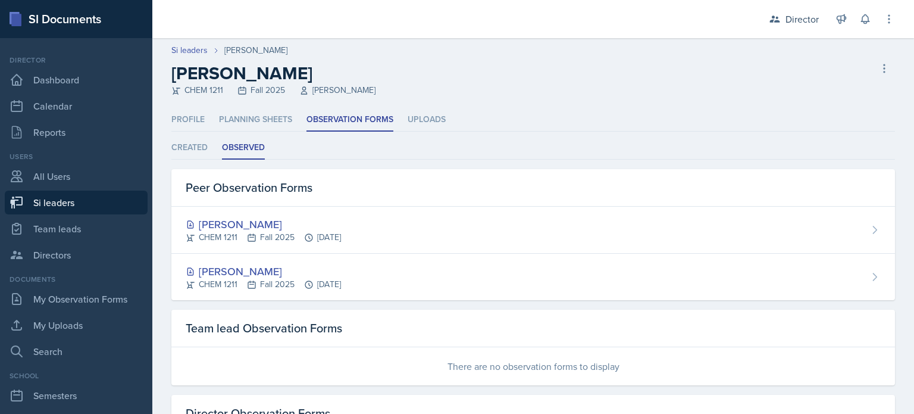
scroll to position [92, 0]
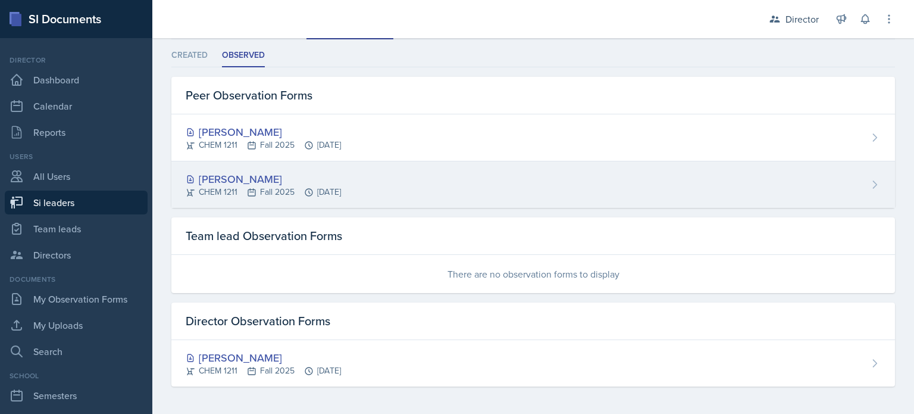
click at [485, 178] on div "Ava Leeth CHEM 1211 Fall 2025 Sep 12th, 2025" at bounding box center [533, 184] width 724 height 46
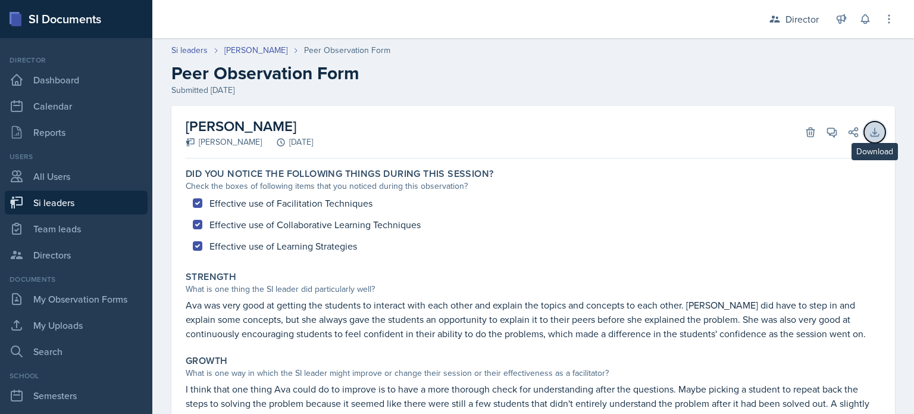
click at [864, 132] on button "Download" at bounding box center [874, 131] width 21 height 21
click at [245, 53] on link "Ava Leeth" at bounding box center [255, 50] width 63 height 12
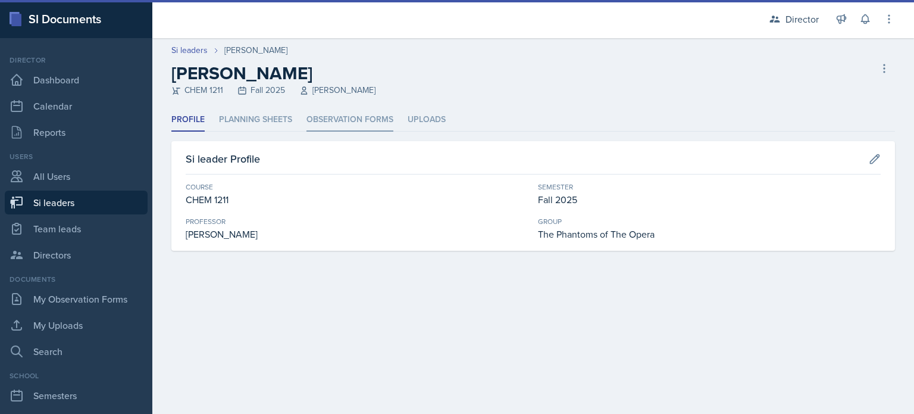
click at [308, 121] on li "Observation Forms" at bounding box center [350, 119] width 87 height 23
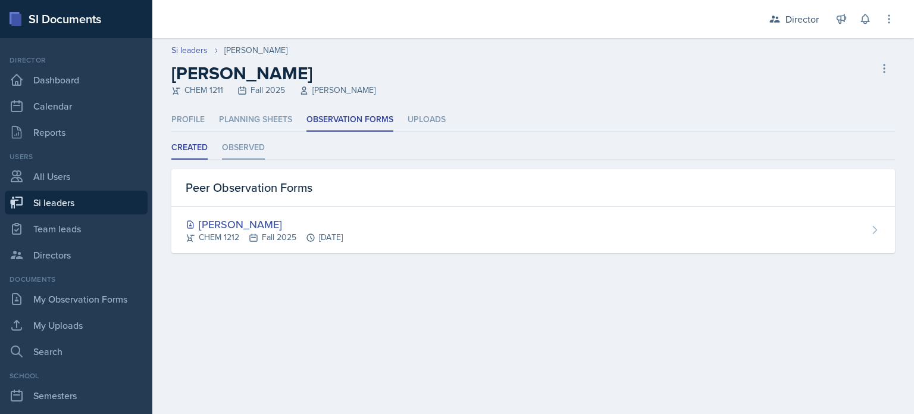
click at [255, 149] on li "Observed" at bounding box center [243, 147] width 43 height 23
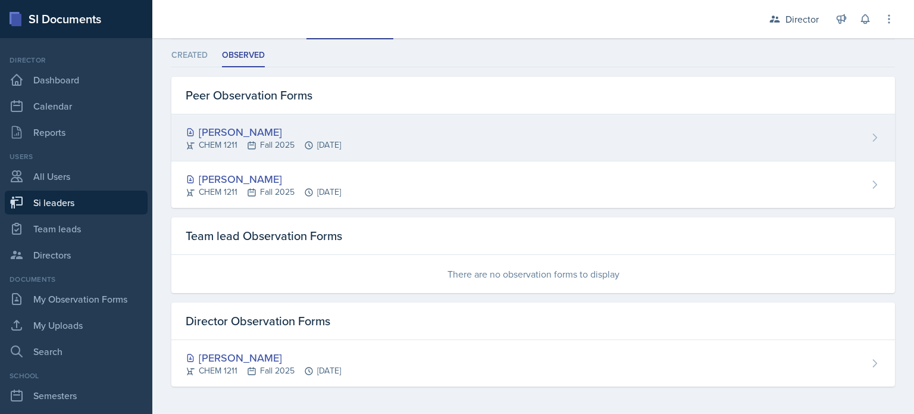
scroll to position [92, 0]
click at [341, 139] on div "CHEM 1211 Fall 2025 Sep 15th, 2025" at bounding box center [263, 145] width 155 height 12
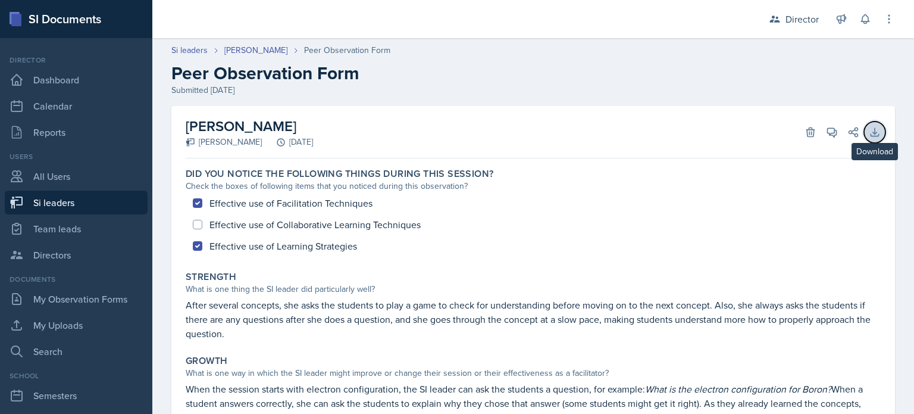
click at [869, 136] on icon at bounding box center [875, 132] width 12 height 12
click at [229, 52] on link "Ava Leeth" at bounding box center [255, 50] width 63 height 12
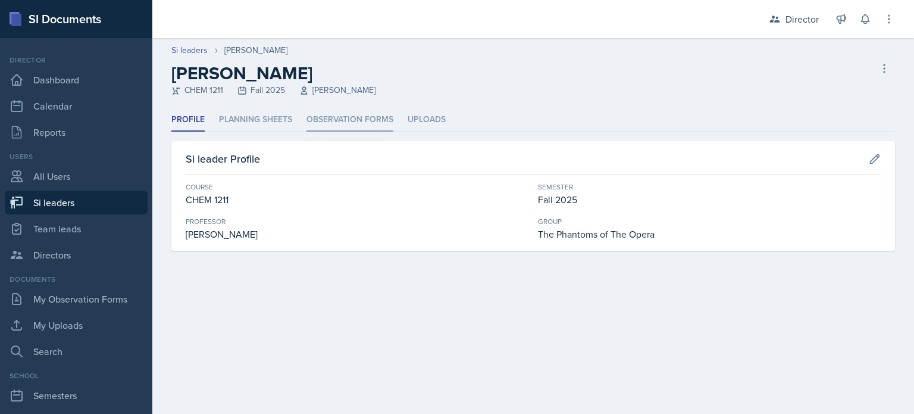
click at [316, 110] on li "Observation Forms" at bounding box center [350, 119] width 87 height 23
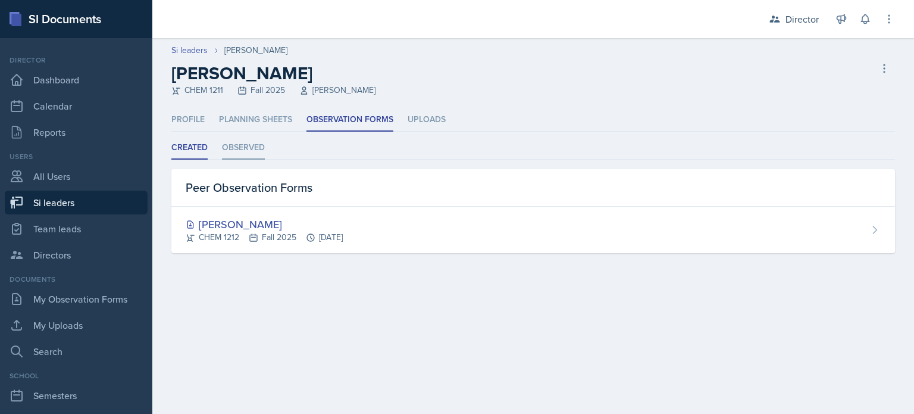
click at [250, 147] on li "Observed" at bounding box center [243, 147] width 43 height 23
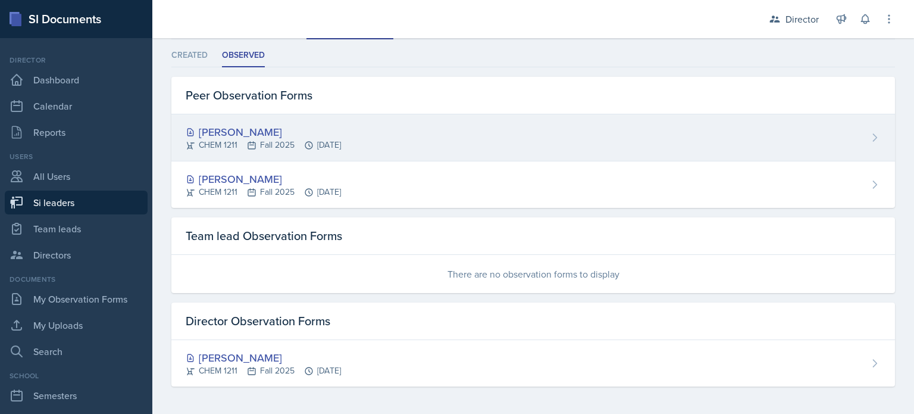
scroll to position [92, 0]
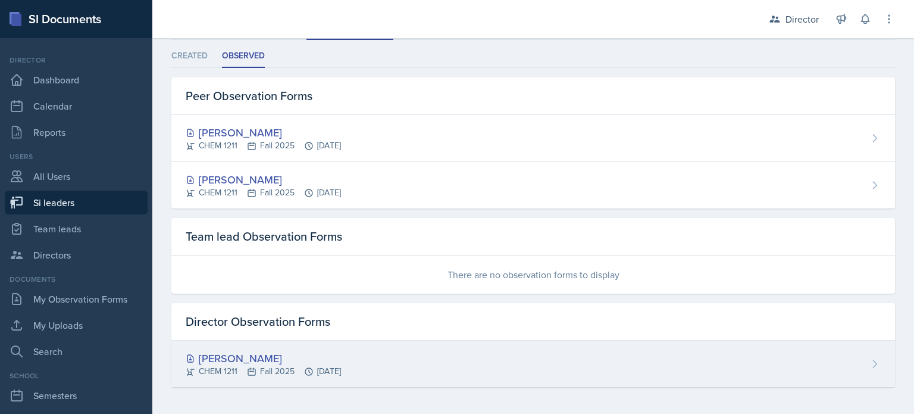
click at [501, 361] on div "Ava Leeth CHEM 1211 Fall 2025 Sep 22nd, 2025" at bounding box center [533, 363] width 724 height 46
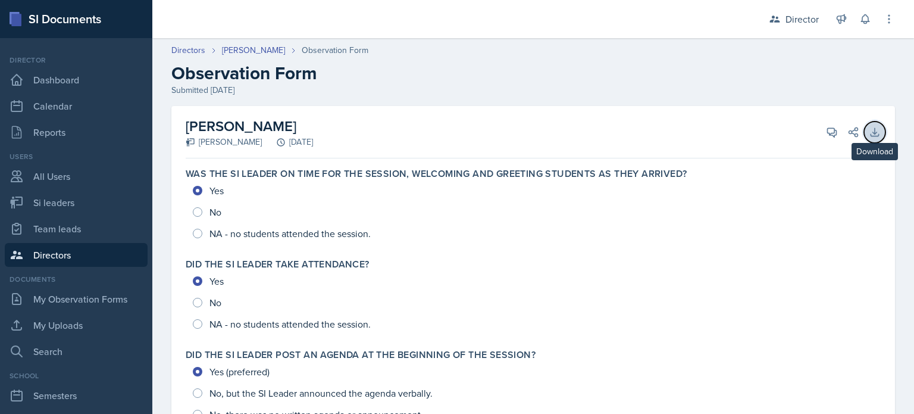
click at [871, 132] on icon at bounding box center [875, 132] width 8 height 8
click at [98, 207] on link "Si leaders" at bounding box center [76, 202] width 143 height 24
select select "2bed604d-1099-4043-b1bc-2365e8740244"
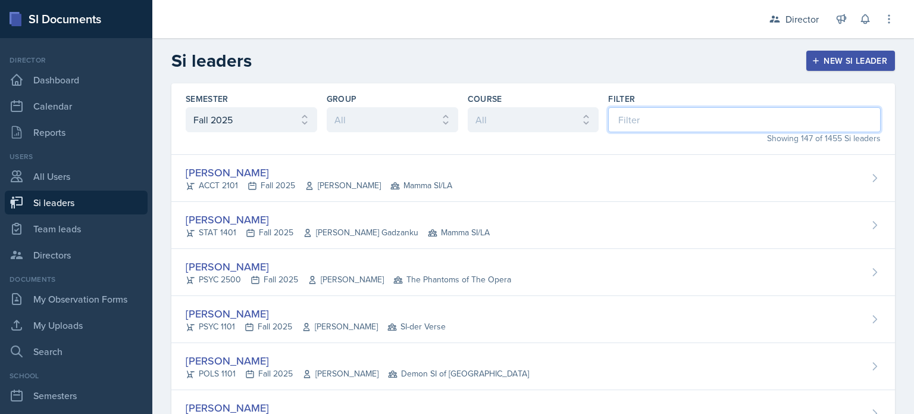
click at [643, 124] on input at bounding box center [744, 119] width 273 height 25
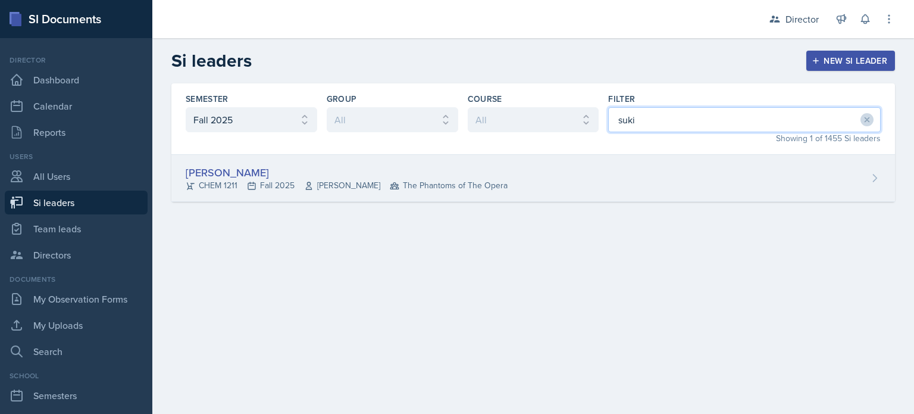
type input "suki"
click at [602, 192] on div "Suki Lewis CHEM 1211 Fall 2025 John Cody The Phantoms of The Opera" at bounding box center [533, 178] width 724 height 47
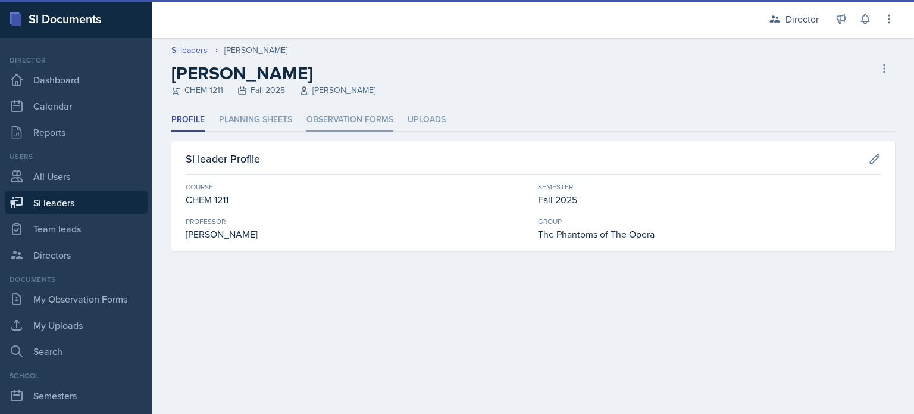
click at [324, 124] on li "Observation Forms" at bounding box center [350, 119] width 87 height 23
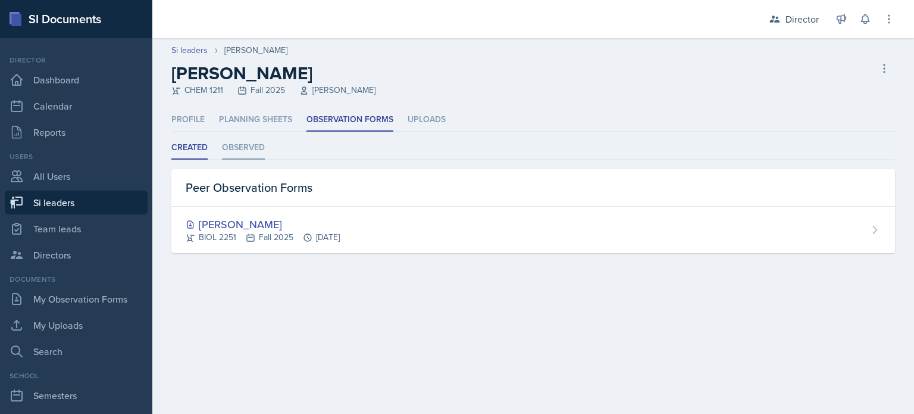
click at [251, 150] on li "Observed" at bounding box center [243, 147] width 43 height 23
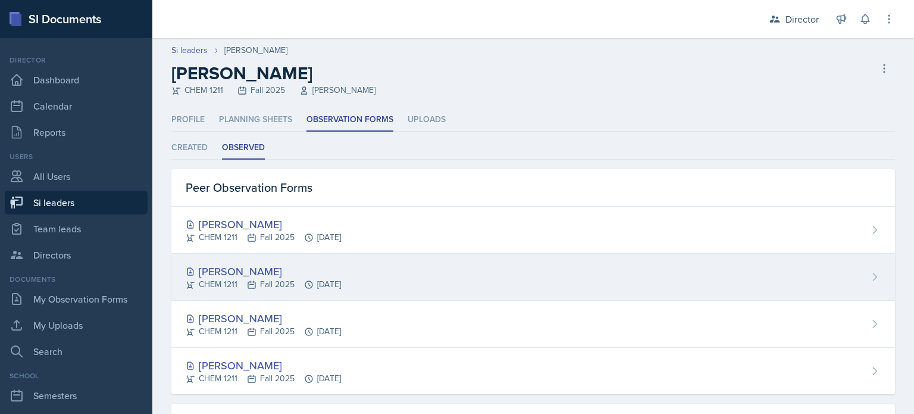
scroll to position [177, 0]
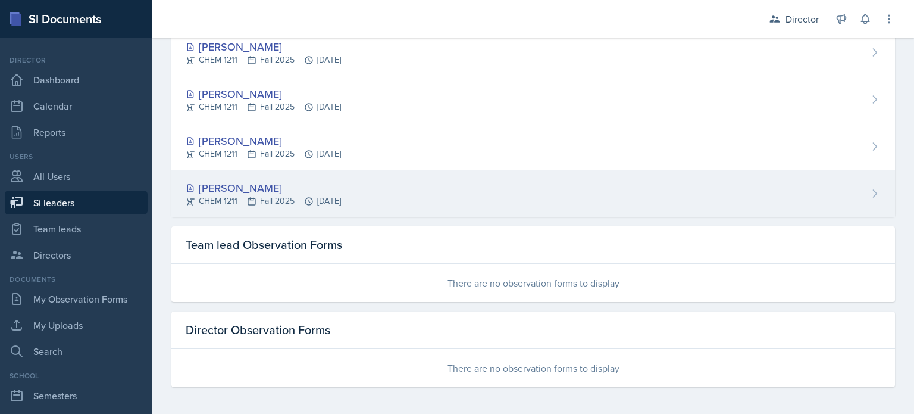
click at [341, 195] on div "CHEM 1211 Fall 2025 Sep 5th, 2025" at bounding box center [263, 201] width 155 height 12
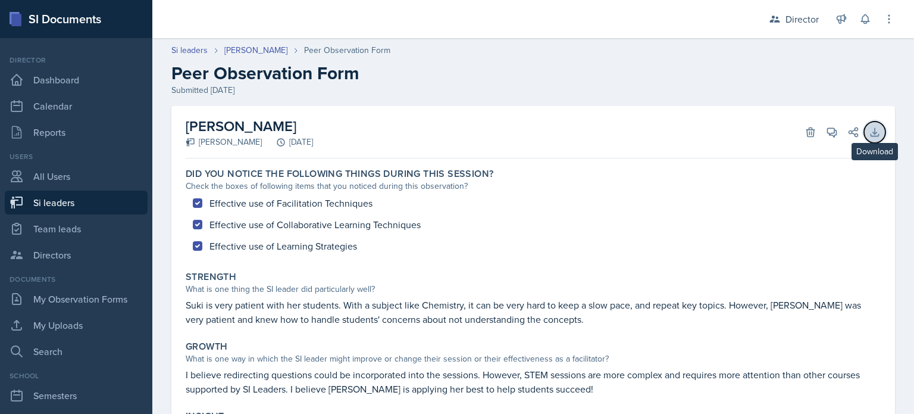
click at [864, 124] on button "Download" at bounding box center [874, 131] width 21 height 21
click at [240, 50] on link "Suki Lewis" at bounding box center [255, 50] width 63 height 12
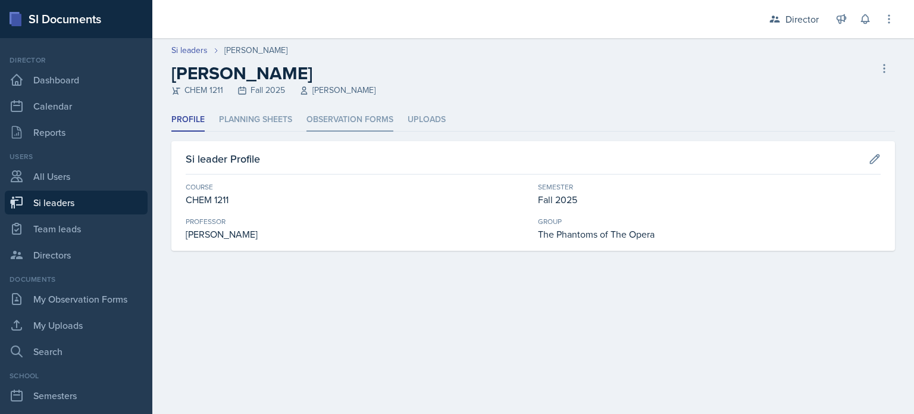
click at [311, 129] on li "Observation Forms" at bounding box center [350, 119] width 87 height 23
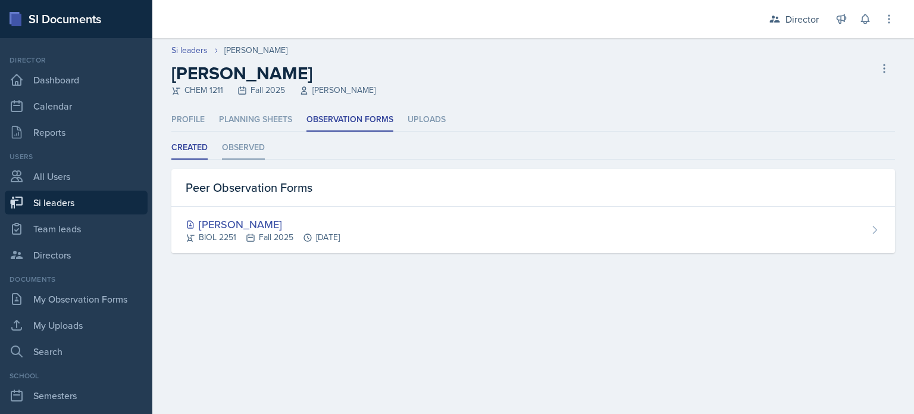
click at [250, 151] on li "Observed" at bounding box center [243, 147] width 43 height 23
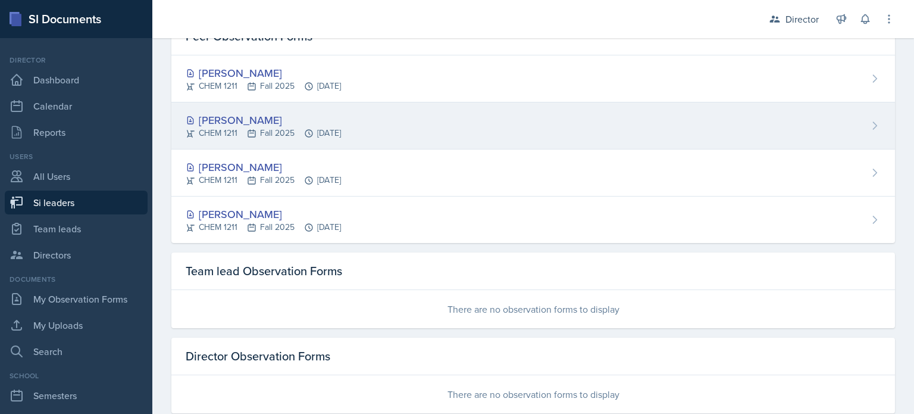
scroll to position [152, 0]
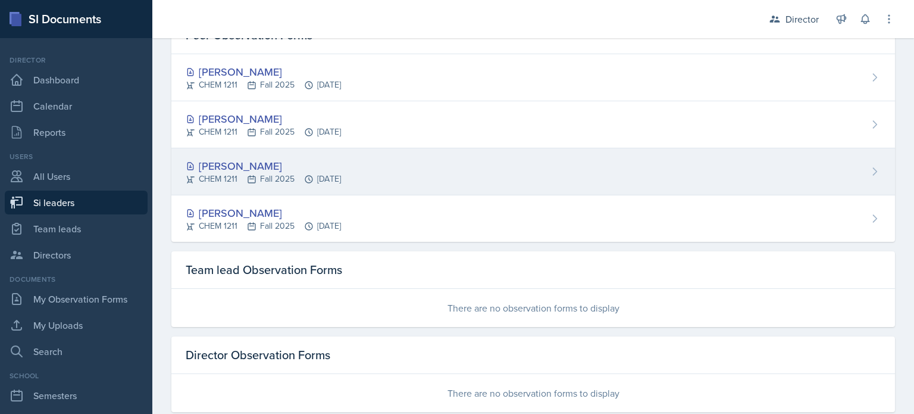
click at [341, 167] on div "Suki Lewis" at bounding box center [263, 166] width 155 height 16
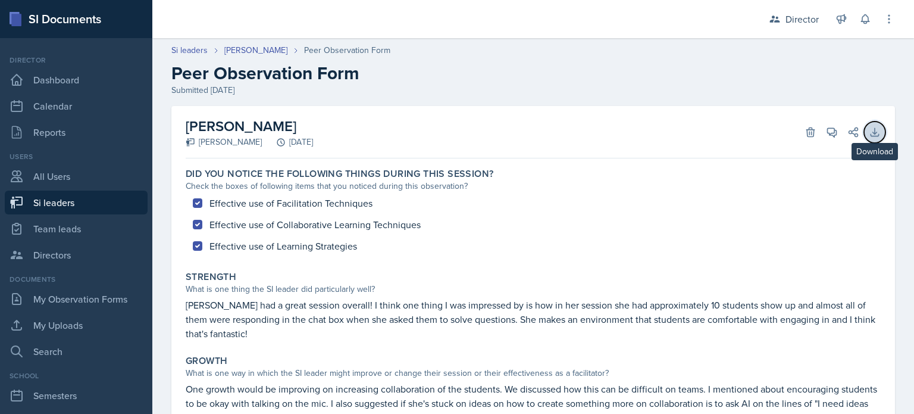
click at [864, 132] on button "Download" at bounding box center [874, 131] width 21 height 21
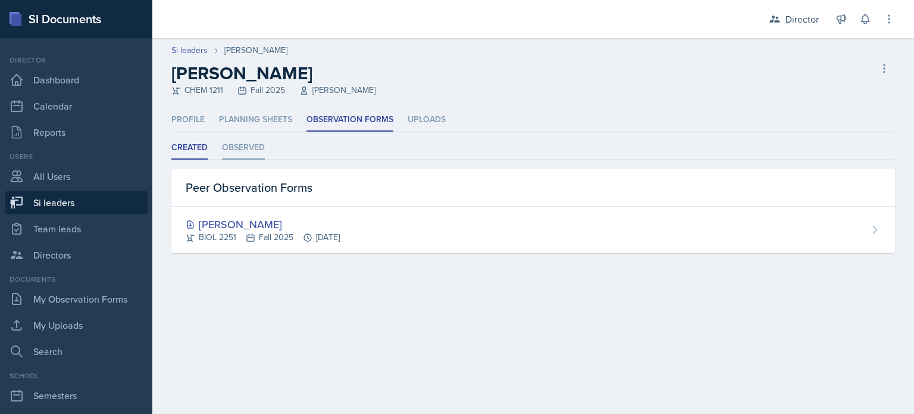
click at [246, 154] on li "Observed" at bounding box center [243, 147] width 43 height 23
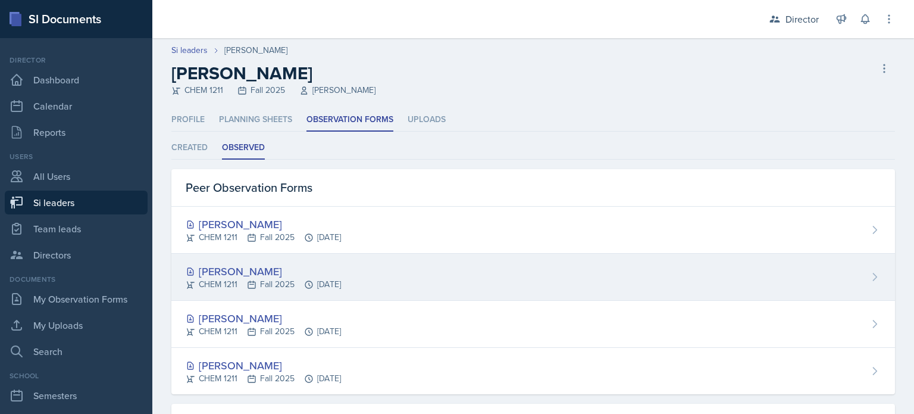
click at [296, 271] on div "Suki Lewis" at bounding box center [263, 271] width 155 height 16
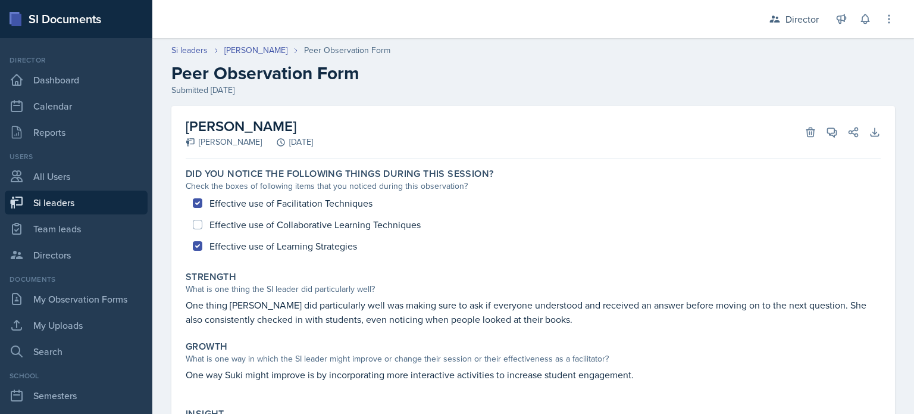
scroll to position [219, 0]
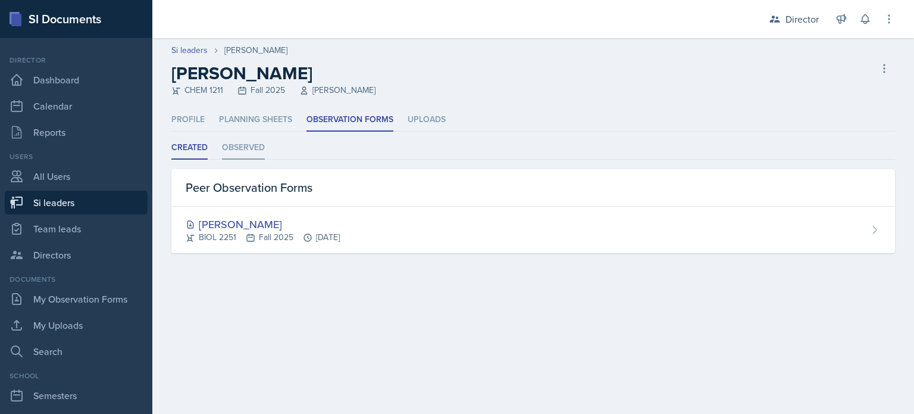
click at [243, 154] on li "Observed" at bounding box center [243, 147] width 43 height 23
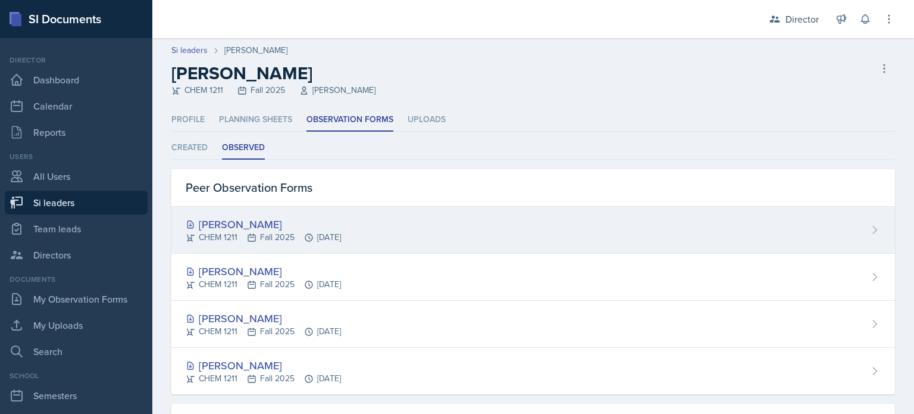
click at [271, 236] on div "CHEM 1211 Fall 2025 Sep 19th, 2025" at bounding box center [263, 237] width 155 height 12
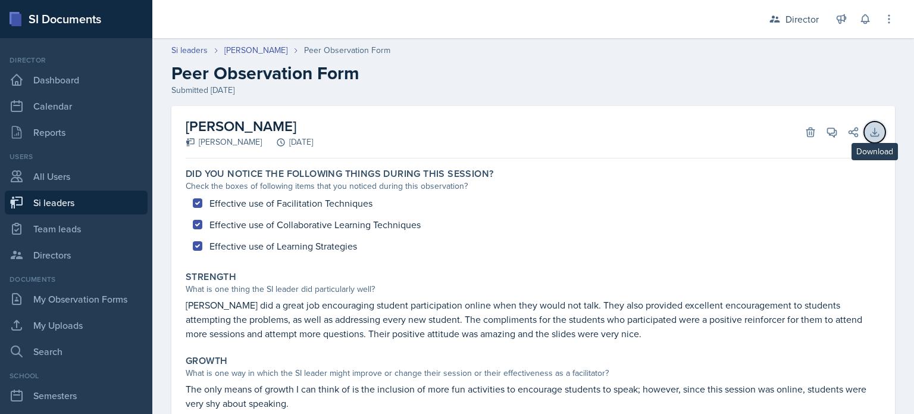
click at [871, 133] on icon at bounding box center [875, 132] width 8 height 8
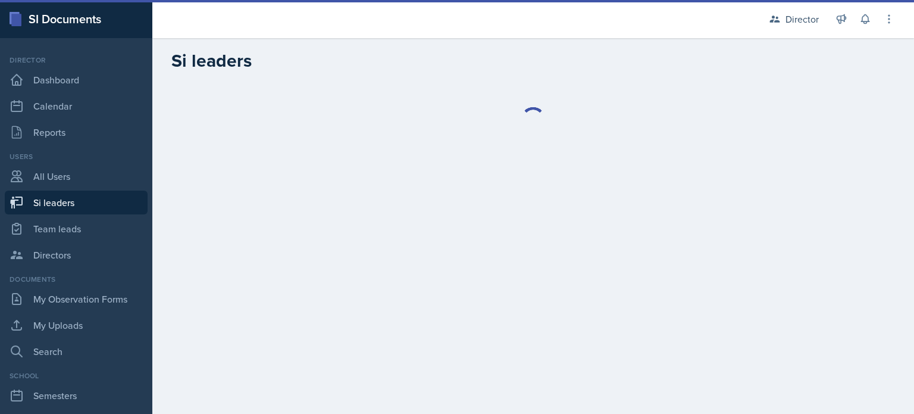
select select "2bed604d-1099-4043-b1bc-2365e8740244"
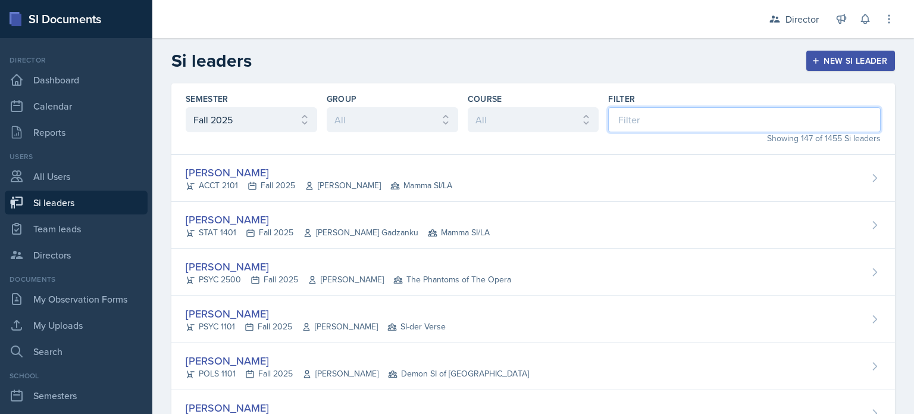
click at [645, 114] on input at bounding box center [744, 119] width 273 height 25
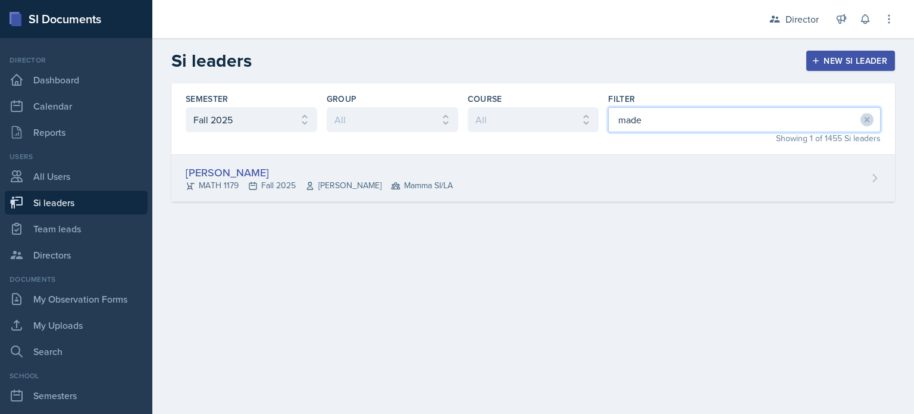
type input "made"
click at [564, 192] on div "[PERSON_NAME] MATH 1179 Fall 2025 [PERSON_NAME] Mamma SI/LA" at bounding box center [533, 178] width 724 height 47
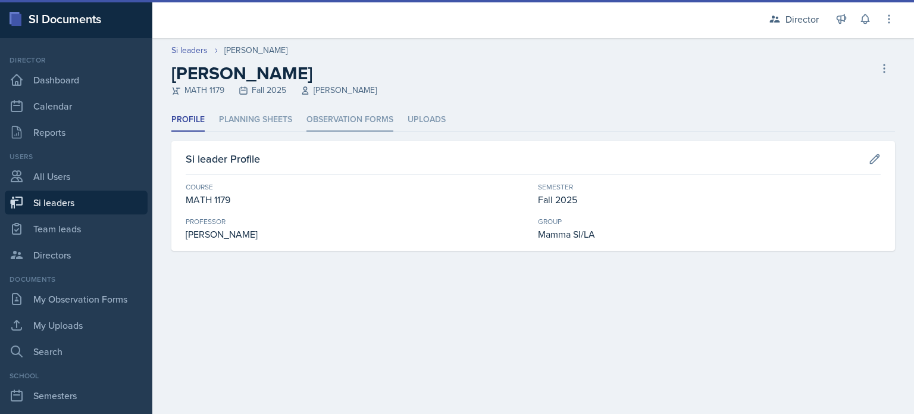
click at [345, 125] on li "Observation Forms" at bounding box center [350, 119] width 87 height 23
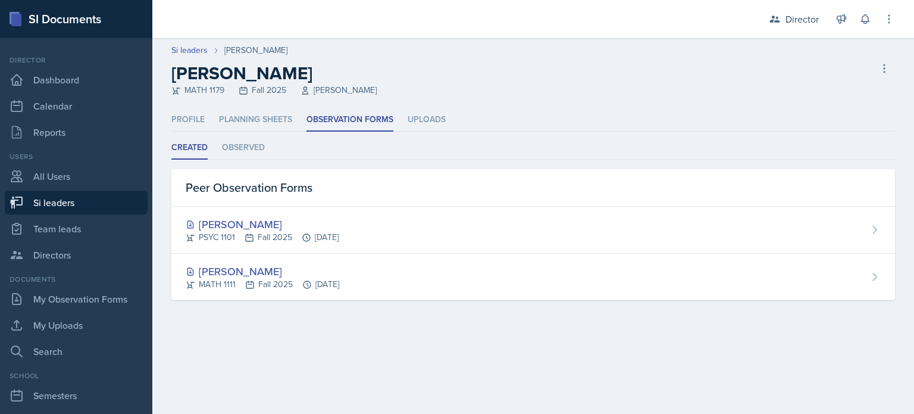
click at [255, 163] on div "Created Observed Created Observed Peer Observation Forms Sam Alderton PSYC 1101…" at bounding box center [533, 218] width 724 height 164
click at [242, 149] on li "Observed" at bounding box center [243, 147] width 43 height 23
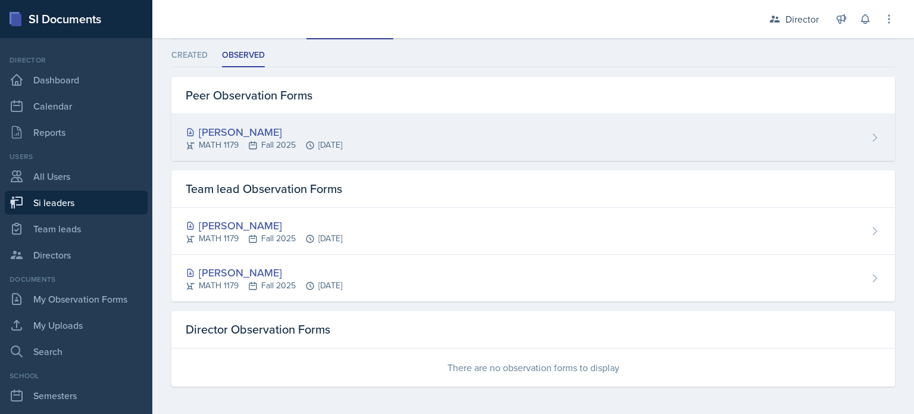
scroll to position [92, 0]
click at [379, 149] on div "Madelyn Hagan MATH 1179 Fall 2025 Sep 5th, 2025" at bounding box center [533, 137] width 724 height 46
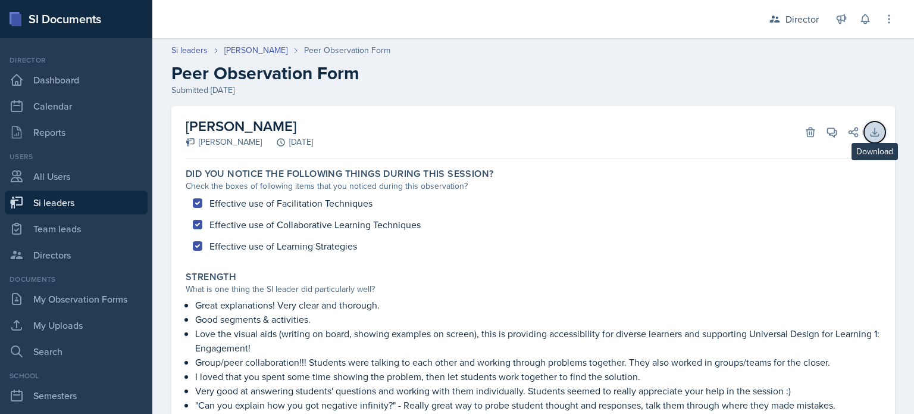
click at [869, 136] on icon at bounding box center [875, 132] width 12 height 12
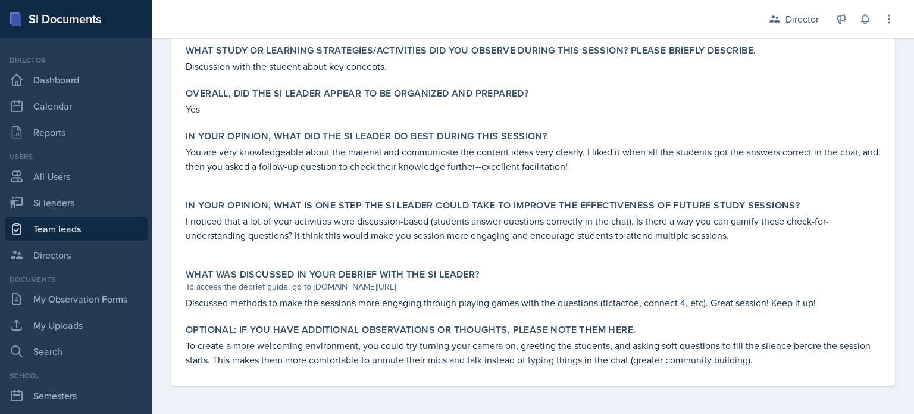
scroll to position [530, 0]
click at [448, 236] on p "I noticed that a lot of your activities were discussion-based (students answer …" at bounding box center [533, 228] width 695 height 29
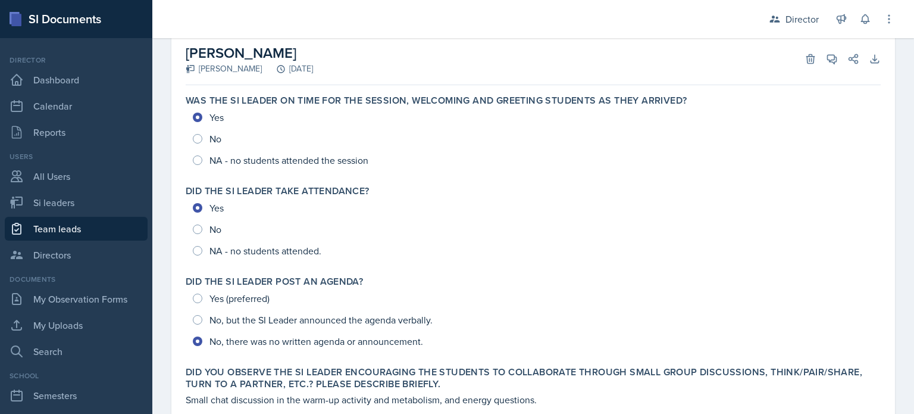
scroll to position [0, 0]
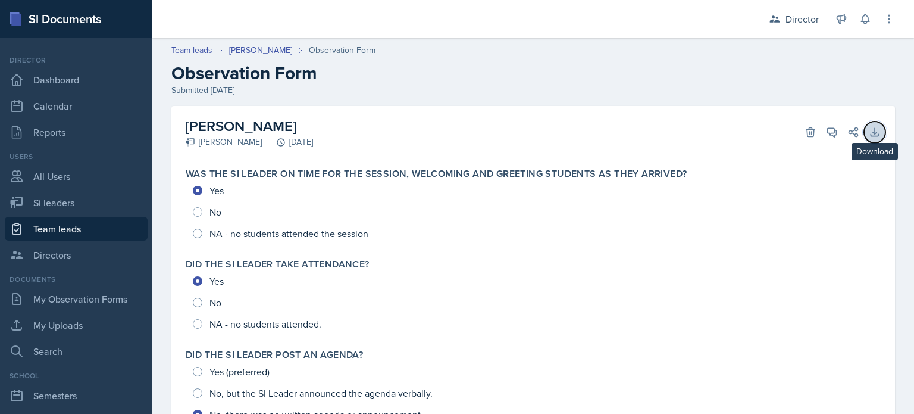
click at [869, 133] on icon at bounding box center [875, 132] width 12 height 12
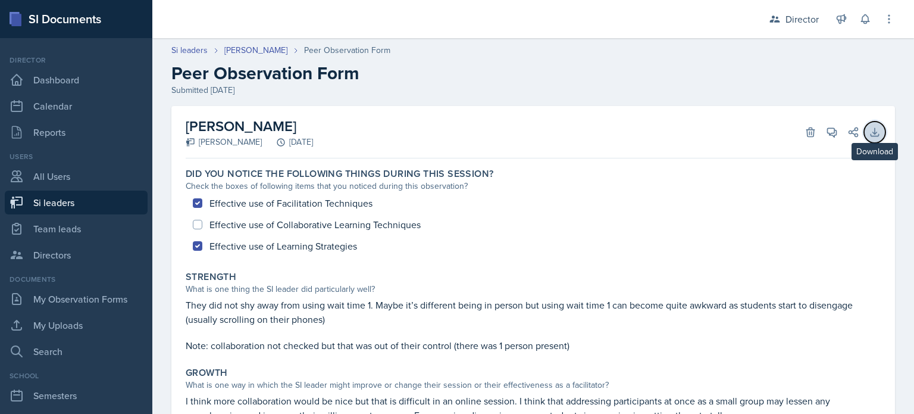
click at [869, 137] on icon at bounding box center [875, 132] width 12 height 12
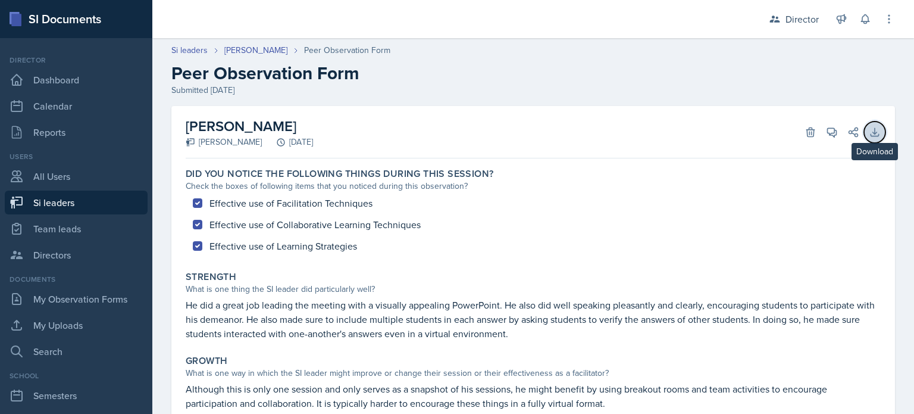
click at [869, 130] on icon at bounding box center [875, 132] width 12 height 12
